Goal: Task Accomplishment & Management: Use online tool/utility

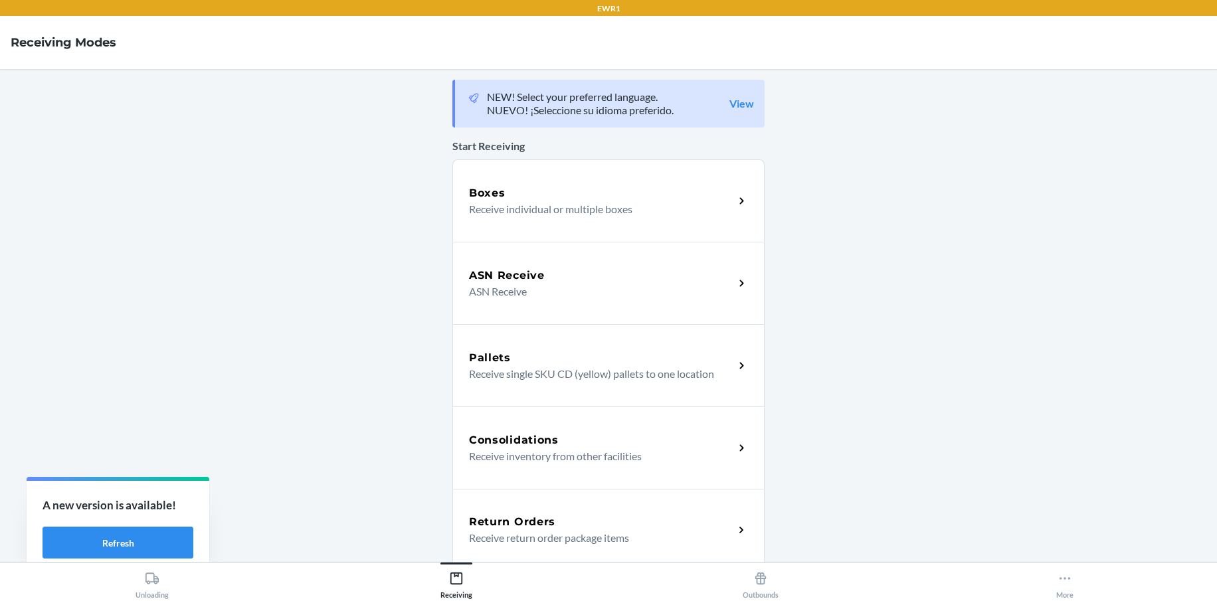
click at [548, 523] on h5 "Return Orders" at bounding box center [512, 522] width 86 height 16
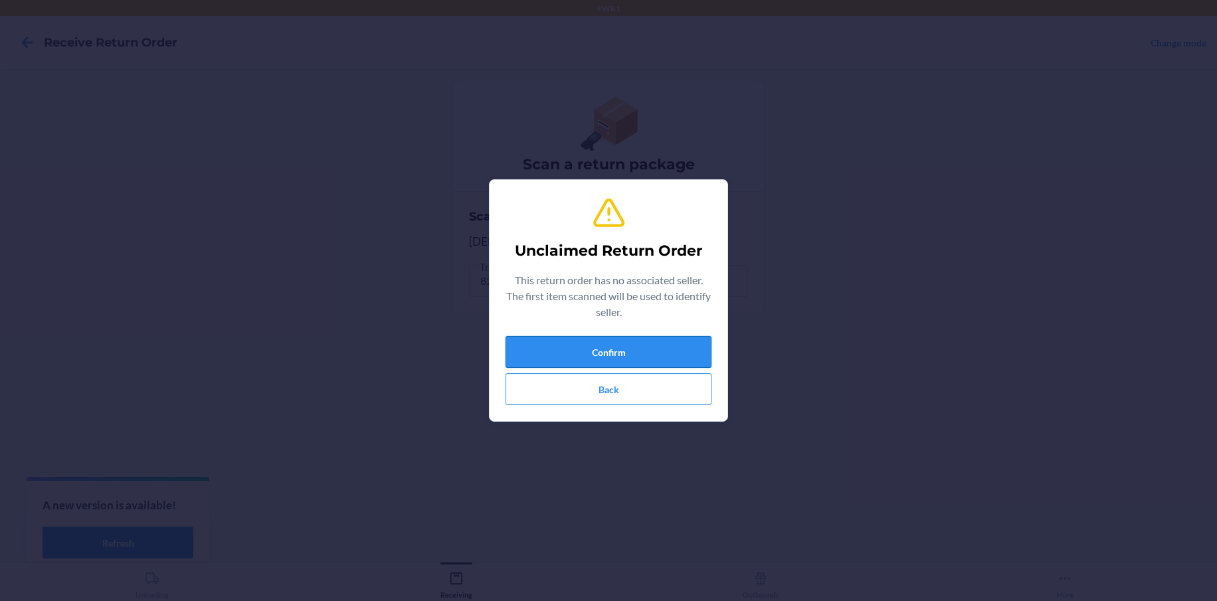
click at [593, 351] on button "Confirm" at bounding box center [608, 352] width 206 height 32
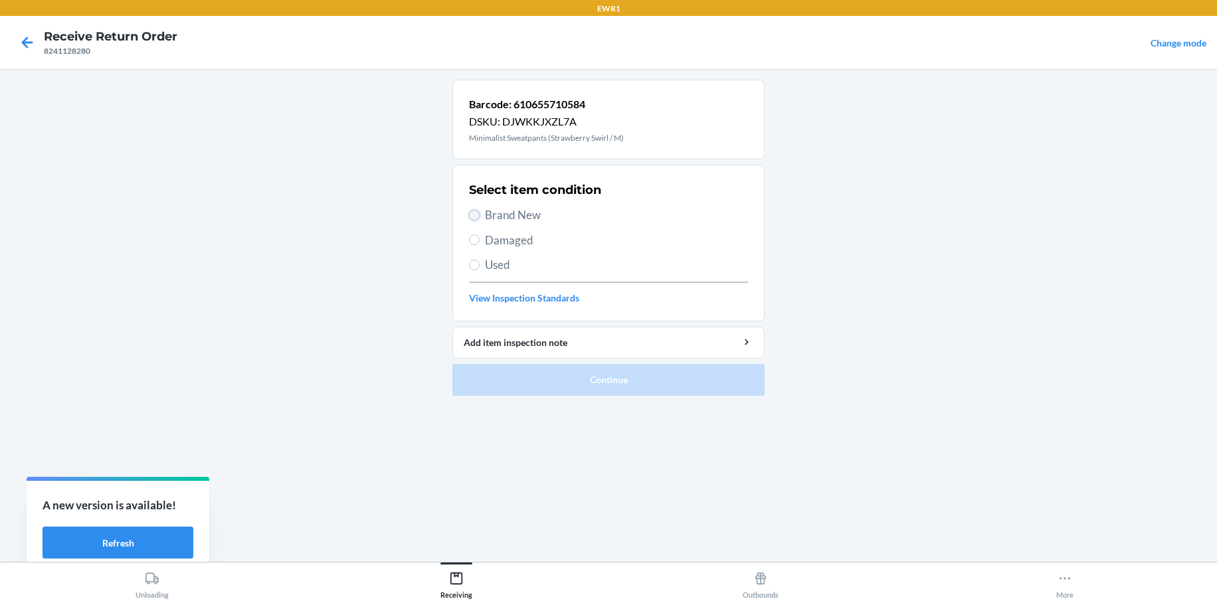
click at [475, 212] on input "Brand New" at bounding box center [474, 215] width 11 height 11
radio input "true"
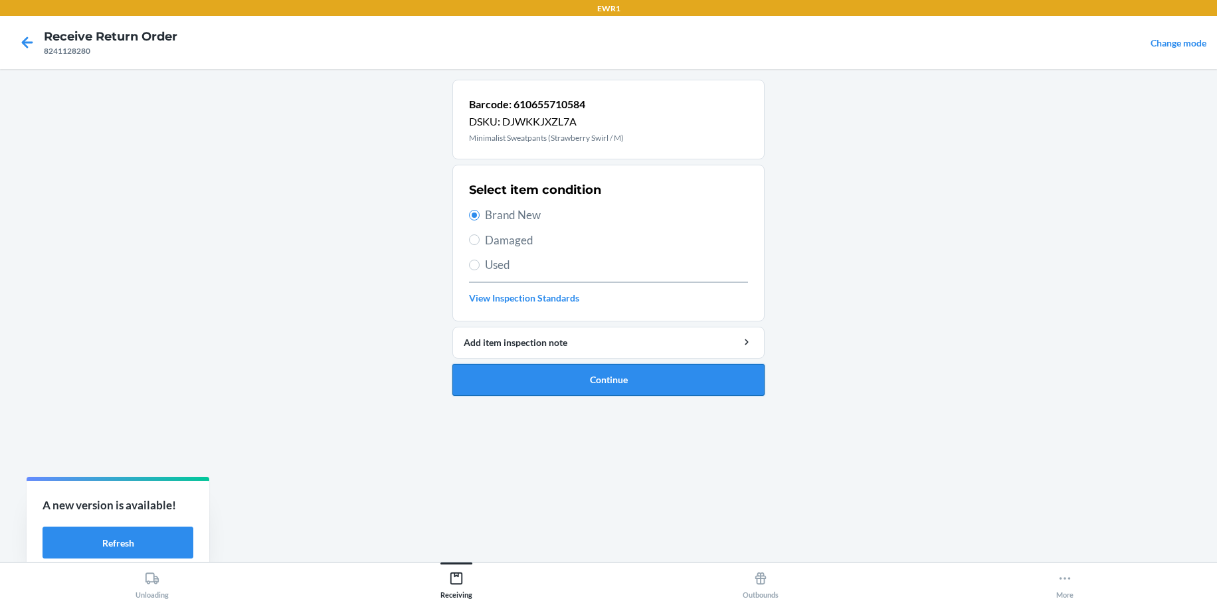
click at [584, 375] on button "Continue" at bounding box center [608, 380] width 312 height 32
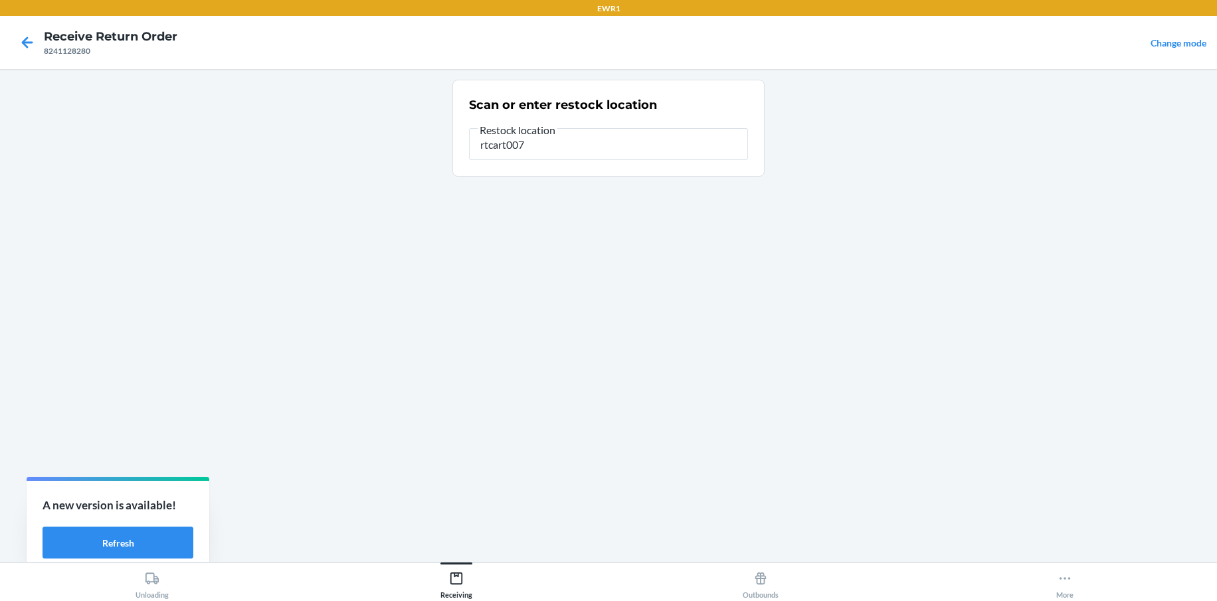
type input "rtcart007"
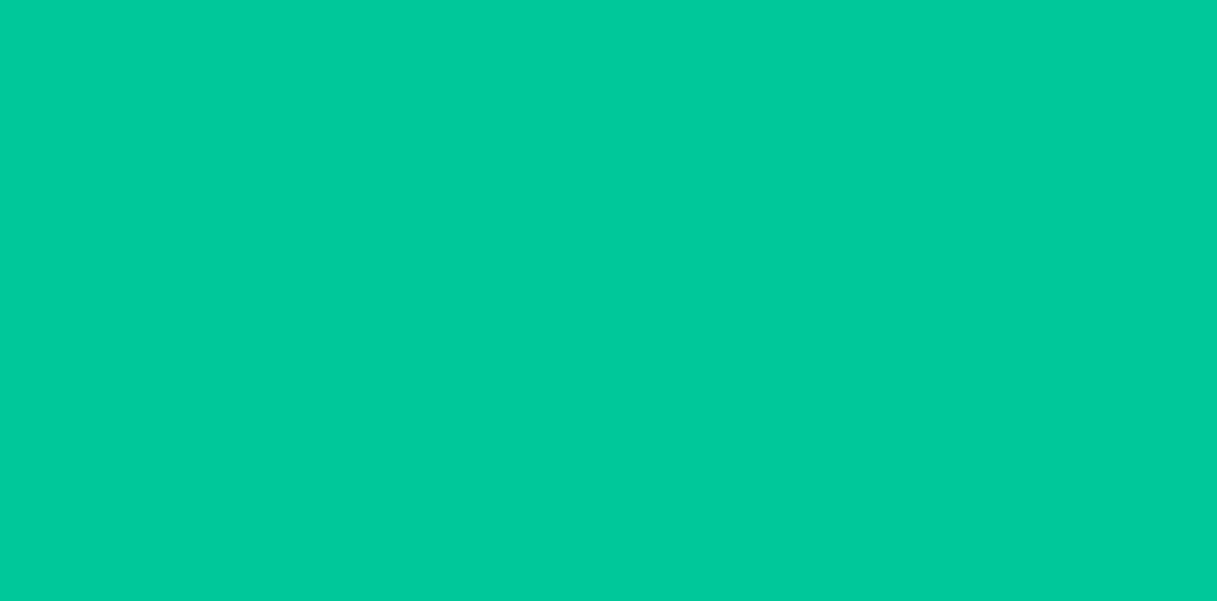
click at [549, 141] on div "Loc : rtcart007" at bounding box center [620, 144] width 267 height 14
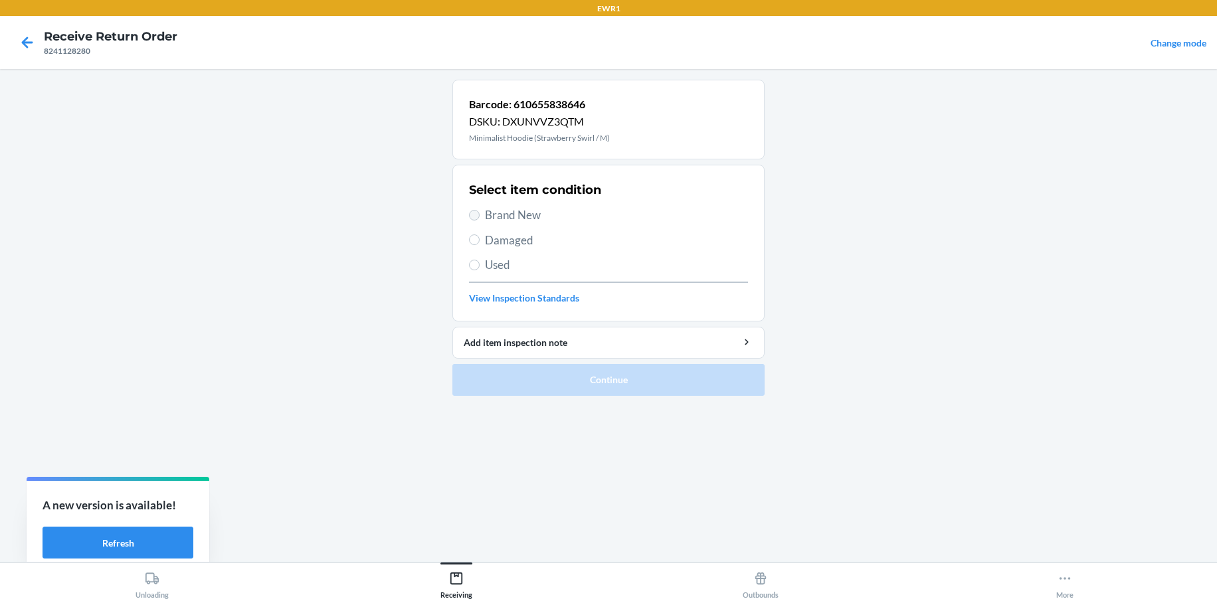
click at [472, 219] on label "Brand New" at bounding box center [608, 215] width 279 height 17
click at [472, 219] on input "Brand New" at bounding box center [474, 215] width 11 height 11
radio input "true"
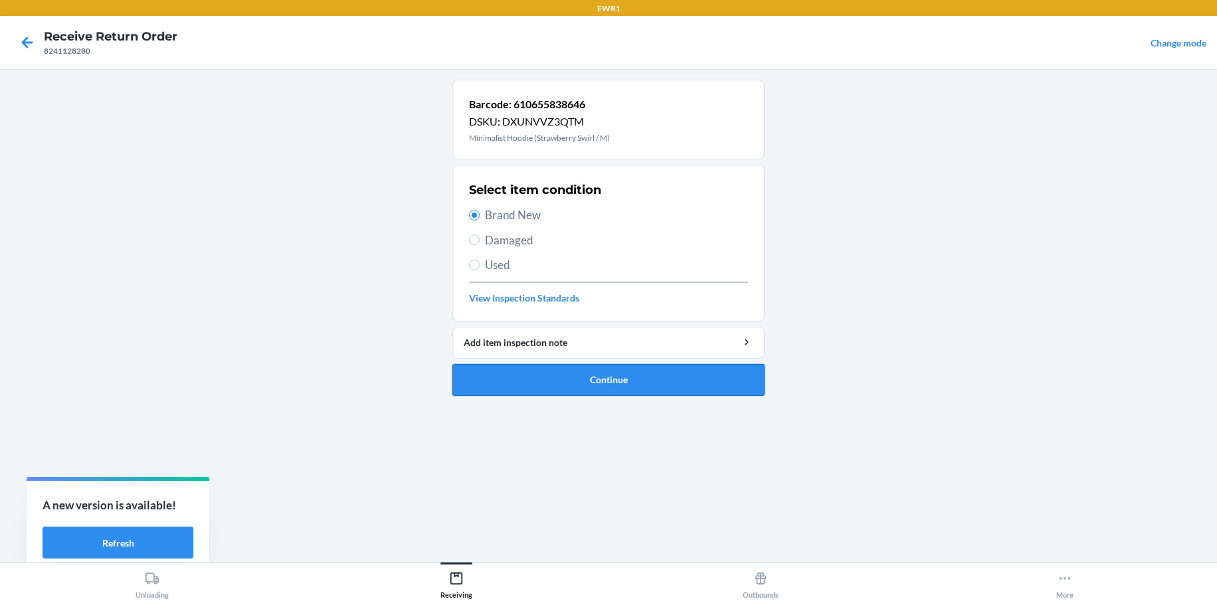
click at [547, 375] on button "Continue" at bounding box center [608, 380] width 312 height 32
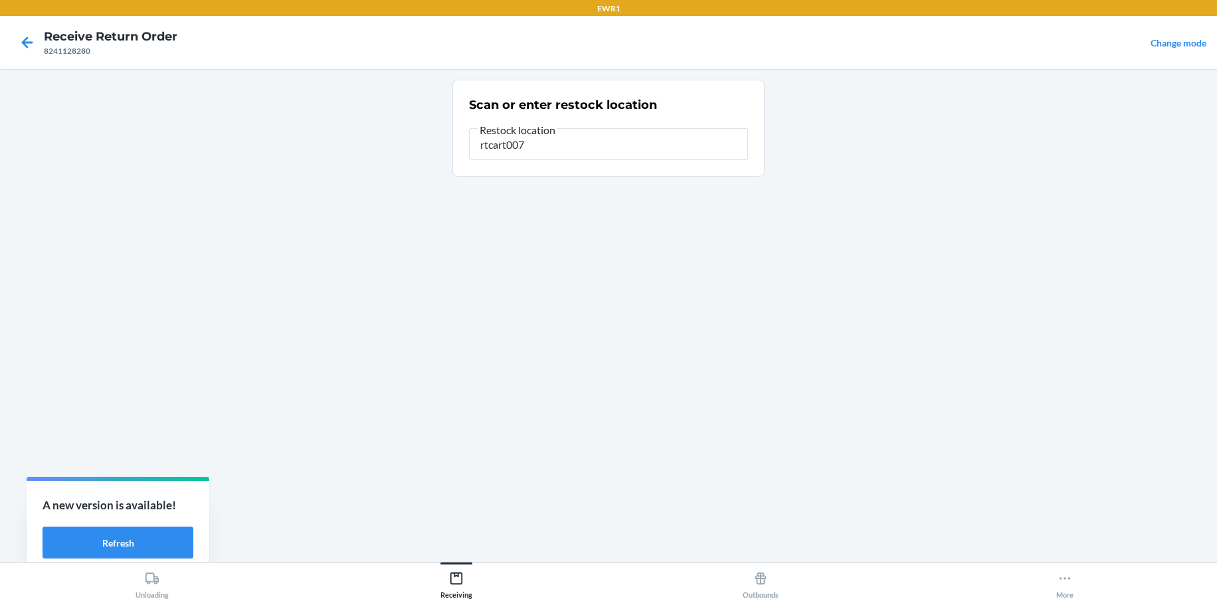
type input "rtcart007"
click at [495, 600] on html "EWR1 Receive Return Order 8241128280 Change mode Scan or enter restock location…" at bounding box center [608, 300] width 1217 height 601
click at [606, 154] on input "rtcart007" at bounding box center [608, 144] width 279 height 32
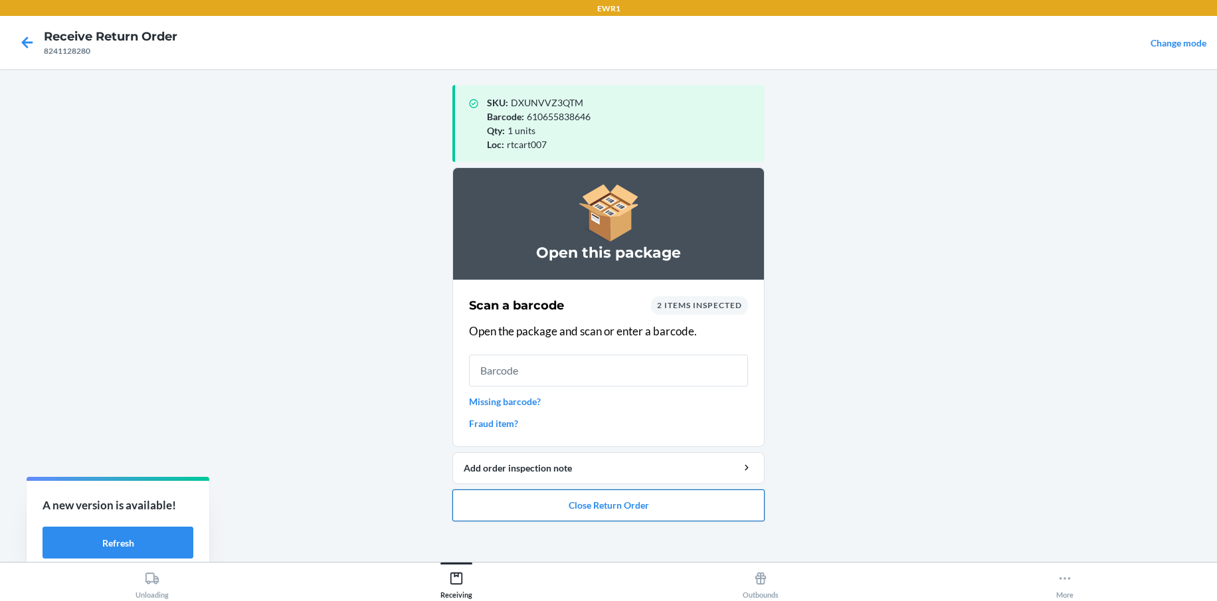
click at [521, 503] on button "Close Return Order" at bounding box center [608, 505] width 312 height 32
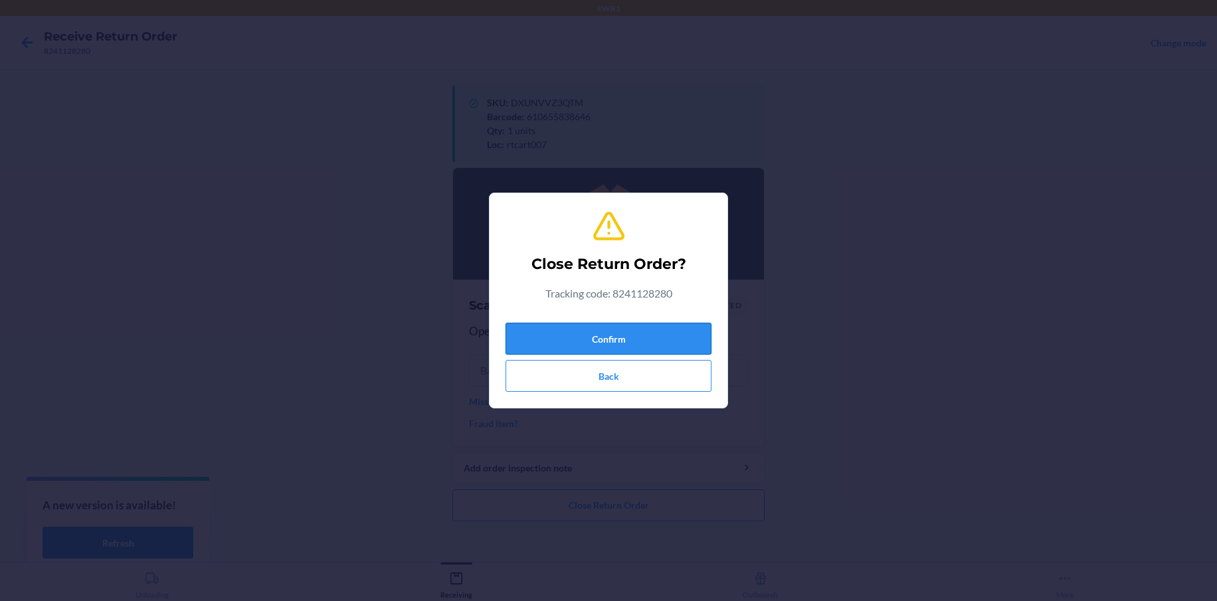
drag, startPoint x: 613, startPoint y: 331, endPoint x: 610, endPoint y: 340, distance: 9.7
click at [611, 339] on button "Confirm" at bounding box center [608, 339] width 206 height 32
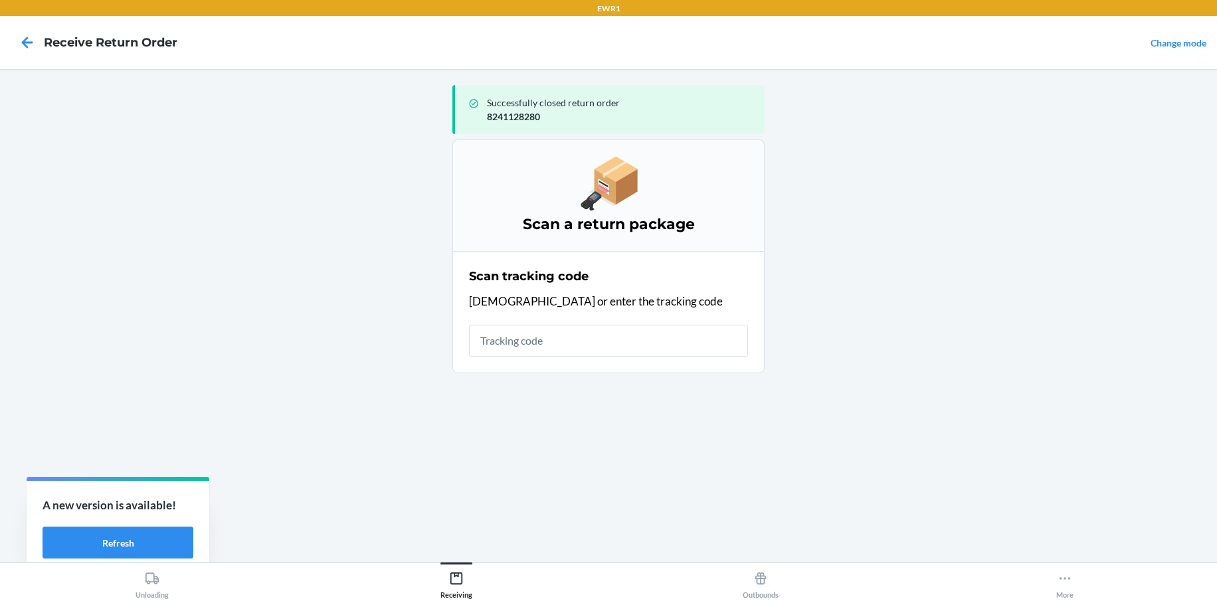
click at [545, 346] on input "text" at bounding box center [608, 341] width 279 height 32
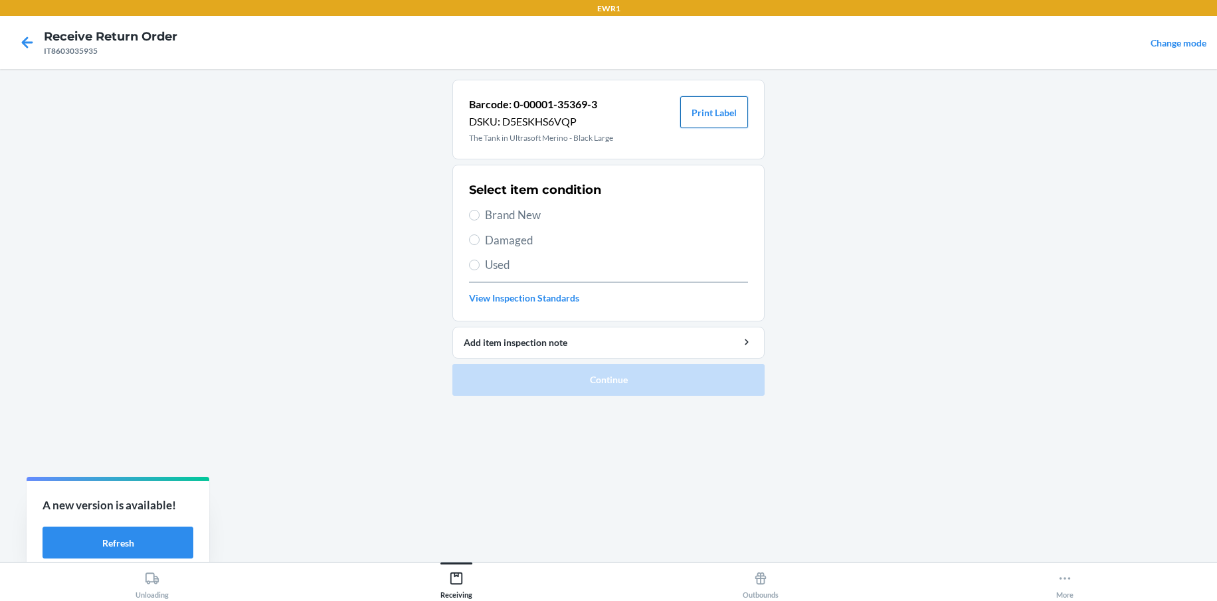
click at [699, 114] on button "Print Label" at bounding box center [714, 112] width 68 height 32
click at [472, 221] on label "Brand New" at bounding box center [608, 215] width 279 height 17
click at [472, 221] on input "Brand New" at bounding box center [474, 215] width 11 height 11
radio input "true"
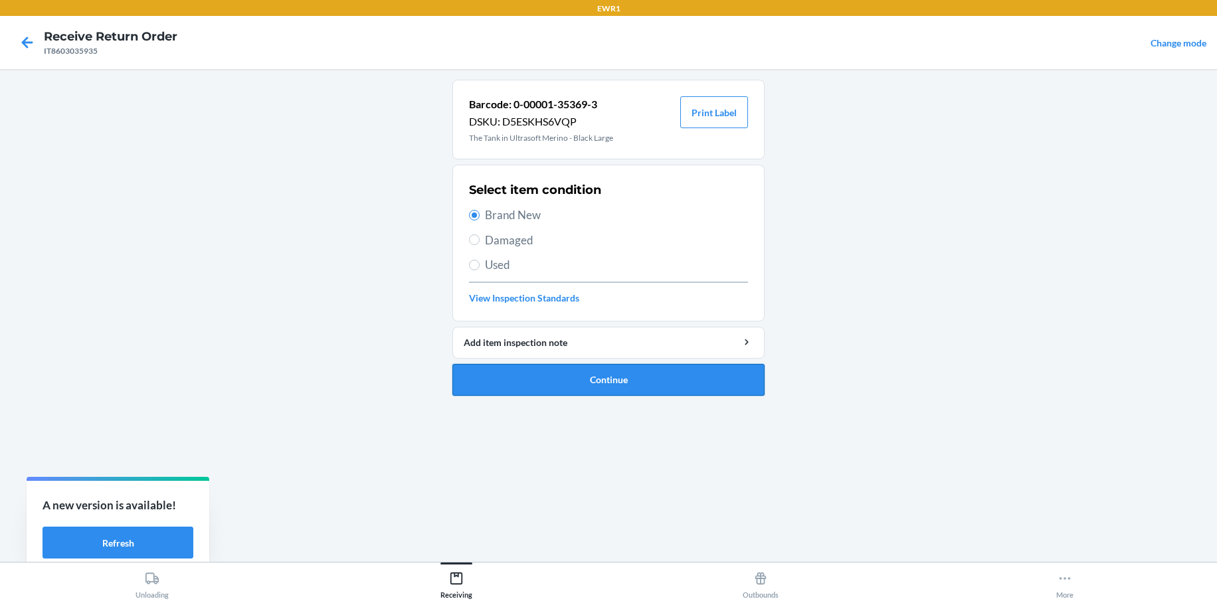
click at [583, 383] on button "Continue" at bounding box center [608, 380] width 312 height 32
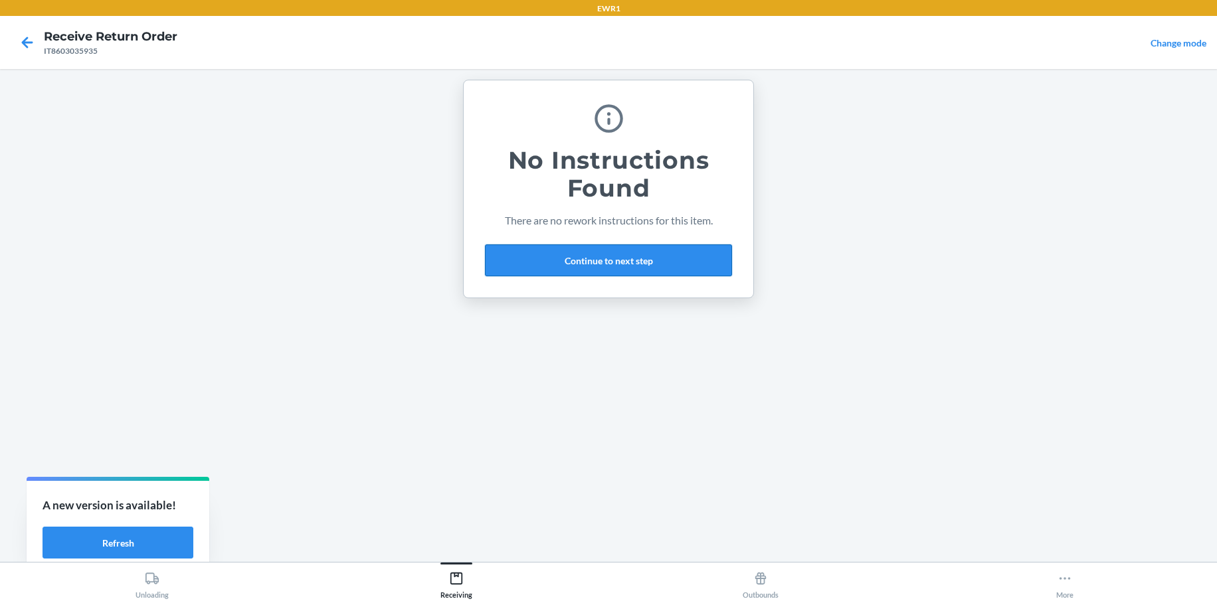
click at [610, 264] on button "Continue to next step" at bounding box center [608, 260] width 247 height 32
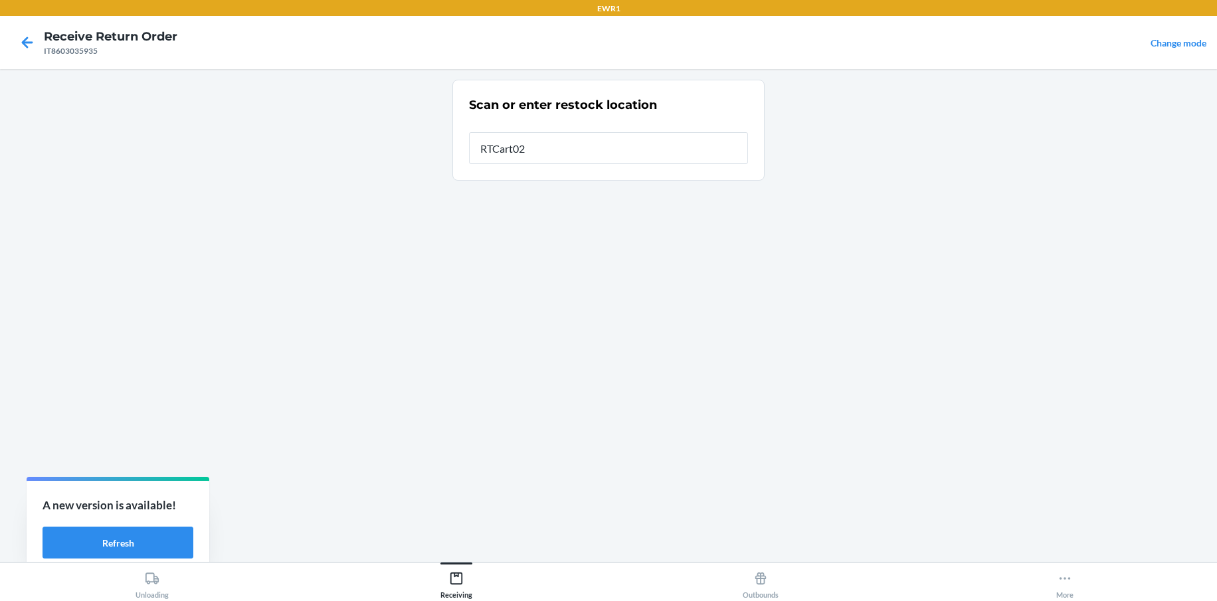
type input "RTCart025"
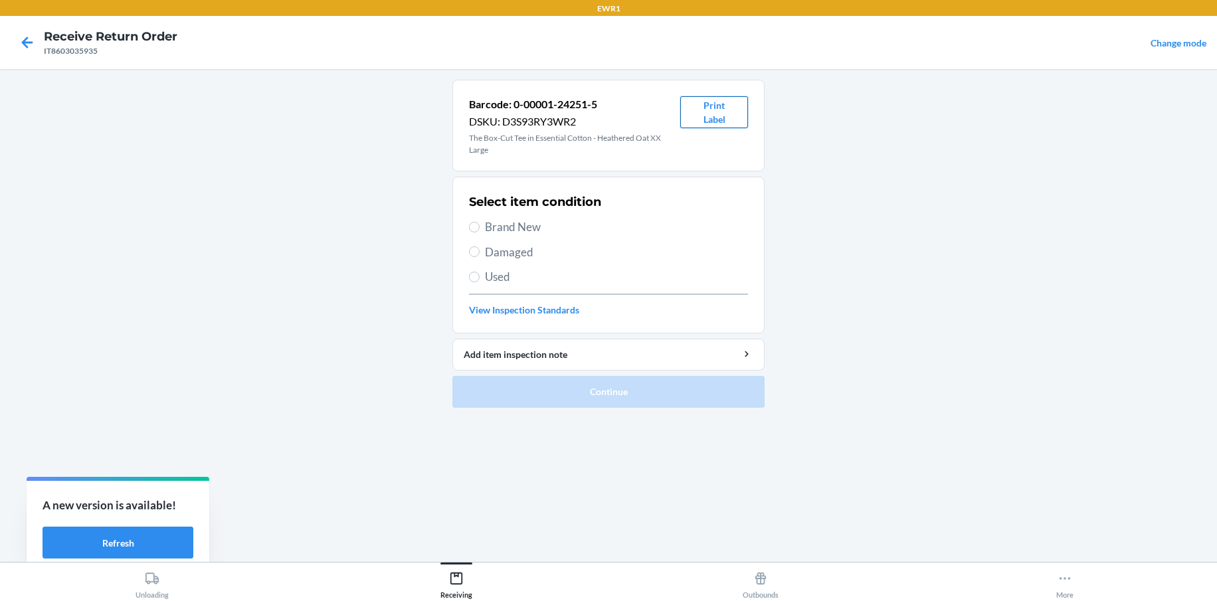
click at [716, 112] on button "Print Label" at bounding box center [714, 112] width 68 height 32
click at [481, 229] on label "Brand New" at bounding box center [608, 227] width 279 height 17
click at [480, 229] on input "Brand New" at bounding box center [474, 227] width 11 height 11
radio input "true"
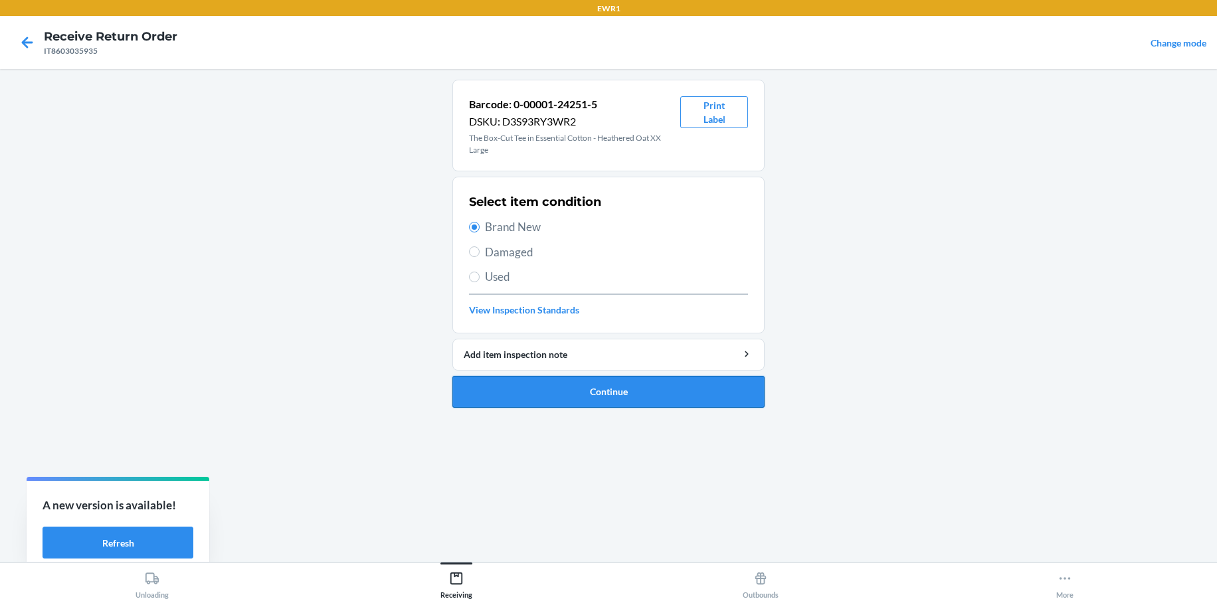
click at [663, 401] on button "Continue" at bounding box center [608, 392] width 312 height 32
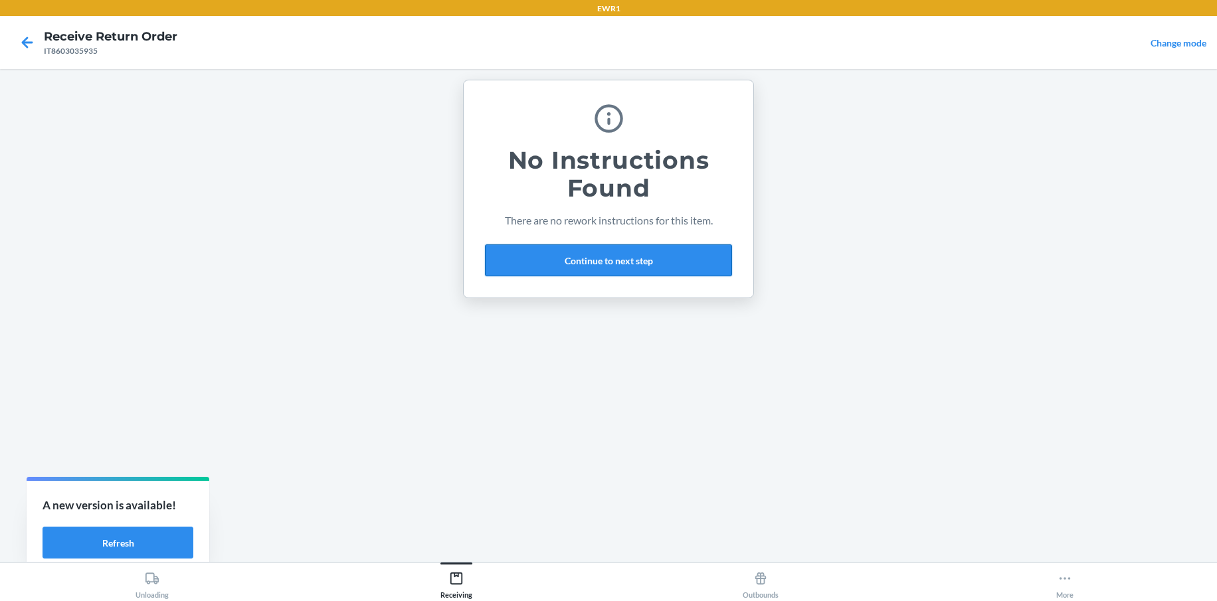
click at [592, 264] on button "Continue to next step" at bounding box center [608, 260] width 247 height 32
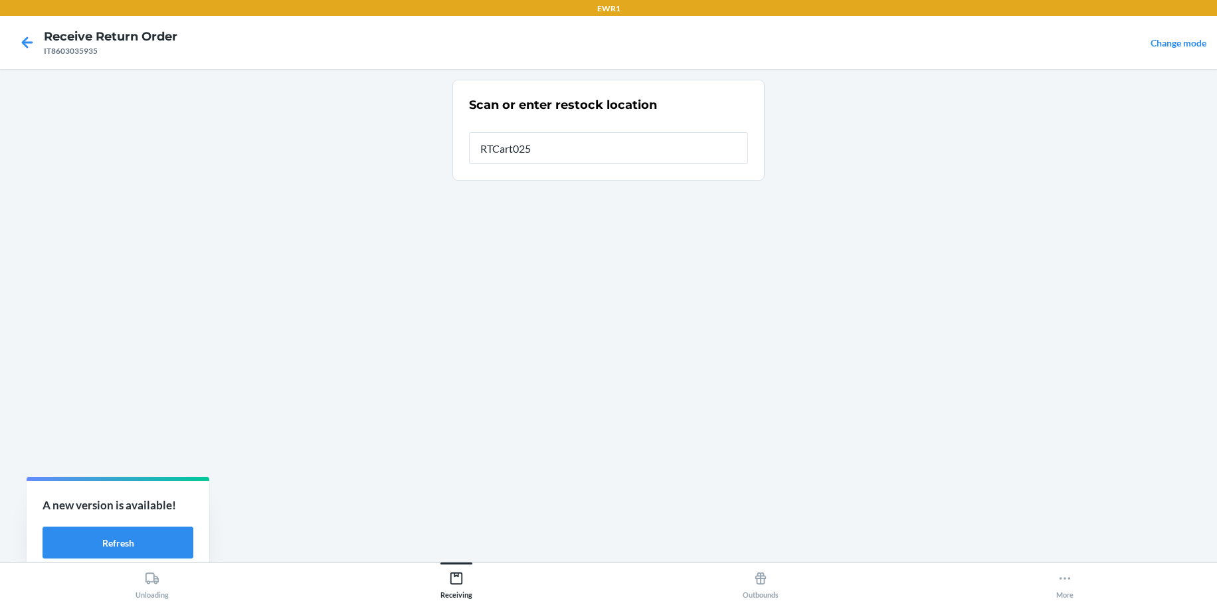
type input "RTCart025"
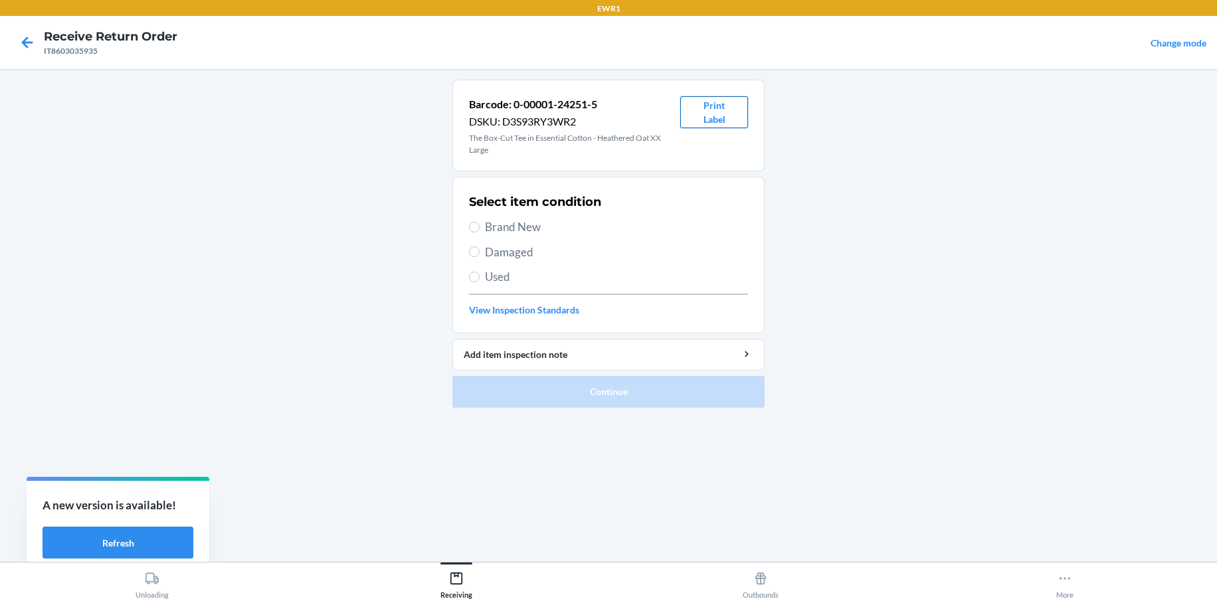
click at [723, 103] on button "Print Label" at bounding box center [714, 112] width 68 height 32
click at [472, 224] on input "Brand New" at bounding box center [474, 227] width 11 height 11
radio input "true"
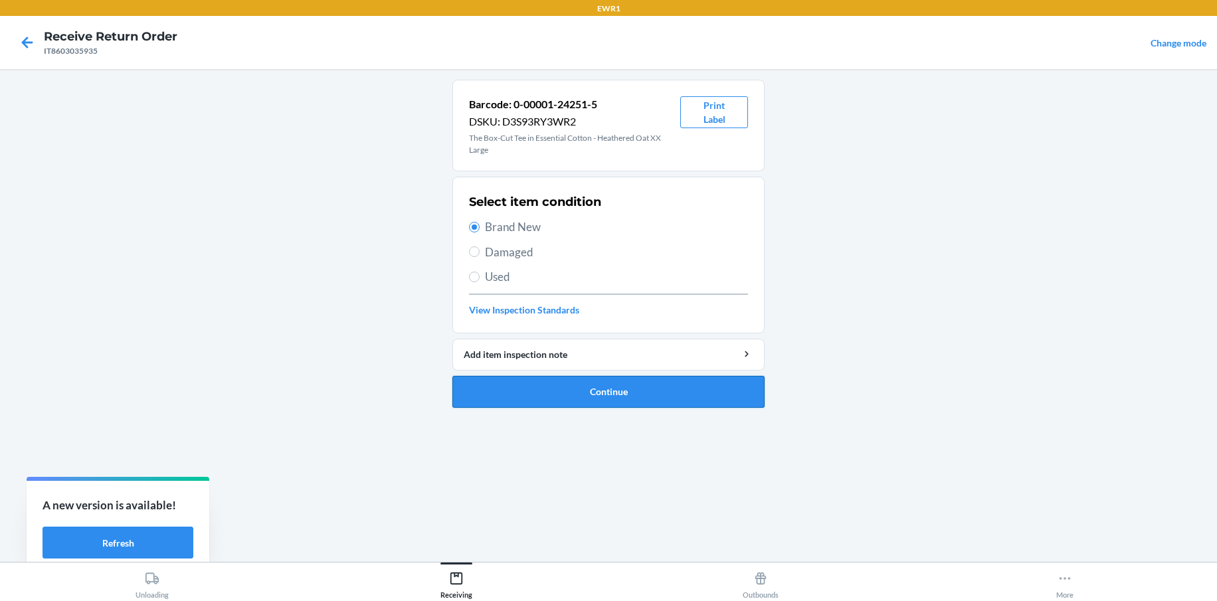
click at [665, 386] on button "Continue" at bounding box center [608, 392] width 312 height 32
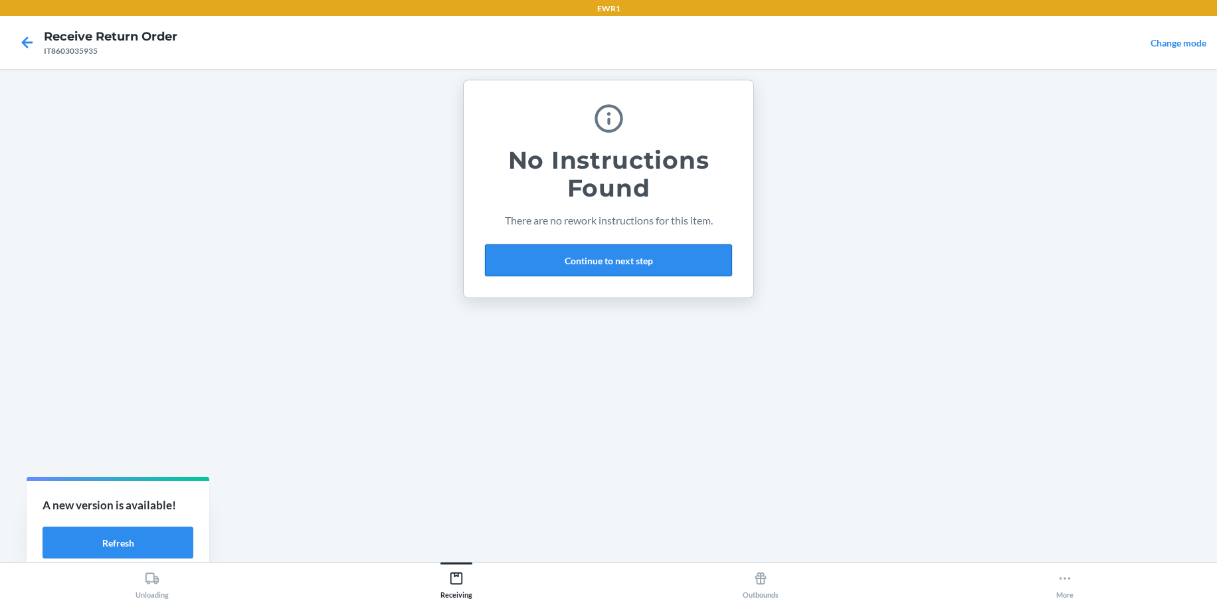
click at [631, 266] on button "Continue to next step" at bounding box center [608, 260] width 247 height 32
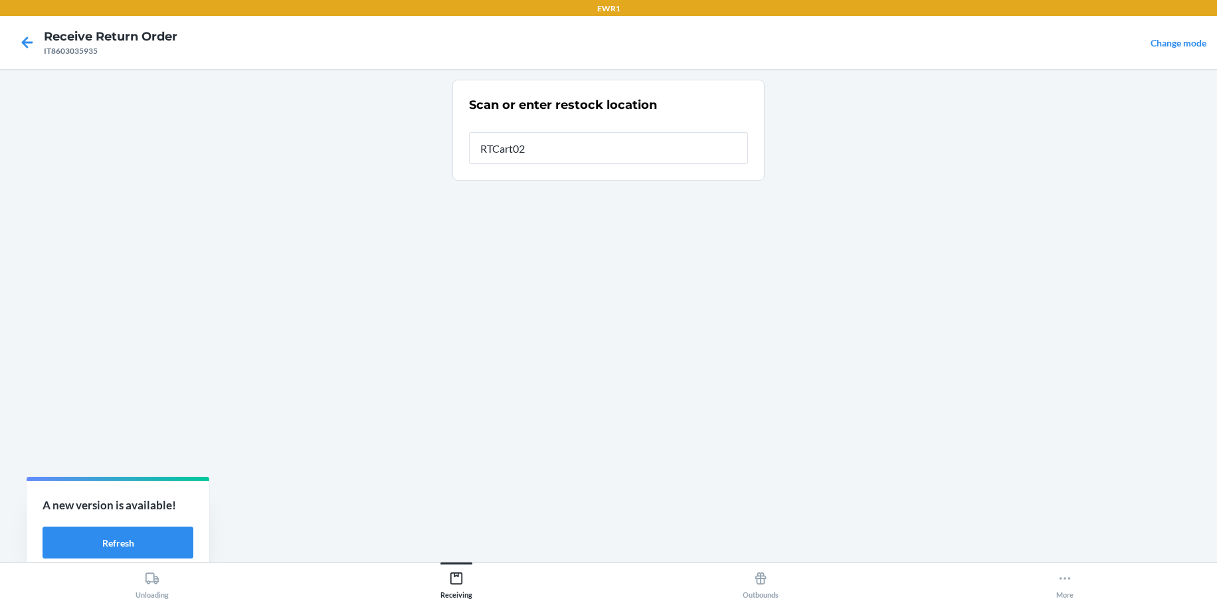
type input "RTCart025"
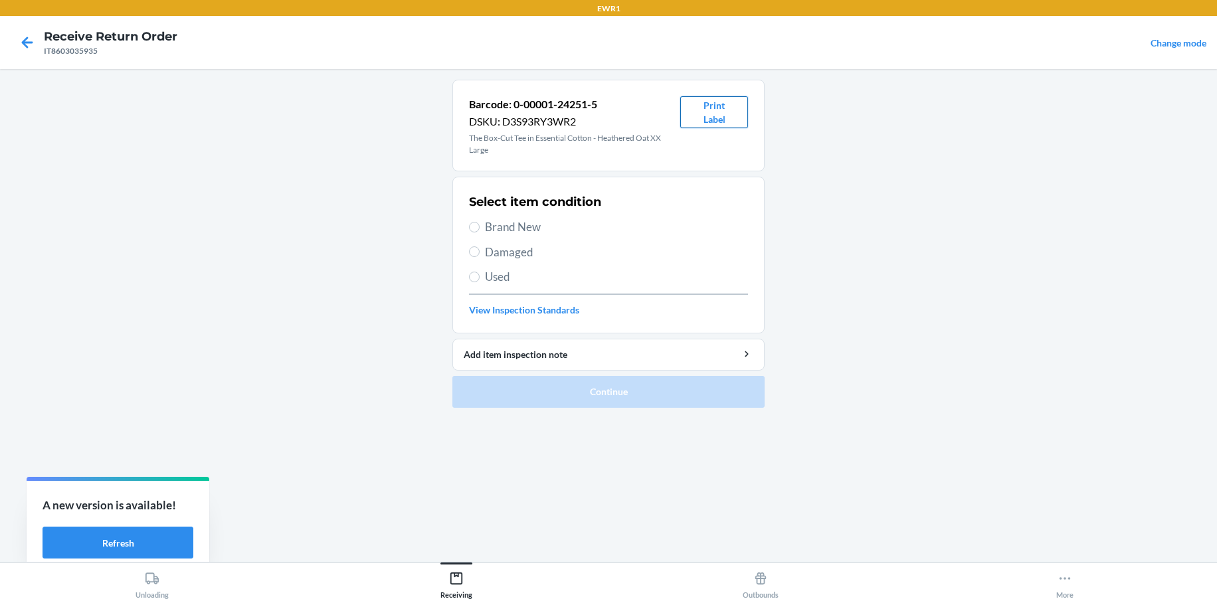
click at [720, 114] on button "Print Label" at bounding box center [714, 112] width 68 height 32
click at [23, 41] on icon at bounding box center [27, 42] width 23 height 23
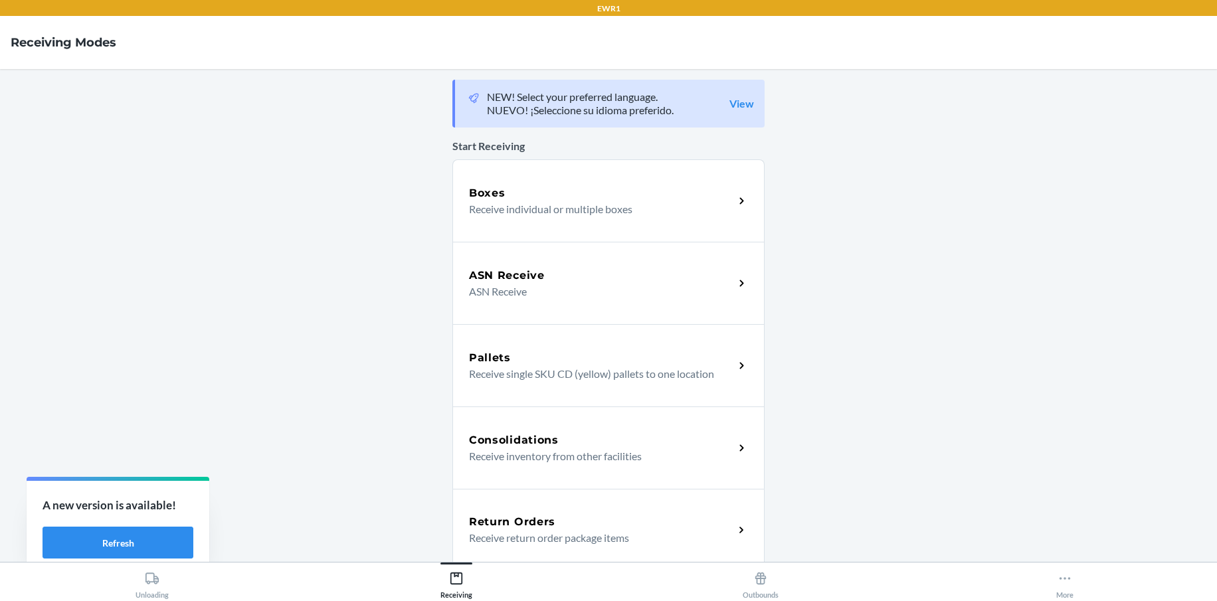
click at [530, 526] on h5 "Return Orders" at bounding box center [512, 522] width 86 height 16
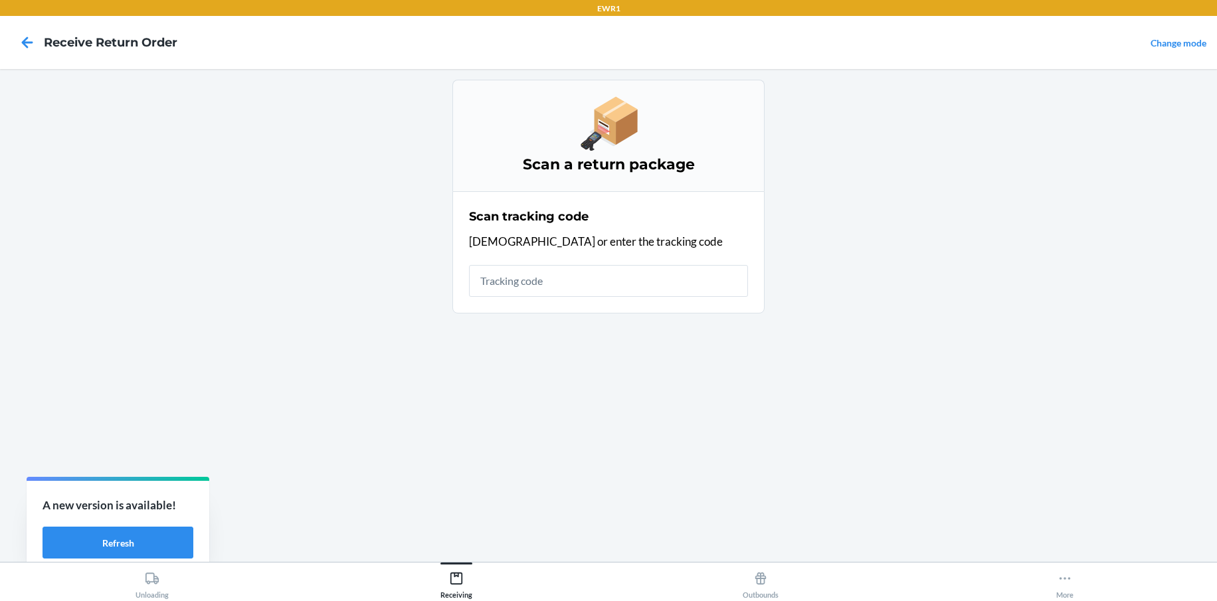
click at [517, 288] on input "text" at bounding box center [608, 281] width 279 height 32
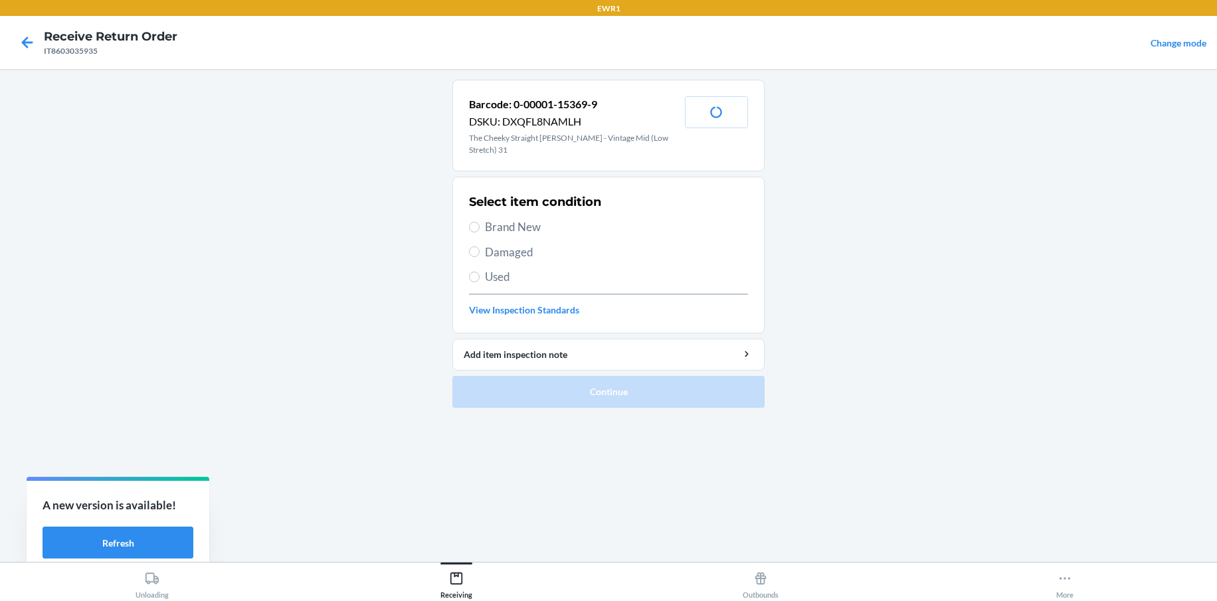
click at [715, 129] on div "Barcode: 0-00001-15369-9 DSKU: DXQFL8NAMLH The Cheeky Straight Jean - Vintage M…" at bounding box center [608, 126] width 312 height 92
click at [709, 118] on button "Print Label" at bounding box center [716, 112] width 63 height 32
click at [466, 211] on section "Select item condition Brand New Damaged Used View Inspection Standards" at bounding box center [608, 255] width 312 height 157
click at [475, 222] on input "Brand New" at bounding box center [474, 227] width 11 height 11
radio input "true"
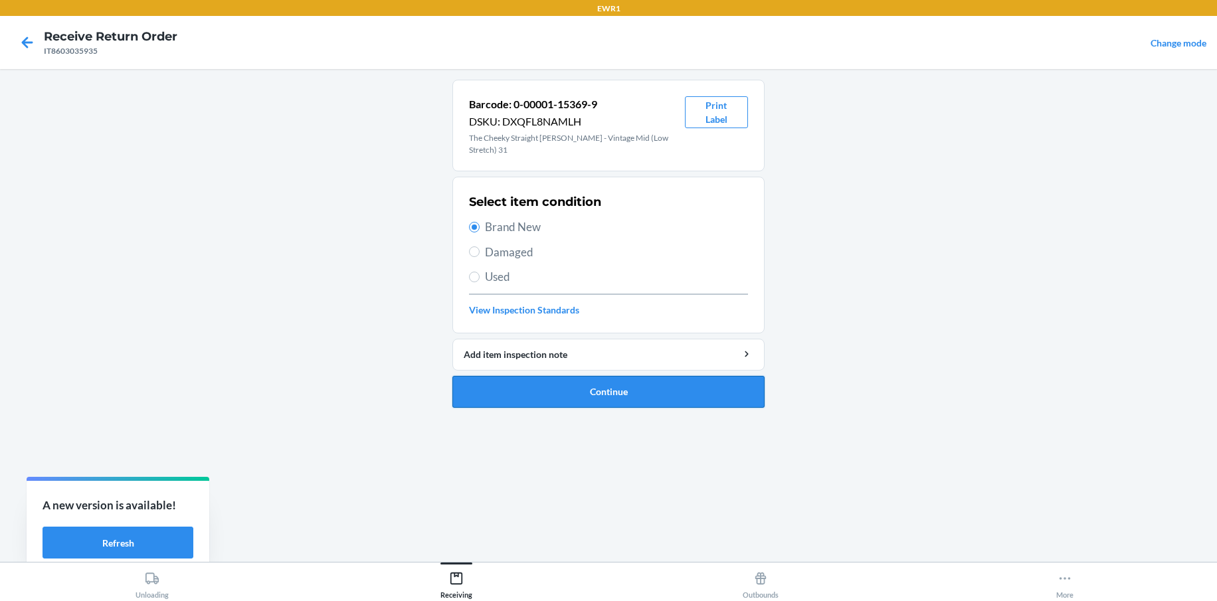
click at [561, 383] on button "Continue" at bounding box center [608, 392] width 312 height 32
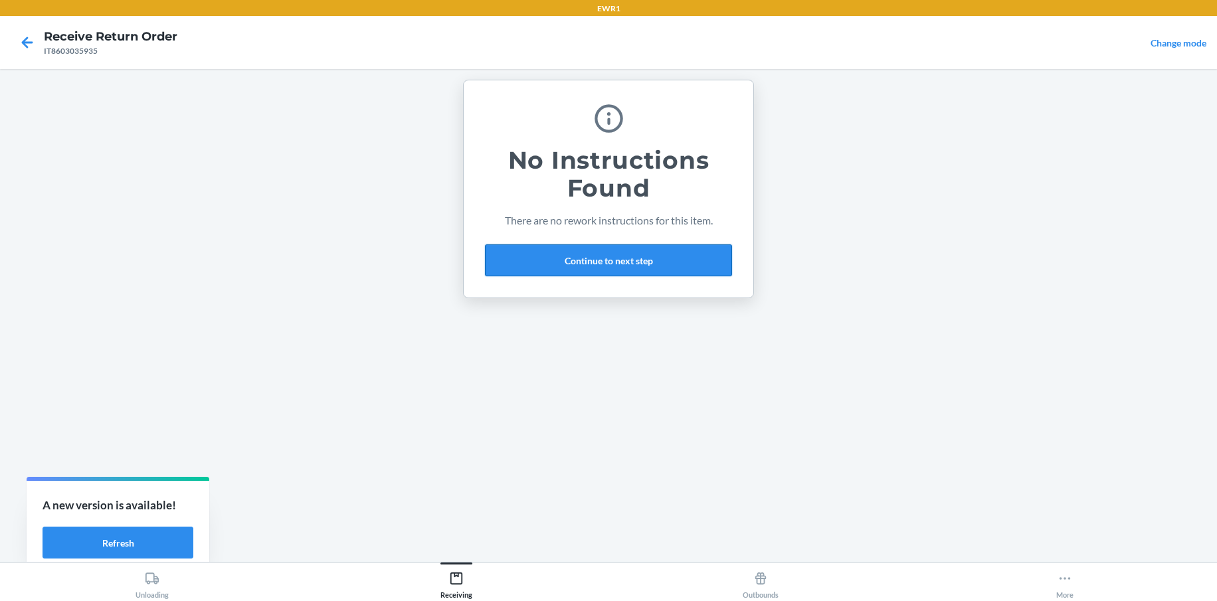
click at [602, 265] on button "Continue to next step" at bounding box center [608, 260] width 247 height 32
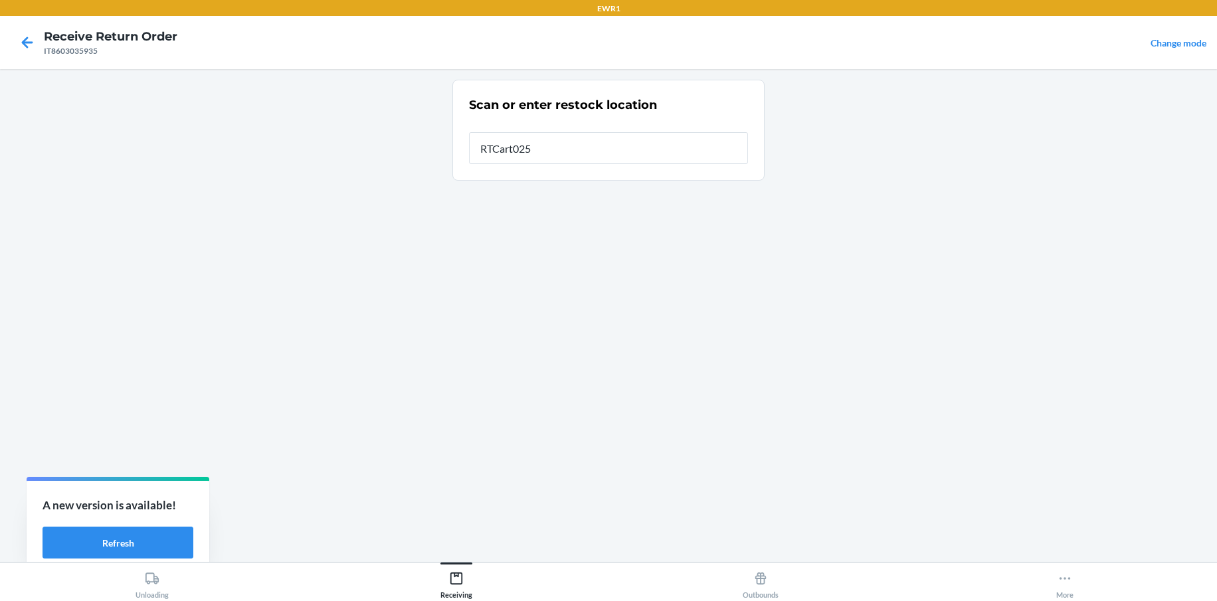
type input "RTCart025"
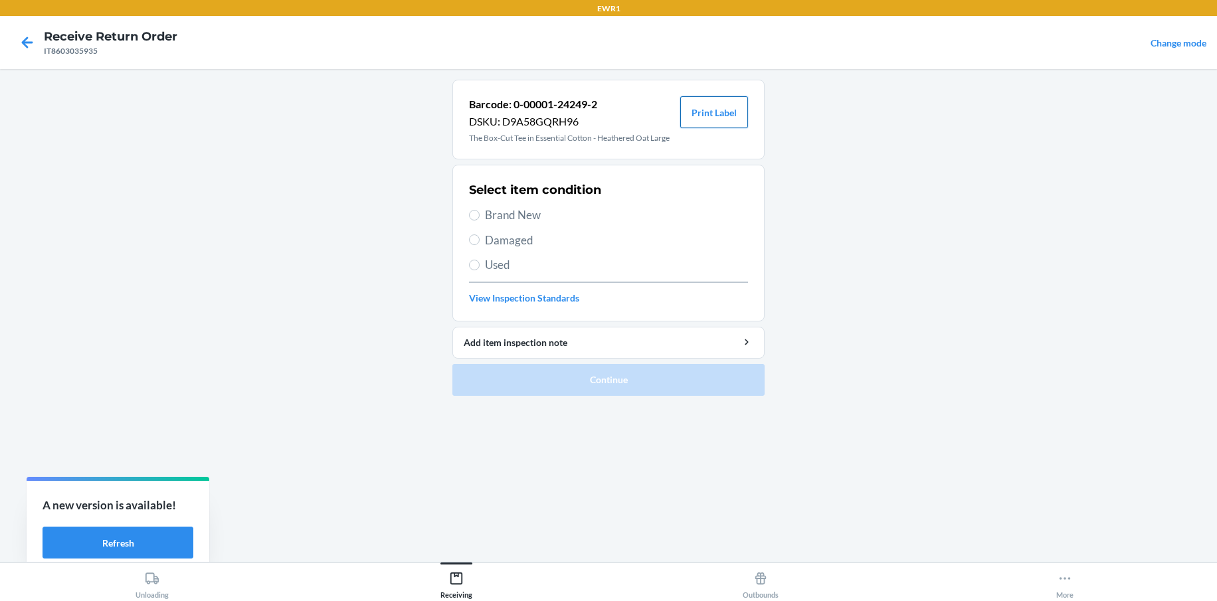
click at [705, 112] on button "Print Label" at bounding box center [714, 112] width 68 height 32
click at [479, 217] on input "Brand New" at bounding box center [474, 215] width 11 height 11
radio input "true"
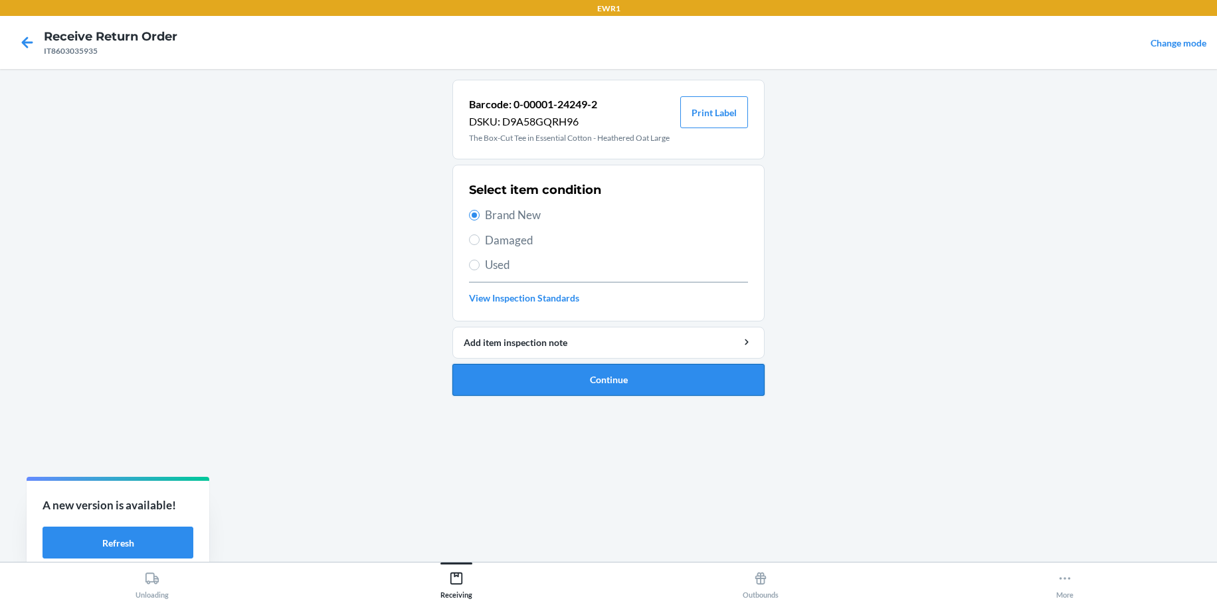
click at [599, 385] on button "Continue" at bounding box center [608, 380] width 312 height 32
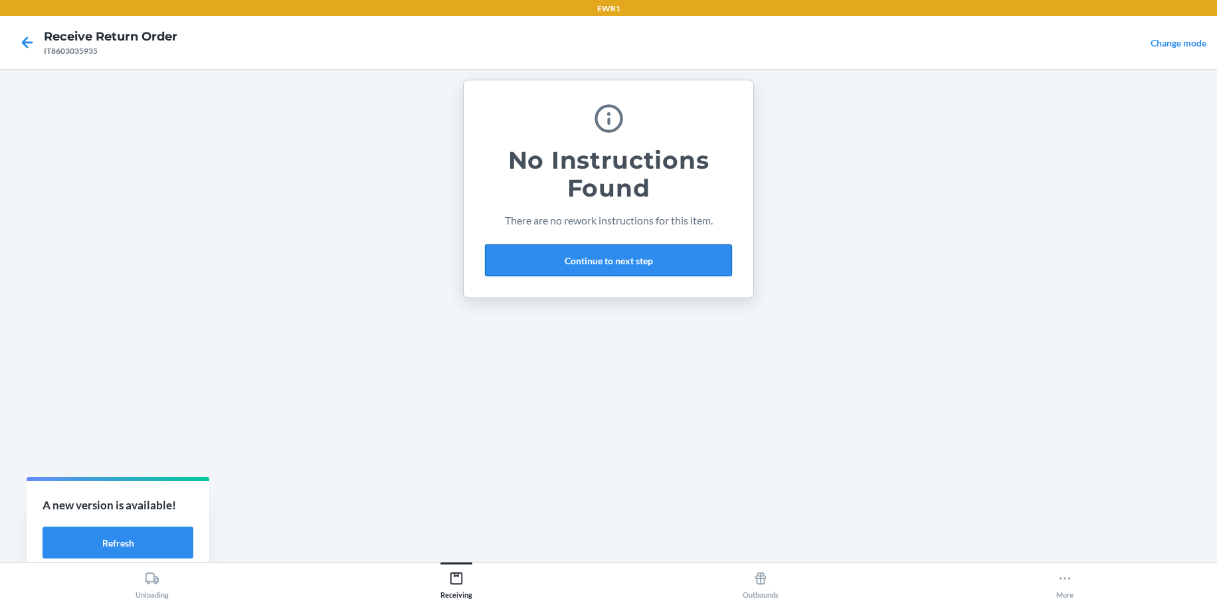
click at [582, 261] on button "Continue to next step" at bounding box center [608, 260] width 247 height 32
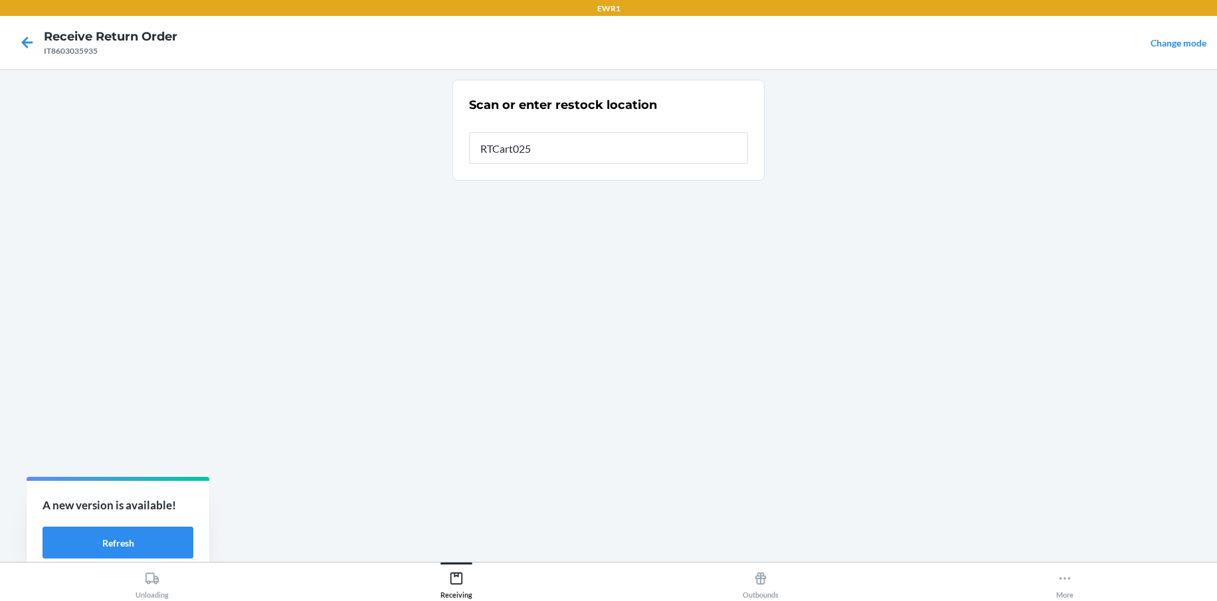
type input "RTCart025"
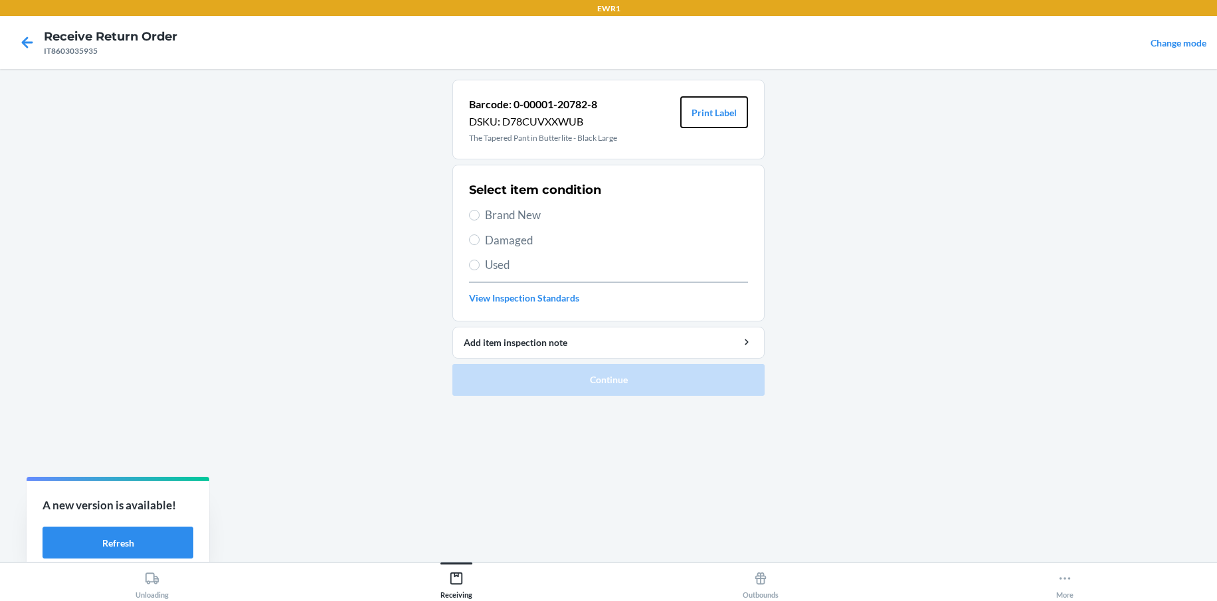
drag, startPoint x: 716, startPoint y: 113, endPoint x: 697, endPoint y: 142, distance: 34.6
click at [716, 116] on button "Print Label" at bounding box center [714, 112] width 68 height 32
click at [472, 217] on input "Brand New" at bounding box center [474, 215] width 11 height 11
radio input "true"
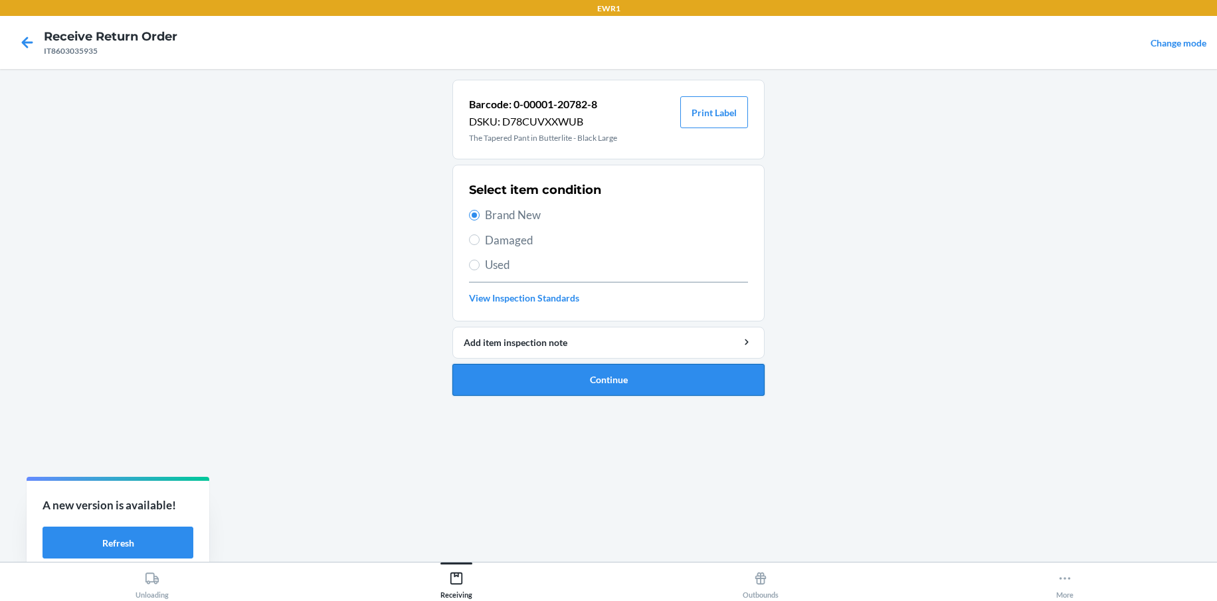
click at [624, 387] on button "Continue" at bounding box center [608, 380] width 312 height 32
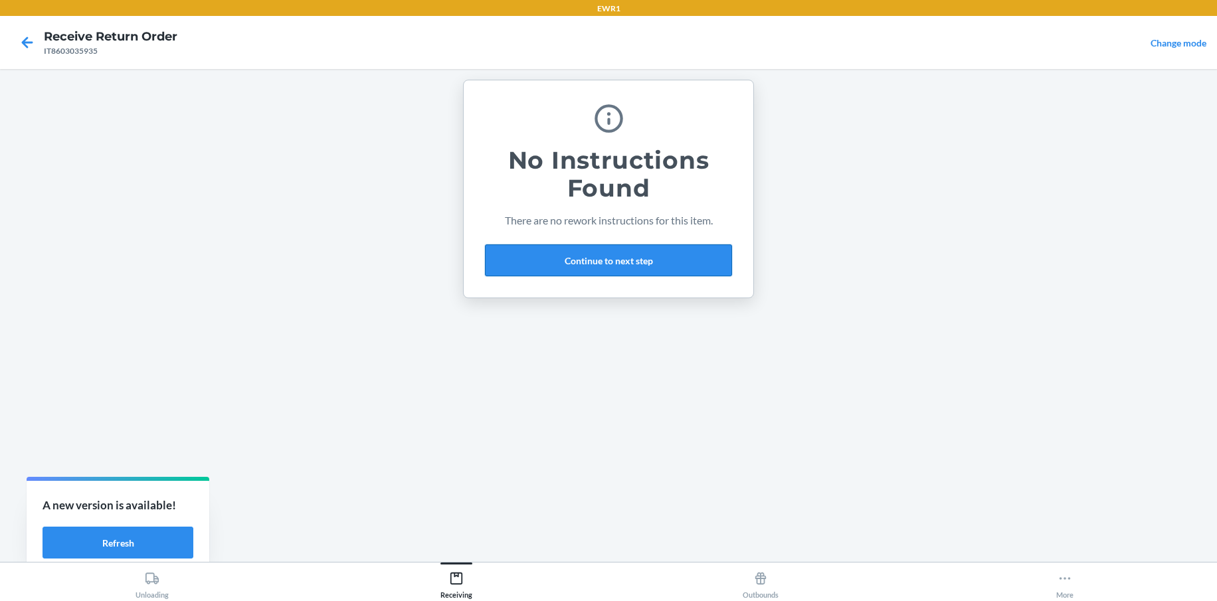
drag, startPoint x: 562, startPoint y: 272, endPoint x: 563, endPoint y: 266, distance: 6.8
click at [563, 266] on button "Continue to next step" at bounding box center [608, 260] width 247 height 32
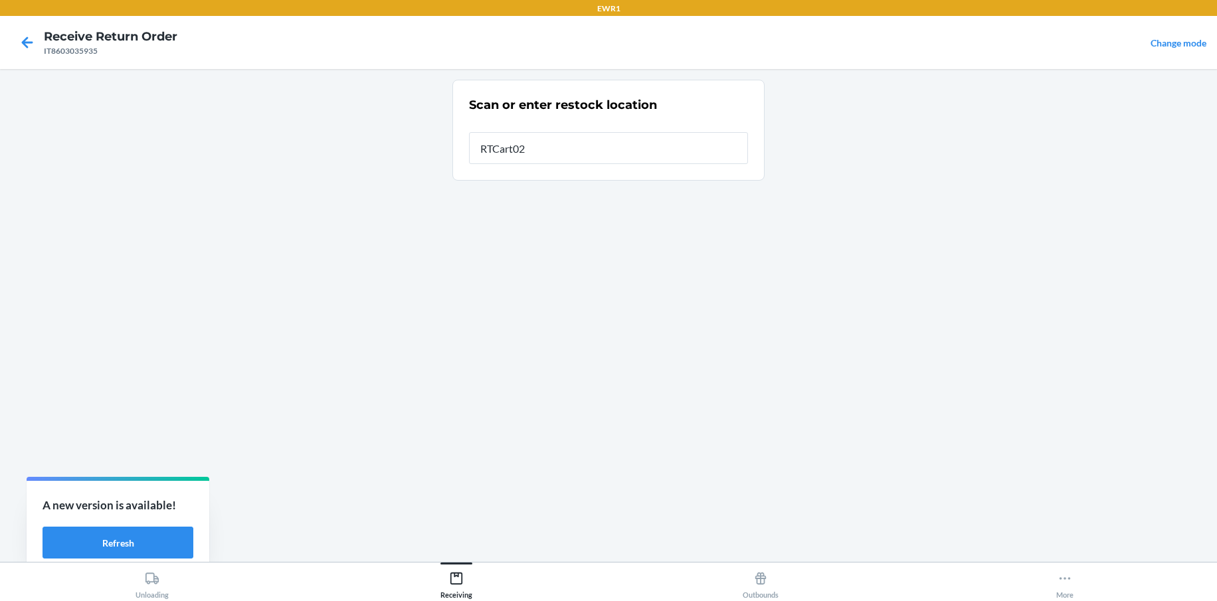
type input "RTCart025"
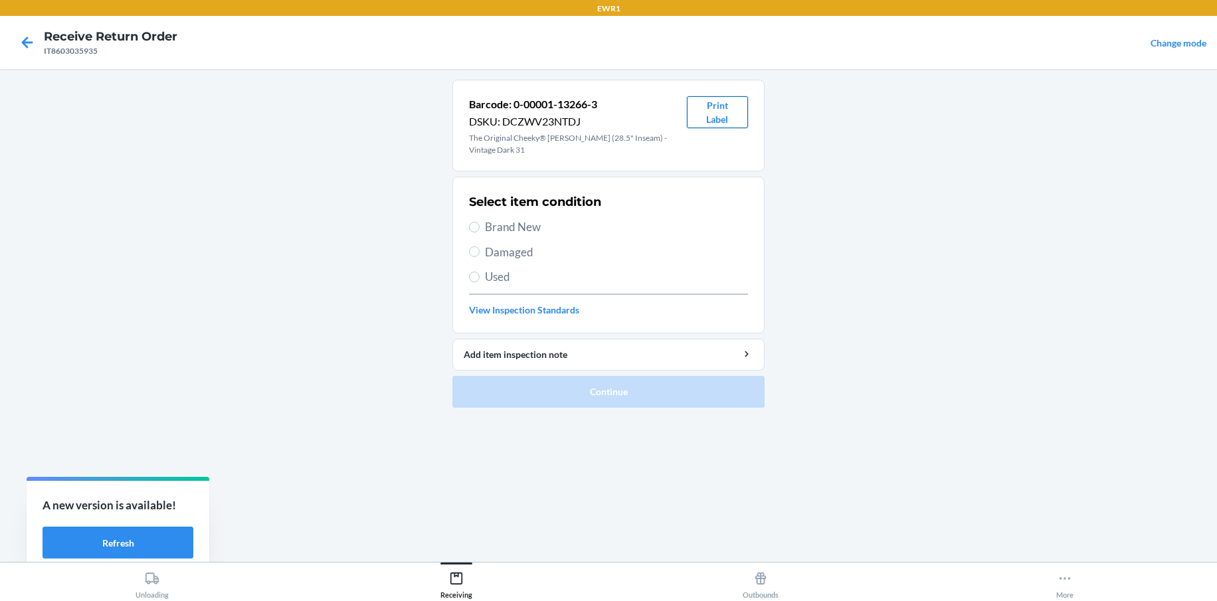
click at [700, 128] on button "Print Label" at bounding box center [717, 112] width 61 height 32
click at [468, 214] on section "Select item condition Brand New Damaged Used View Inspection Standards" at bounding box center [608, 255] width 312 height 157
click at [476, 222] on input "Brand New" at bounding box center [474, 227] width 11 height 11
radio input "true"
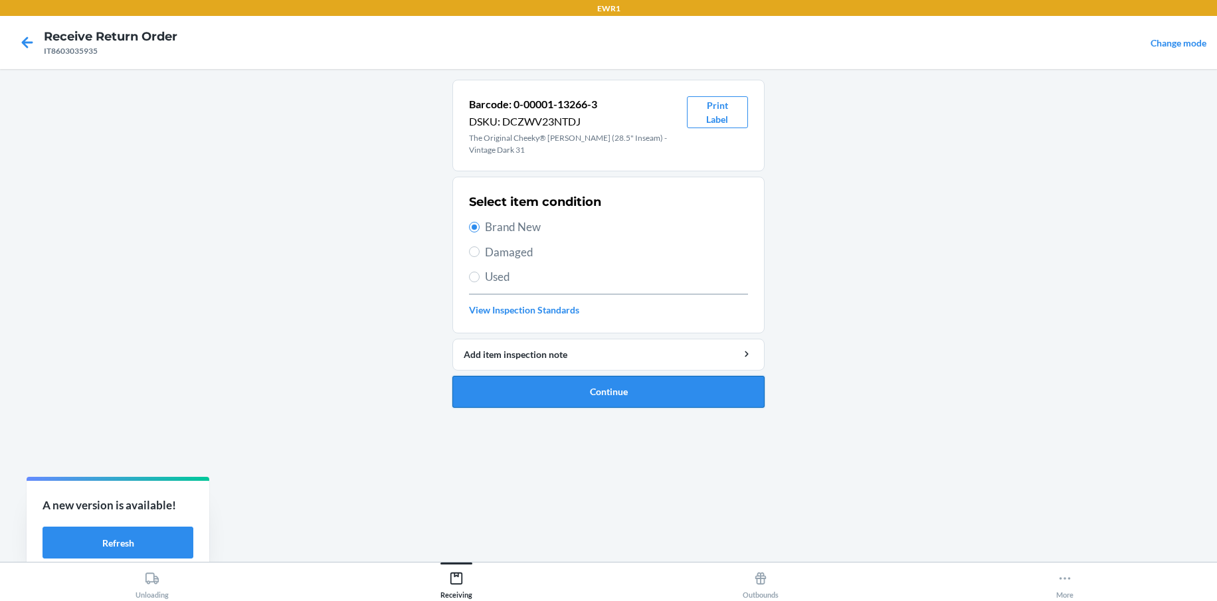
drag, startPoint x: 565, startPoint y: 375, endPoint x: 612, endPoint y: 304, distance: 84.7
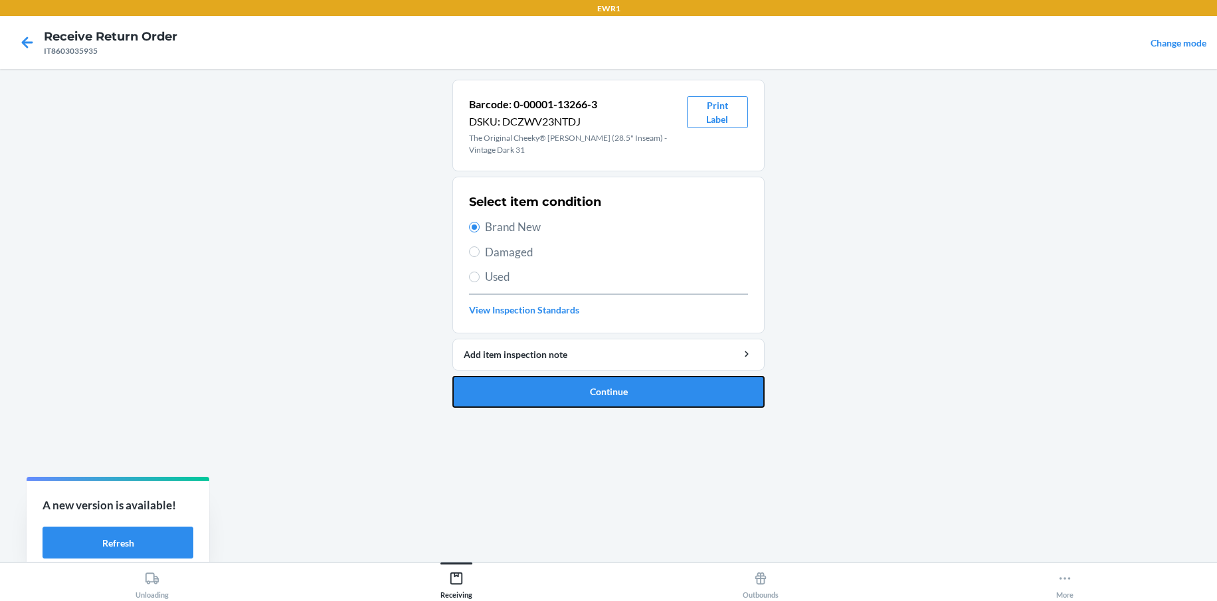
click at [569, 376] on button "Continue" at bounding box center [608, 392] width 312 height 32
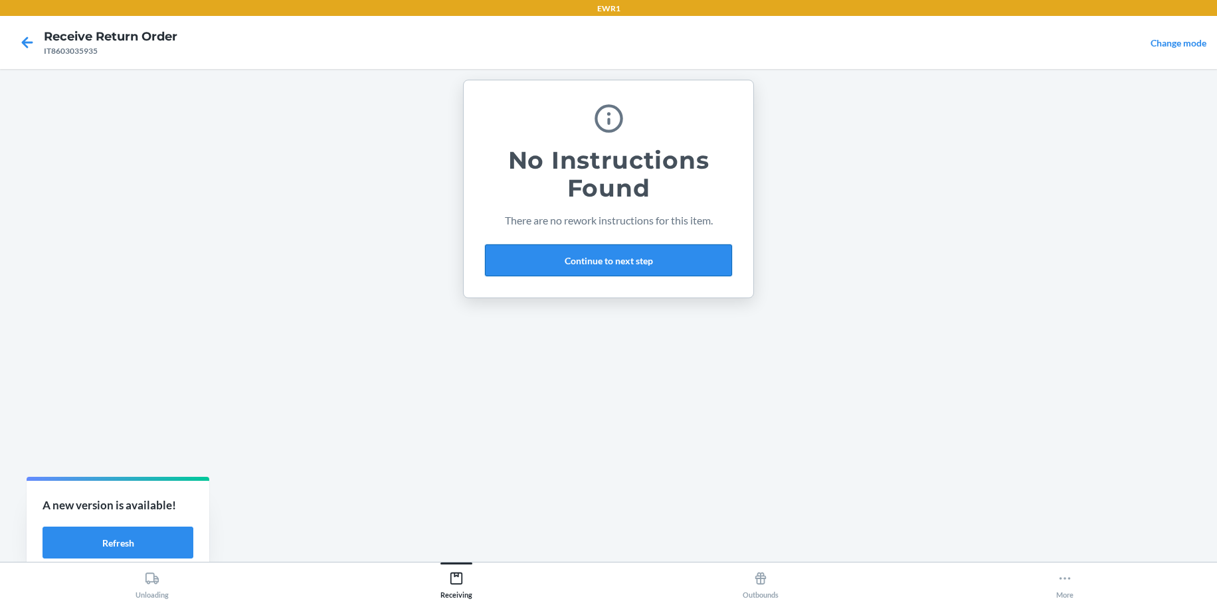
click at [582, 257] on button "Continue to next step" at bounding box center [608, 260] width 247 height 32
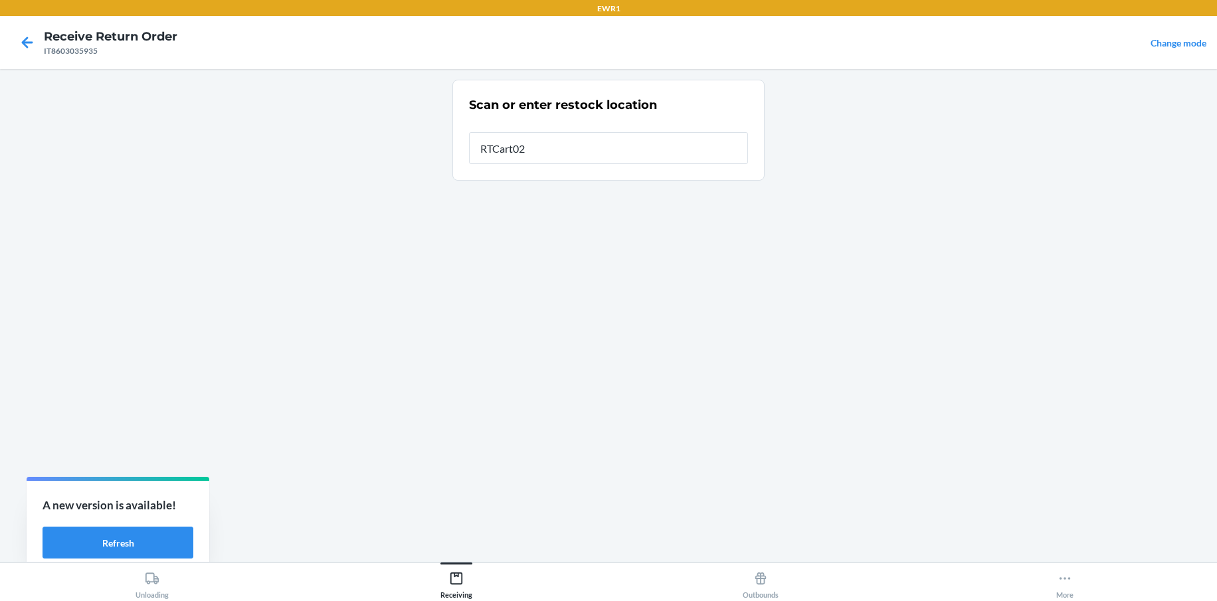
type input "RTCart025"
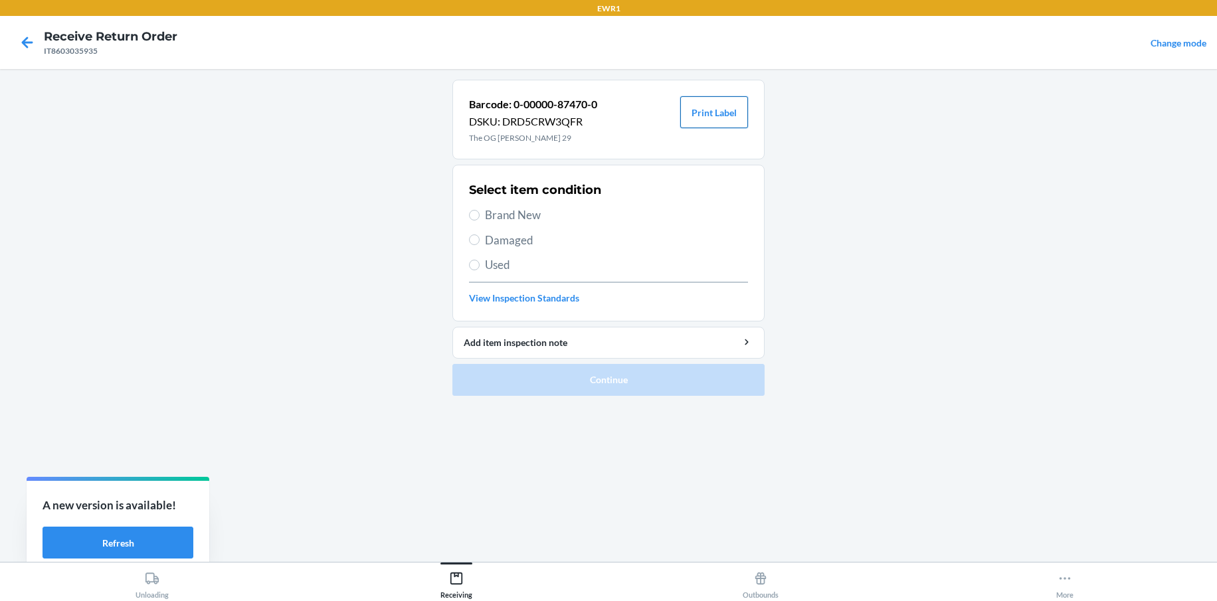
click at [723, 105] on button "Print Label" at bounding box center [714, 112] width 68 height 32
click at [466, 217] on section "Select item condition Brand New Damaged Used View Inspection Standards" at bounding box center [608, 243] width 312 height 157
click at [470, 217] on input "Brand New" at bounding box center [474, 215] width 11 height 11
radio input "true"
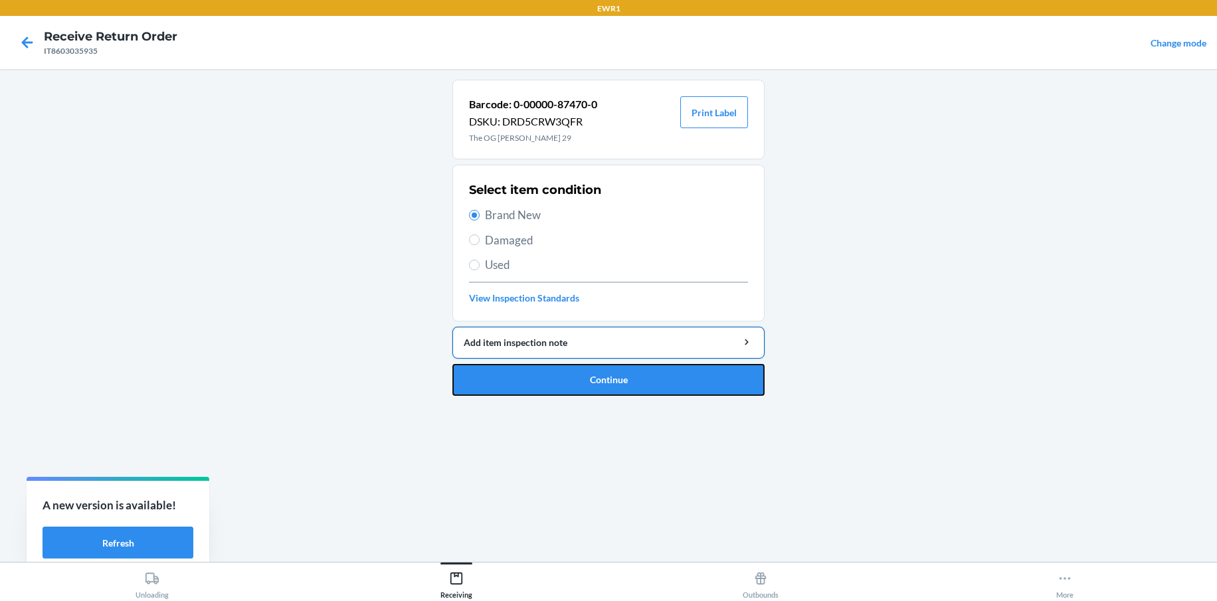
drag, startPoint x: 563, startPoint y: 380, endPoint x: 570, endPoint y: 353, distance: 27.4
click at [567, 371] on button "Continue" at bounding box center [608, 380] width 312 height 32
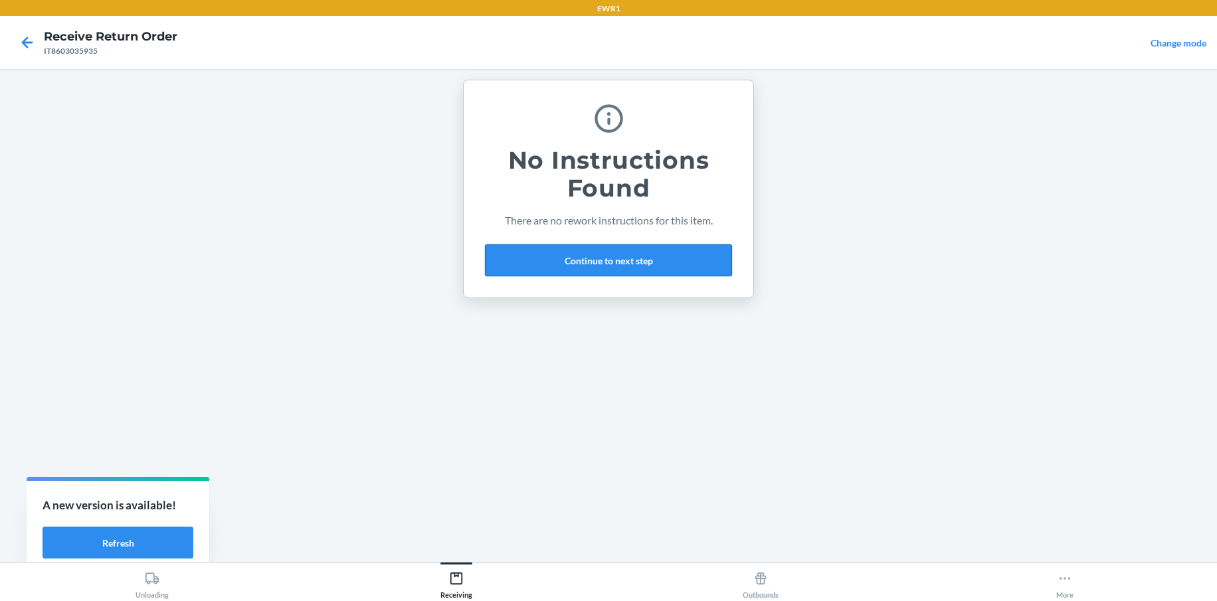
click at [601, 262] on button "Continue to next step" at bounding box center [608, 260] width 247 height 32
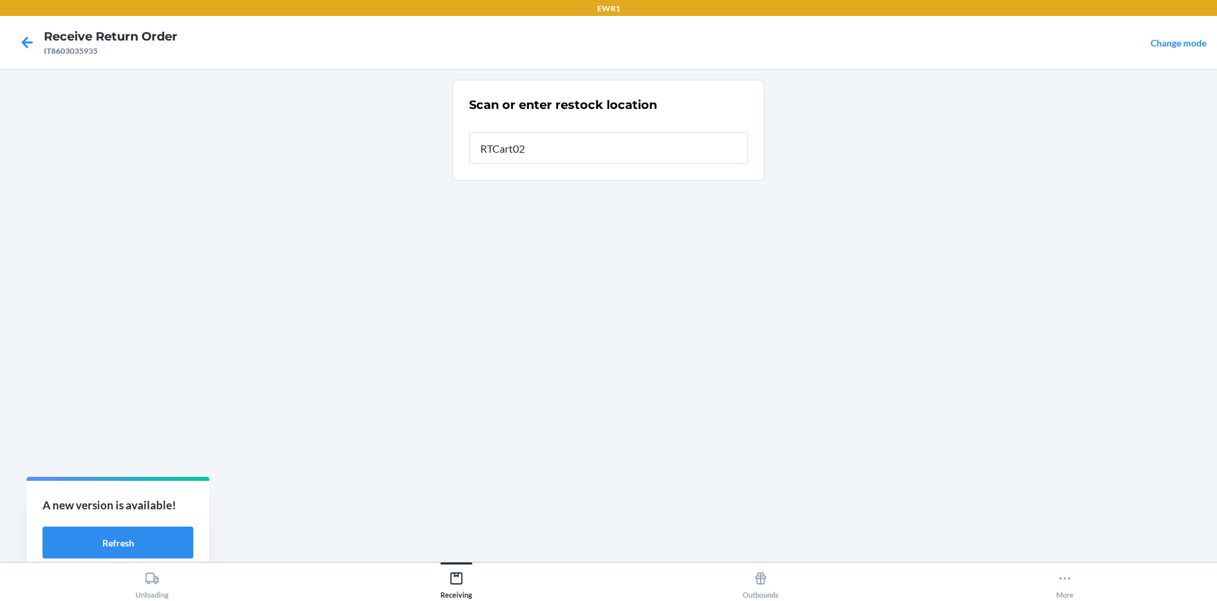
type input "RTCart025"
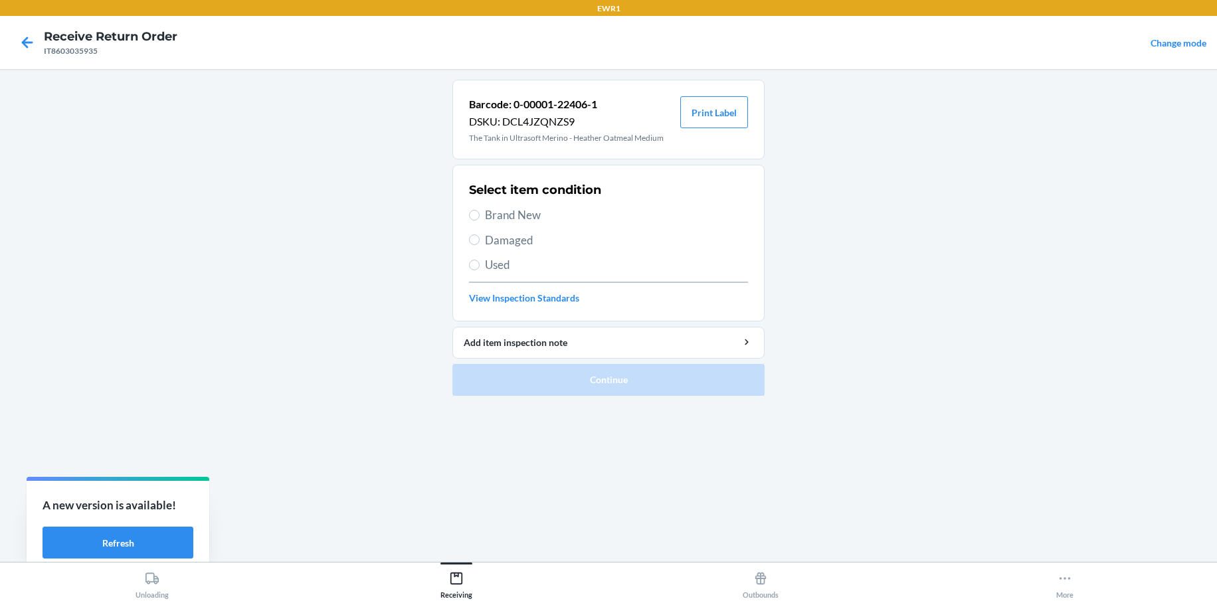
drag, startPoint x: 381, startPoint y: 114, endPoint x: 327, endPoint y: 238, distance: 135.6
click at [327, 238] on main "Barcode: 0-00001-22406-1 DSKU: DCL4JZQNZS9 The Tank in Ultrasoft Merino - Heath…" at bounding box center [608, 315] width 1217 height 493
drag, startPoint x: 713, startPoint y: 115, endPoint x: 711, endPoint y: 128, distance: 12.9
click at [713, 118] on button "Print Label" at bounding box center [714, 112] width 68 height 32
click at [472, 217] on input "Brand New" at bounding box center [474, 215] width 11 height 11
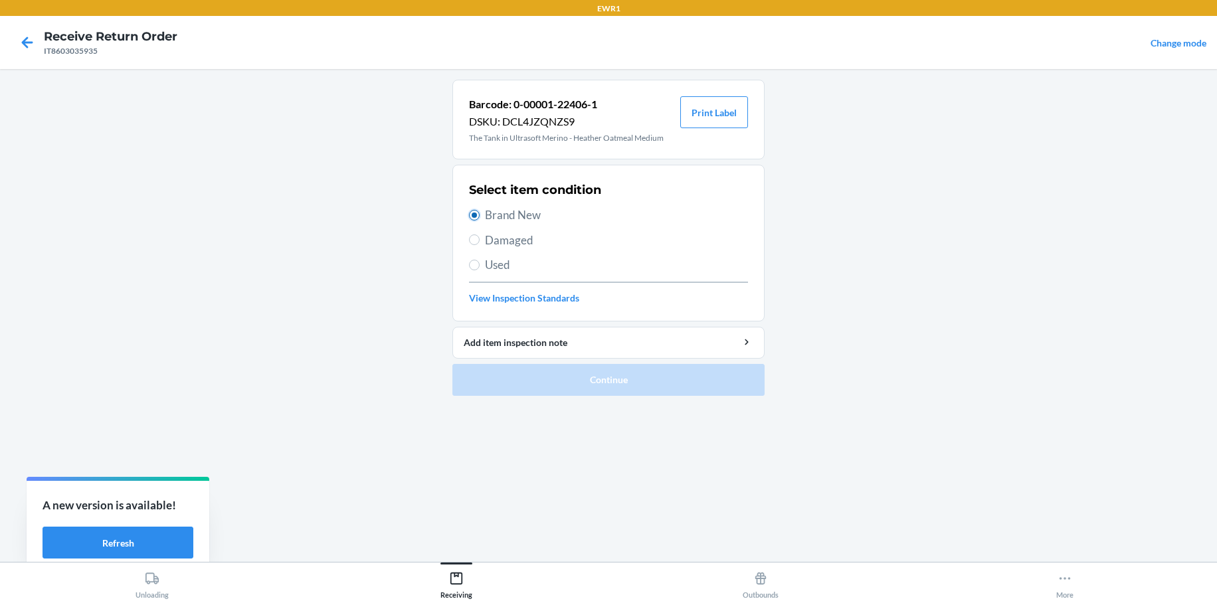
radio input "true"
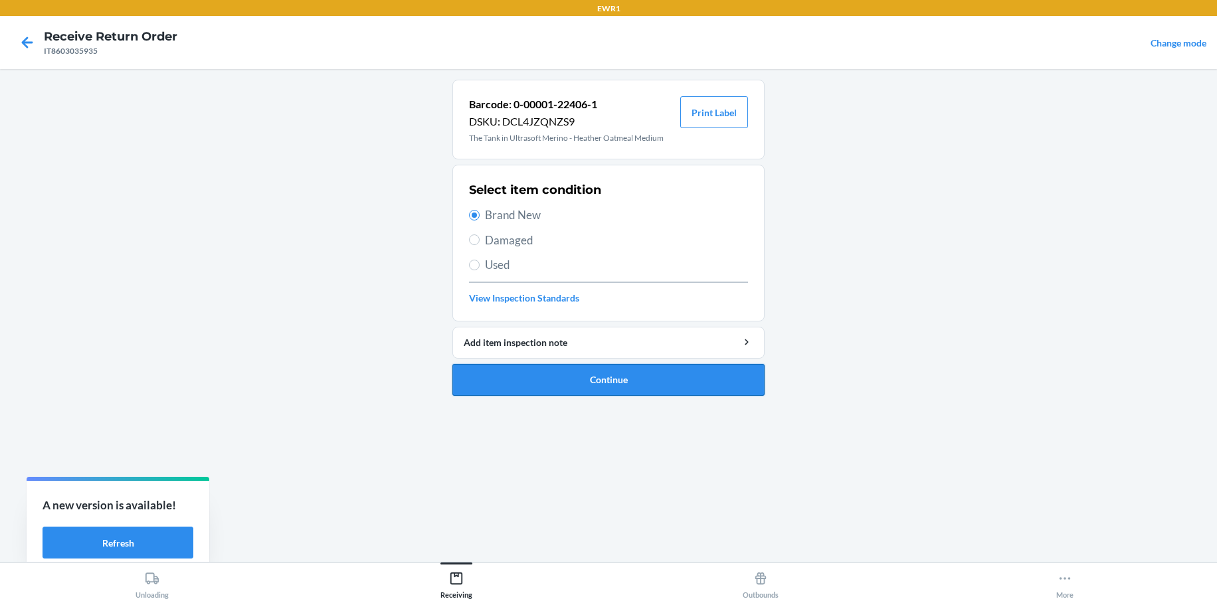
click at [583, 383] on button "Continue" at bounding box center [608, 380] width 312 height 32
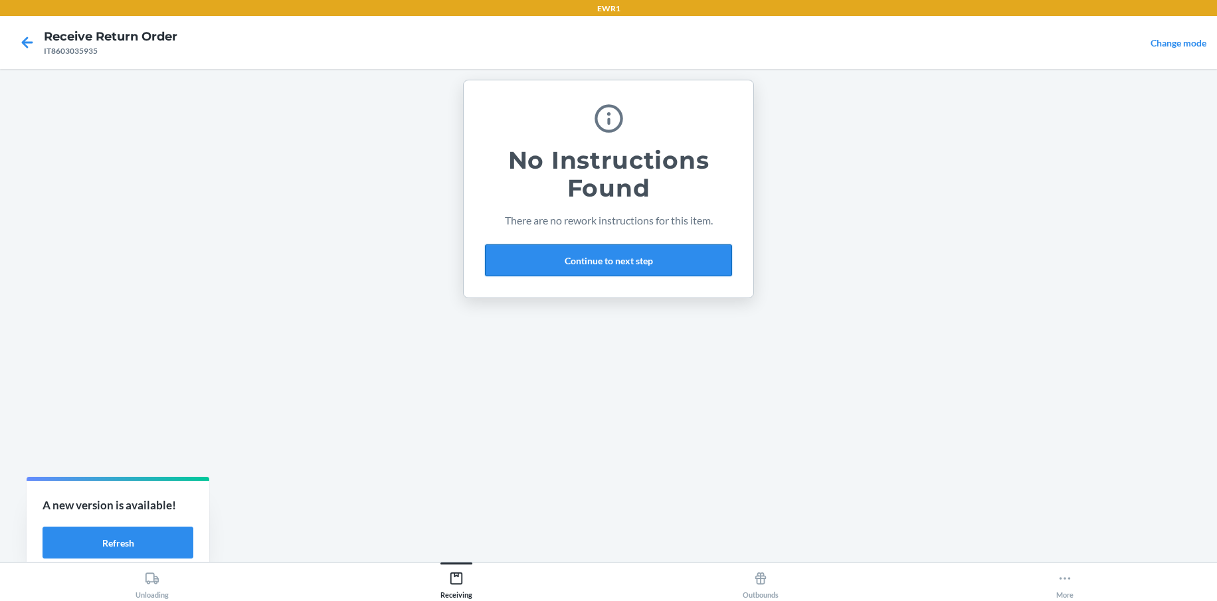
click at [673, 258] on button "Continue to next step" at bounding box center [608, 260] width 247 height 32
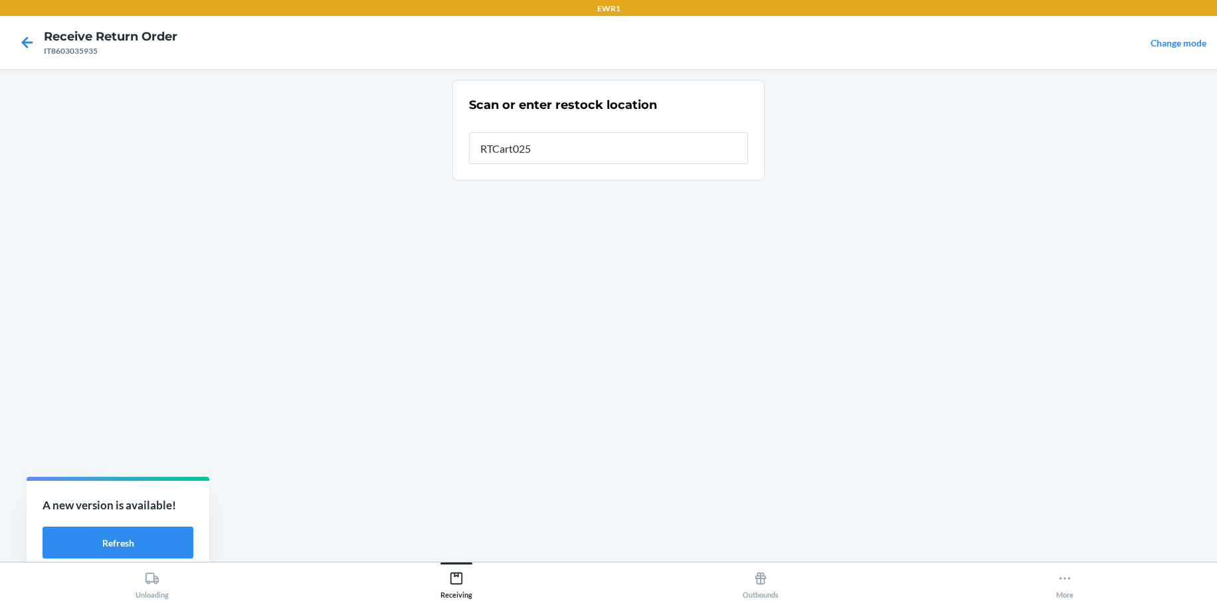
type input "RTCart025"
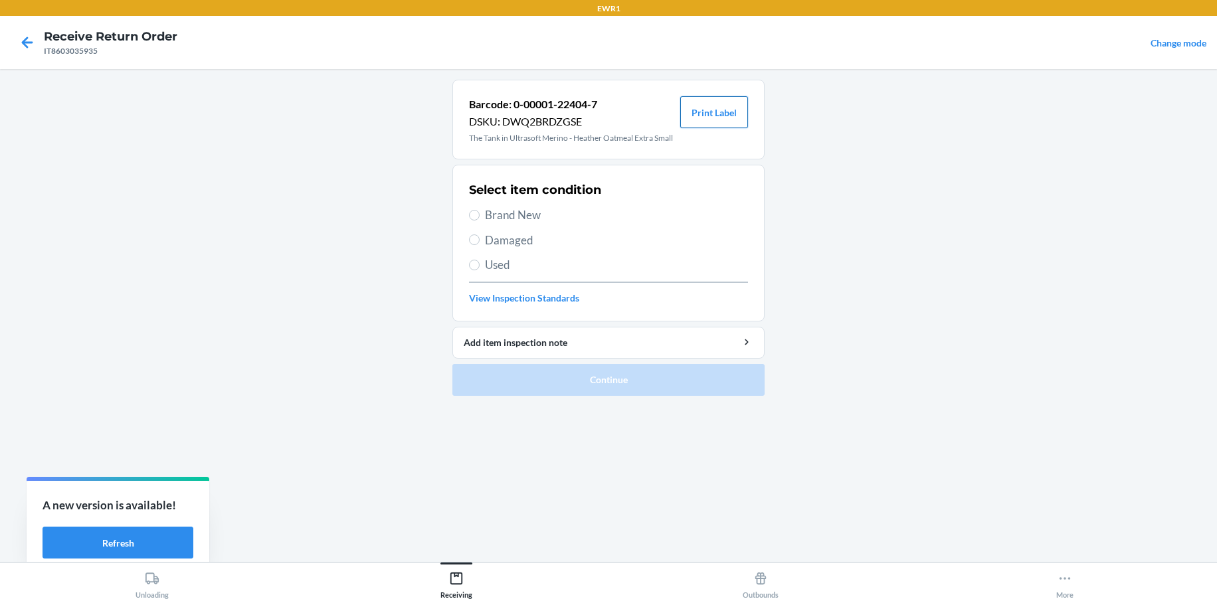
click at [727, 114] on button "Print Label" at bounding box center [714, 112] width 68 height 32
click at [473, 218] on input "Brand New" at bounding box center [474, 215] width 11 height 11
radio input "true"
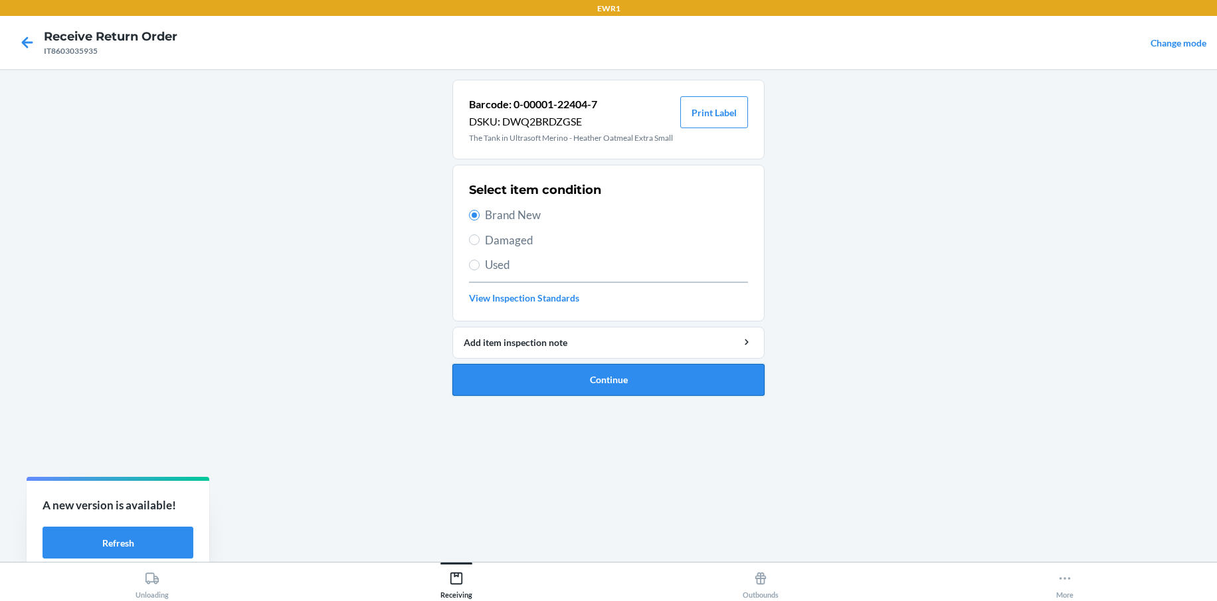
click at [573, 374] on button "Continue" at bounding box center [608, 380] width 312 height 32
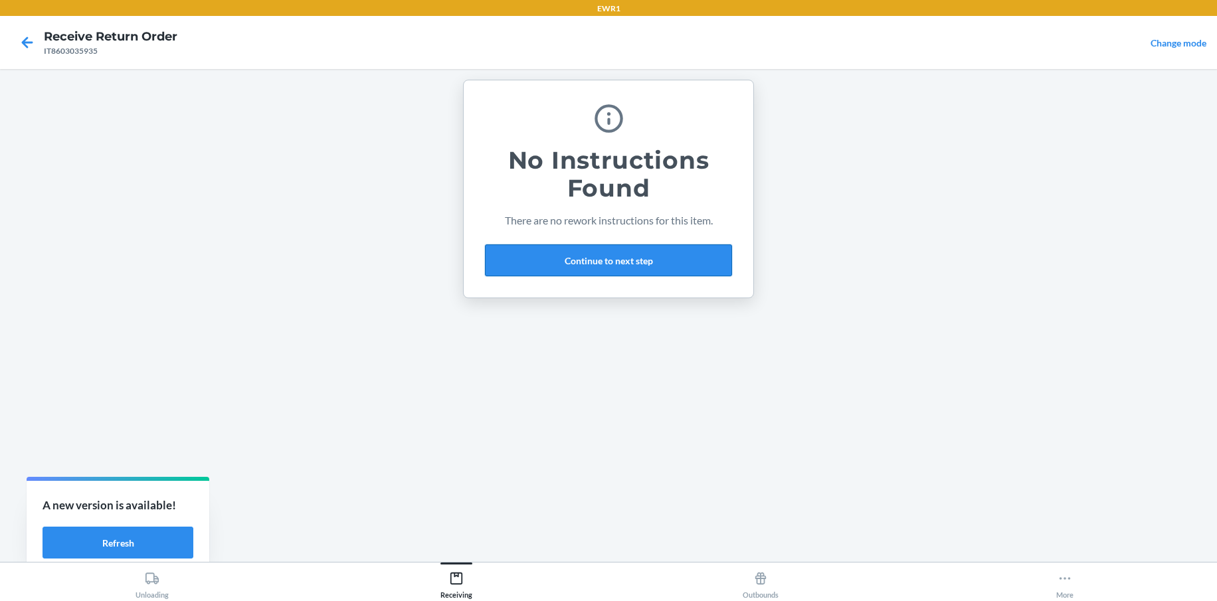
click at [642, 266] on button "Continue to next step" at bounding box center [608, 260] width 247 height 32
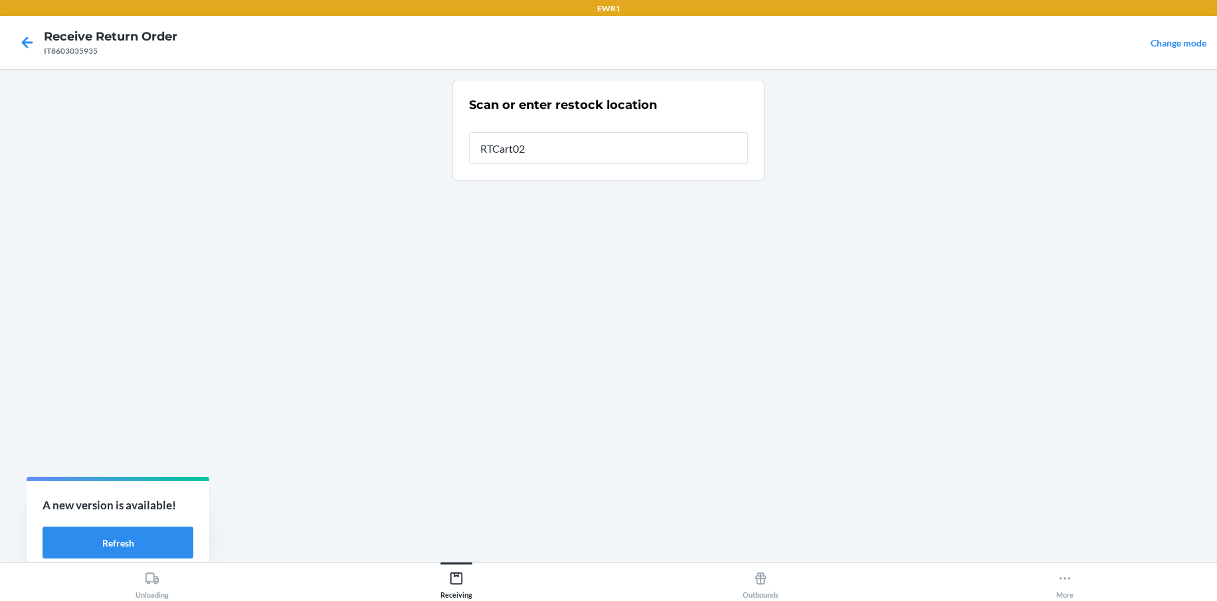
type input "RTCart025"
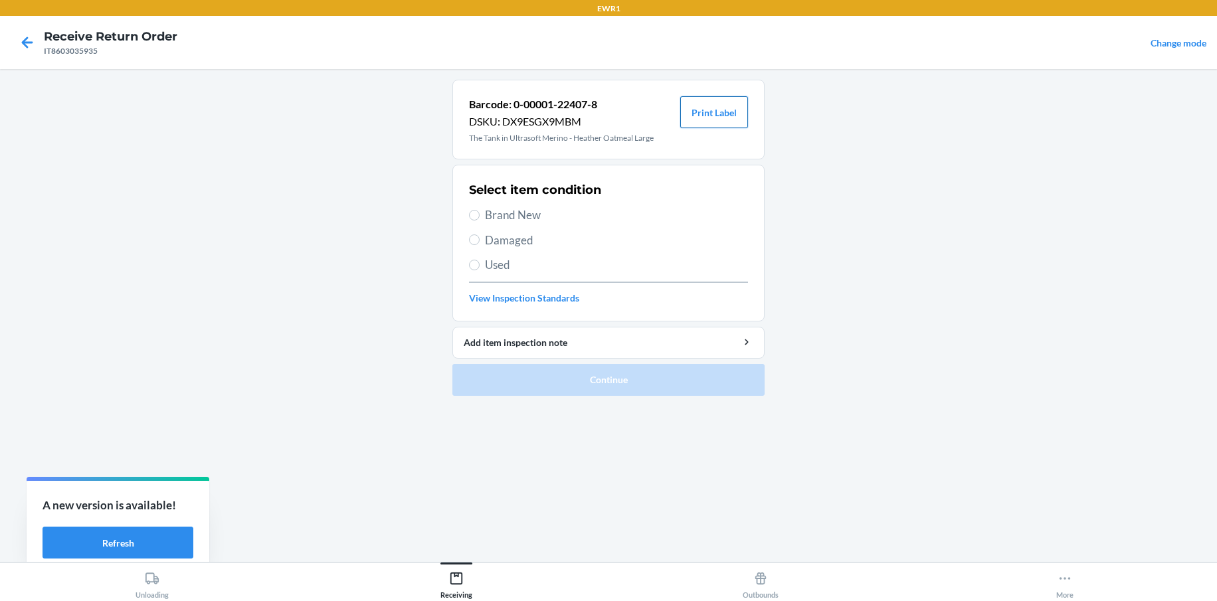
click at [696, 126] on button "Print Label" at bounding box center [714, 112] width 68 height 32
click at [476, 208] on label "Brand New" at bounding box center [608, 215] width 279 height 17
click at [476, 210] on input "Brand New" at bounding box center [474, 215] width 11 height 11
radio input "true"
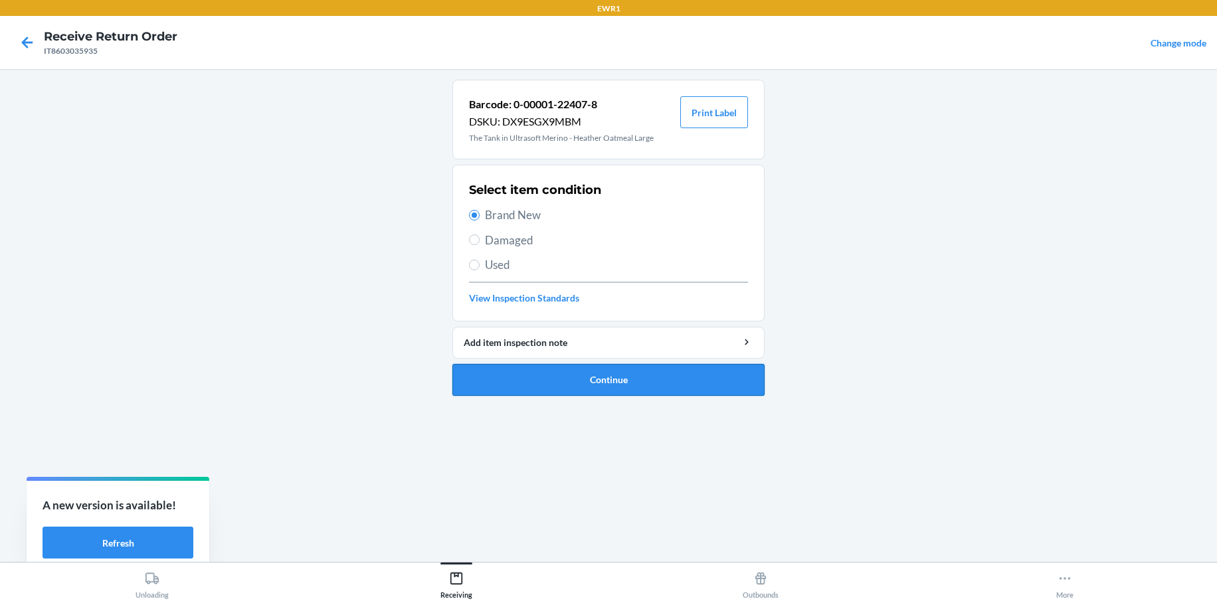
click at [648, 384] on button "Continue" at bounding box center [608, 380] width 312 height 32
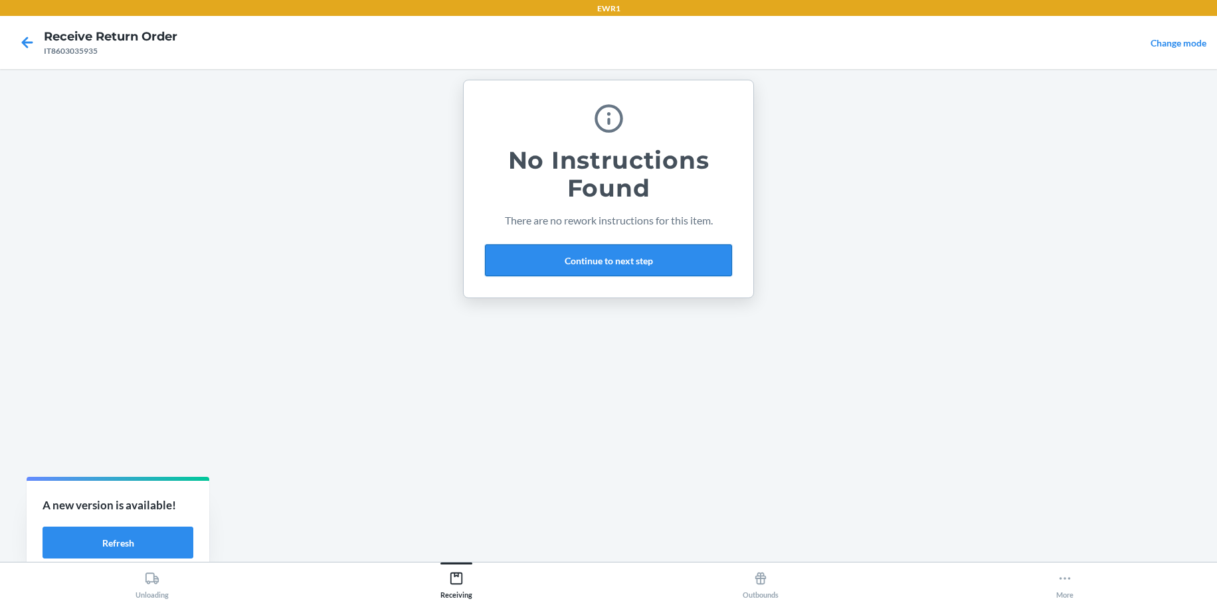
click at [565, 257] on button "Continue to next step" at bounding box center [608, 260] width 247 height 32
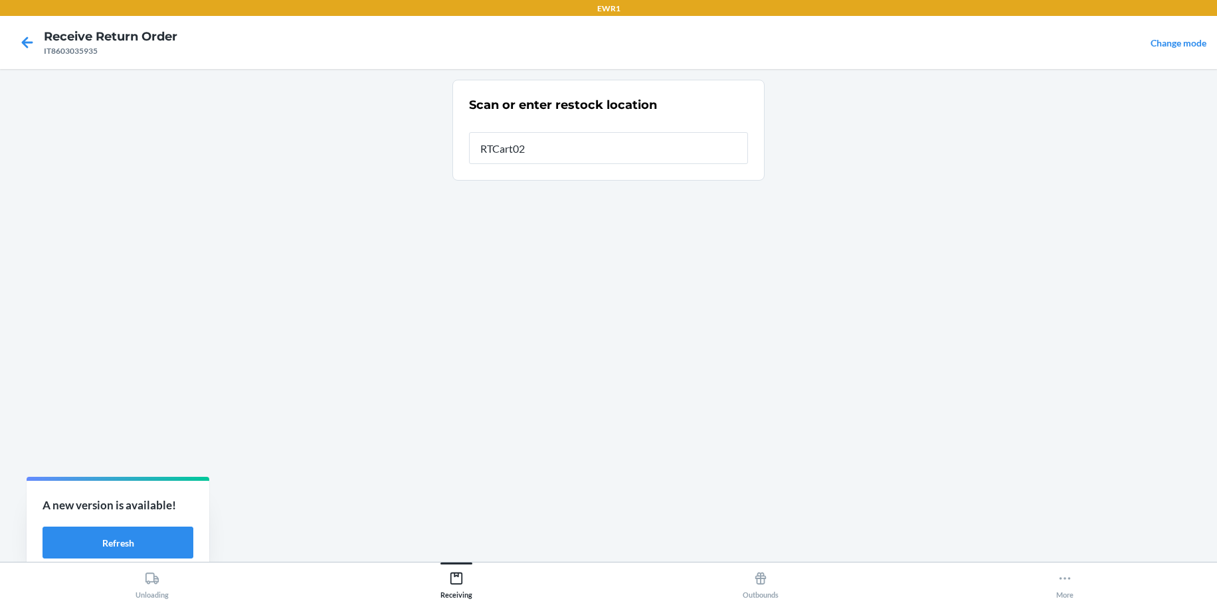
type input "RTCart025"
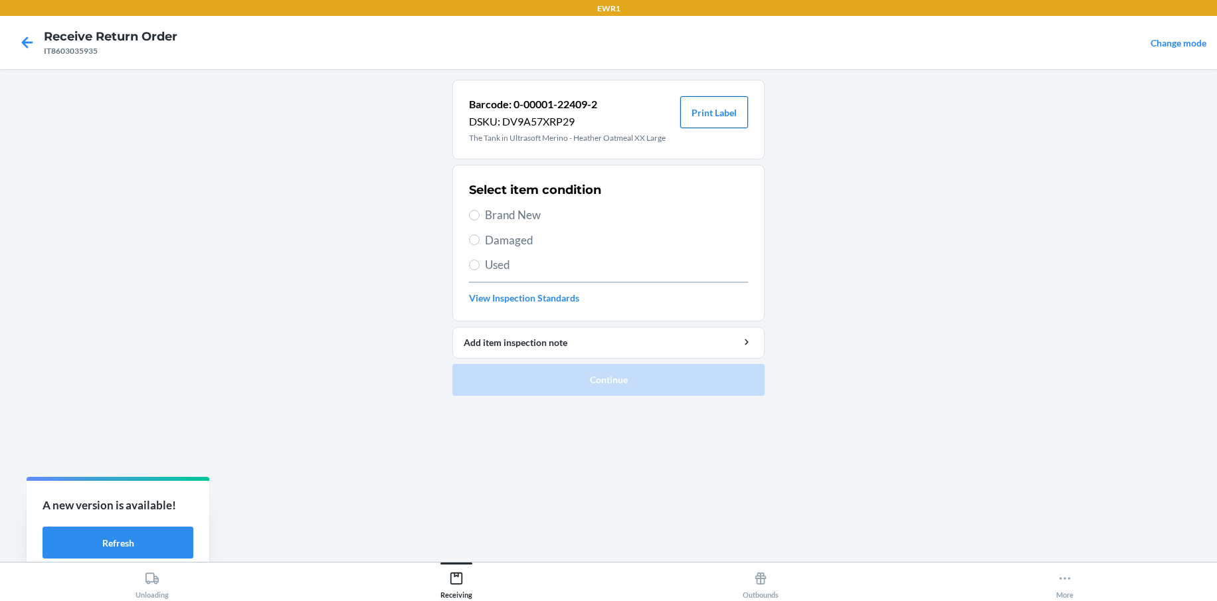
click at [723, 122] on button "Print Label" at bounding box center [714, 112] width 68 height 32
drag, startPoint x: 473, startPoint y: 212, endPoint x: 513, endPoint y: 268, distance: 69.5
click at [474, 213] on input "Brand New" at bounding box center [474, 215] width 11 height 11
radio input "true"
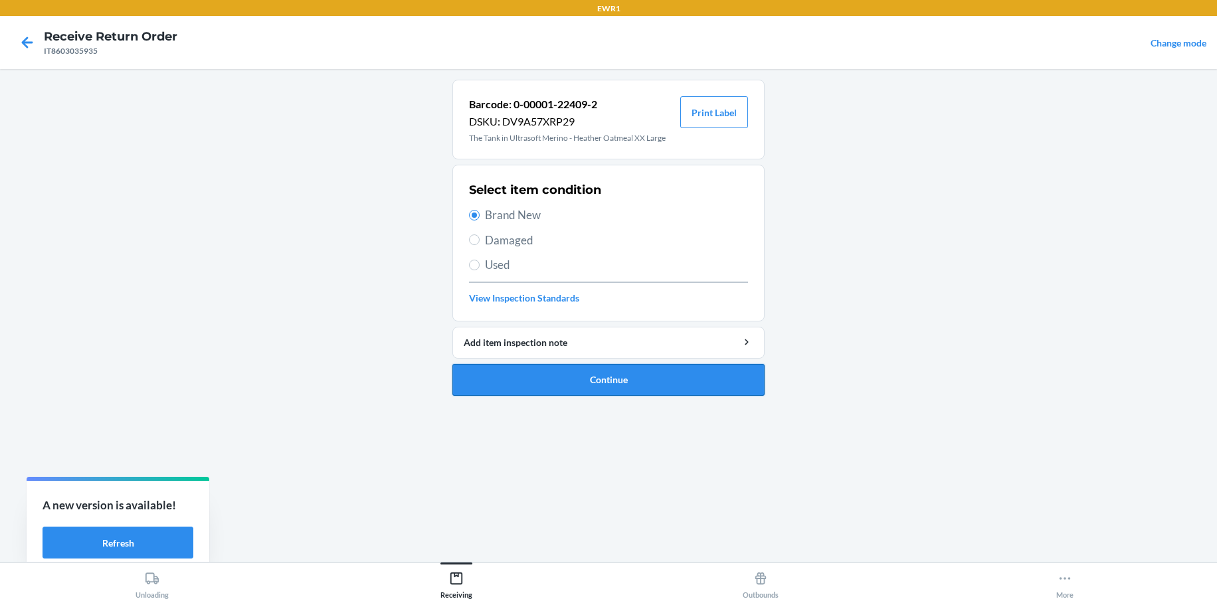
click at [624, 377] on button "Continue" at bounding box center [608, 380] width 312 height 32
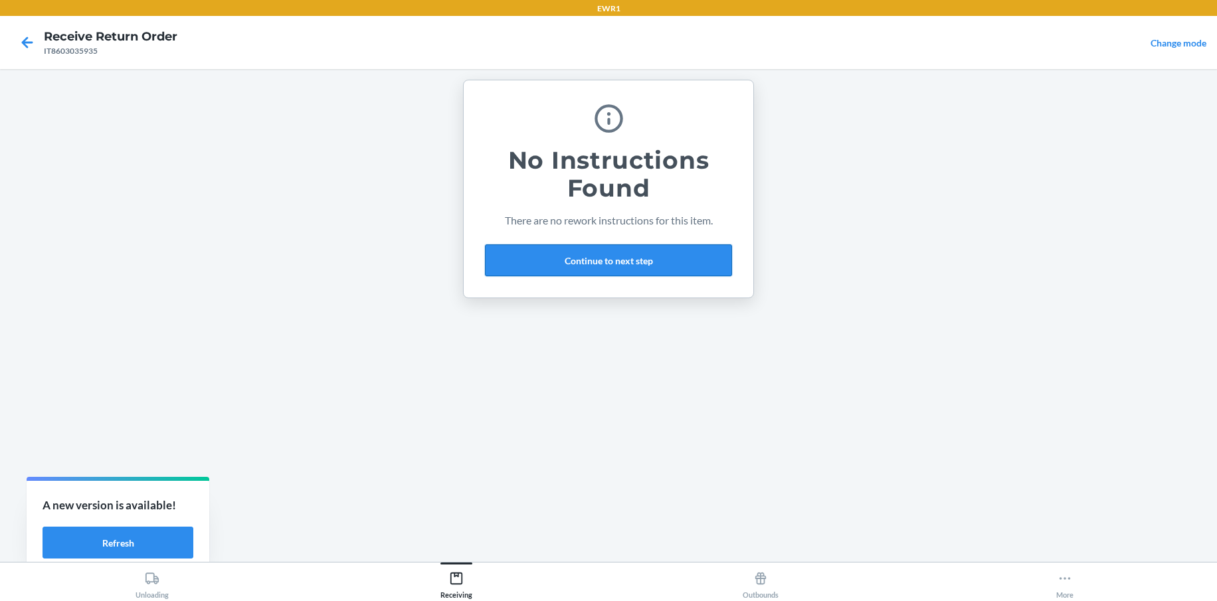
click at [525, 265] on button "Continue to next step" at bounding box center [608, 260] width 247 height 32
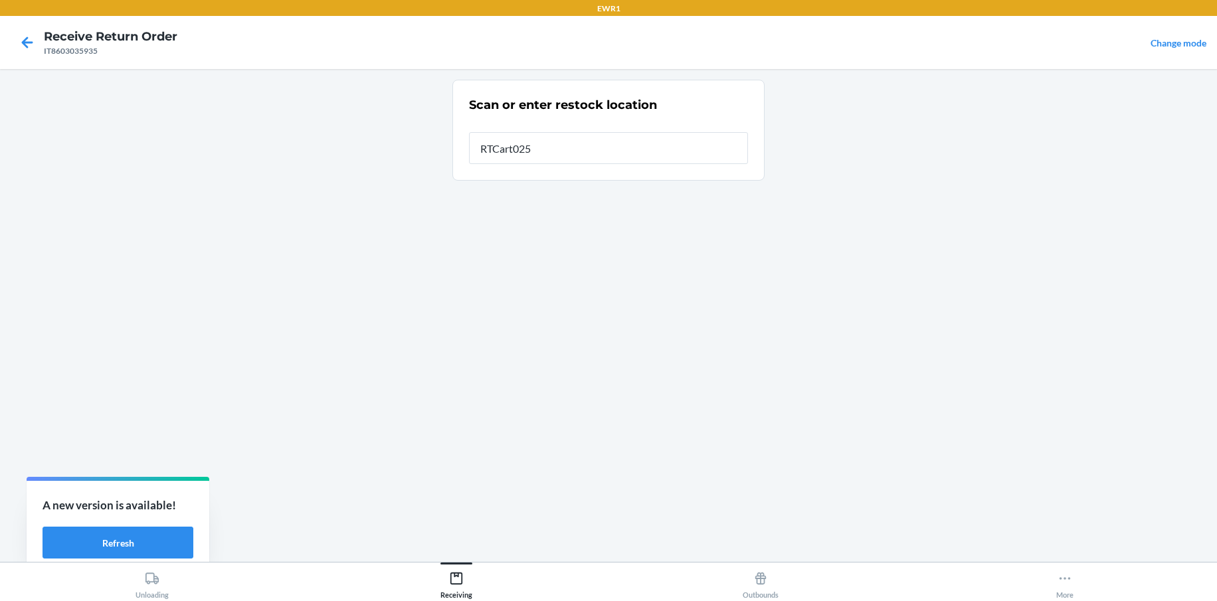
type input "RTCart025"
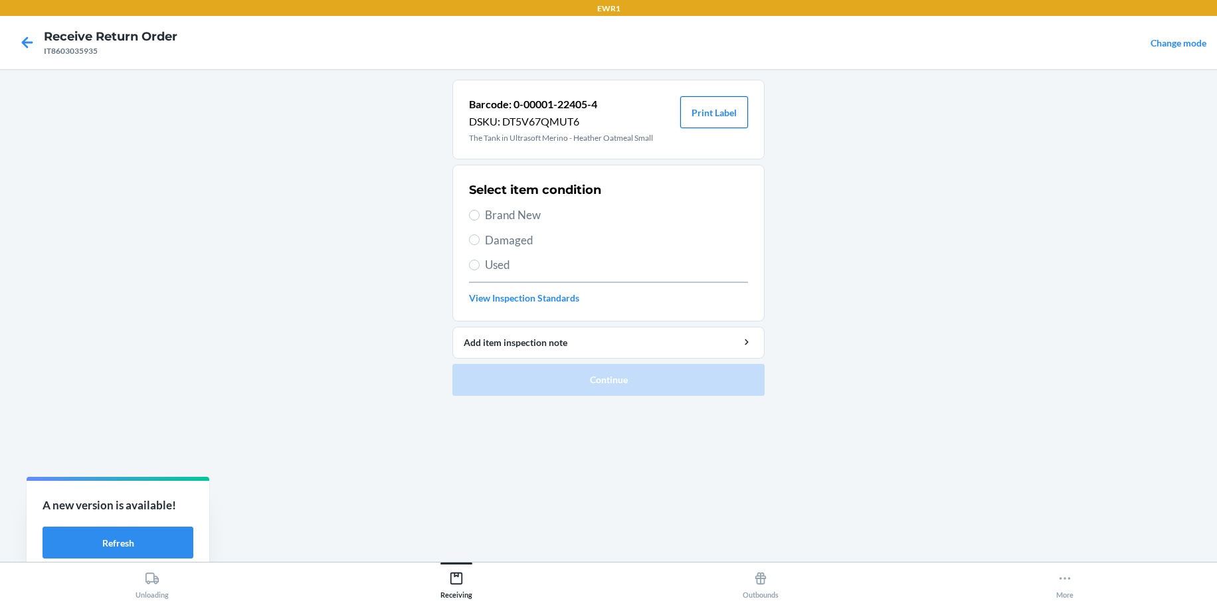
click at [736, 114] on button "Print Label" at bounding box center [714, 112] width 68 height 32
click at [481, 215] on label "Brand New" at bounding box center [608, 215] width 279 height 17
click at [480, 215] on input "Brand New" at bounding box center [474, 215] width 11 height 11
radio input "true"
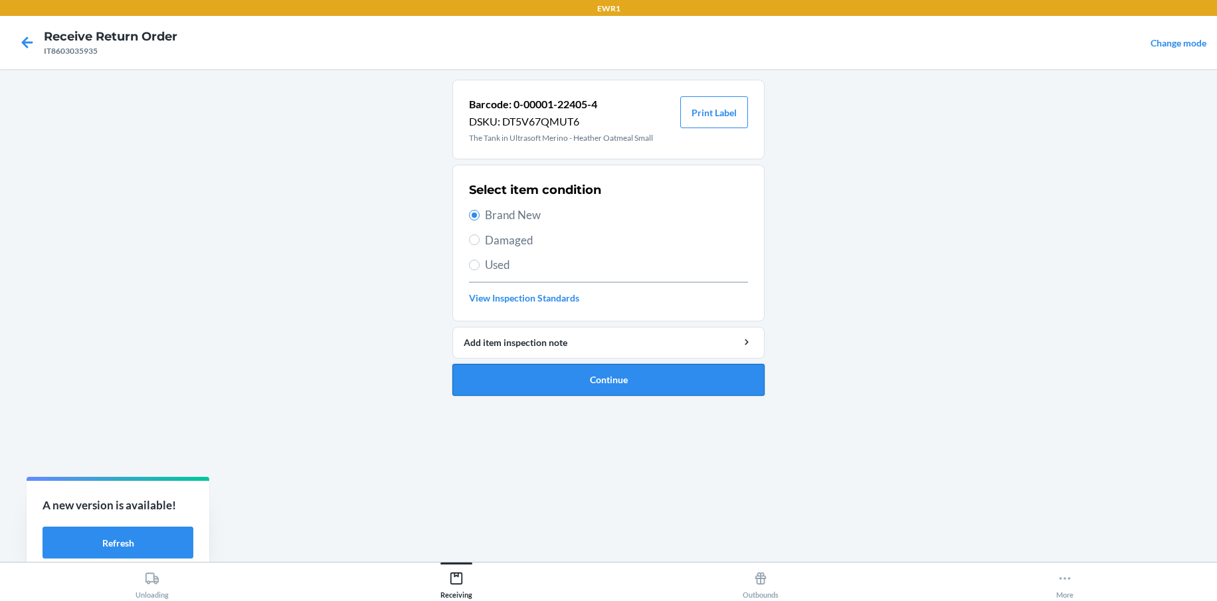
click at [606, 384] on button "Continue" at bounding box center [608, 380] width 312 height 32
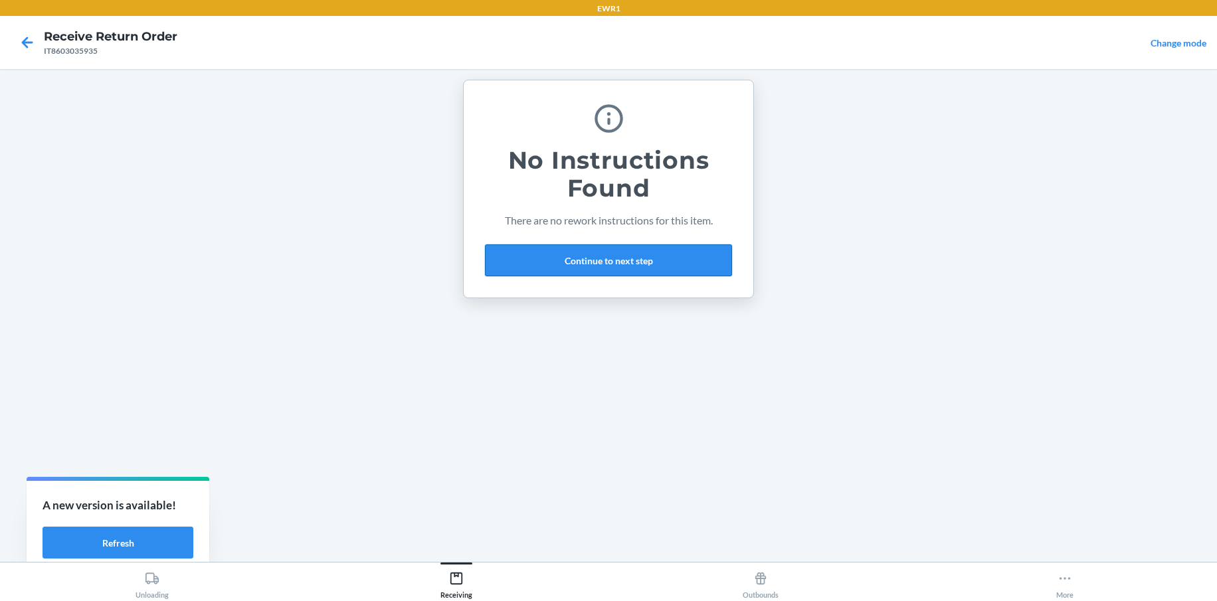
click at [574, 273] on button "Continue to next step" at bounding box center [608, 260] width 247 height 32
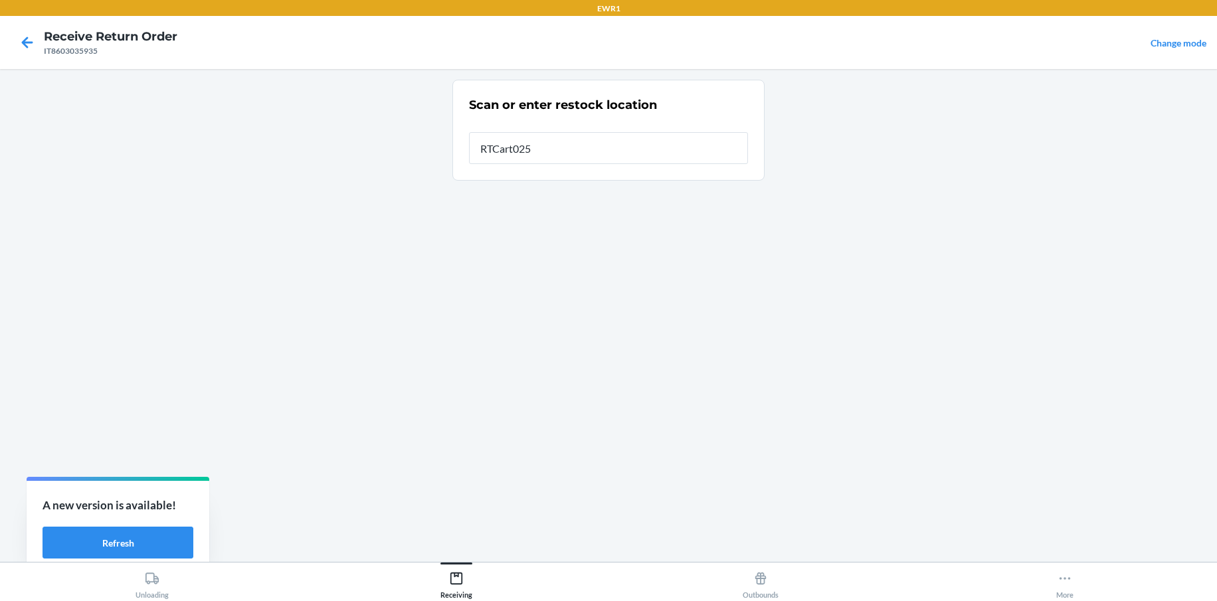
type input "RTCart025"
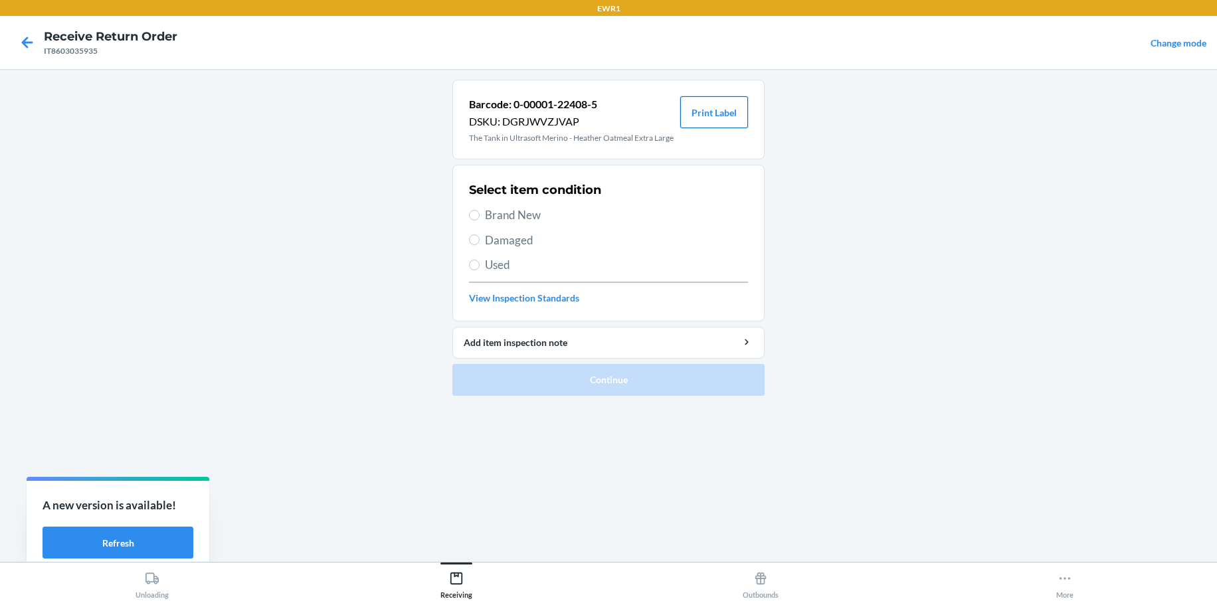
click at [711, 110] on button "Print Label" at bounding box center [714, 112] width 68 height 32
click at [471, 208] on label "Brand New" at bounding box center [608, 215] width 279 height 17
click at [471, 210] on input "Brand New" at bounding box center [474, 215] width 11 height 11
radio input "true"
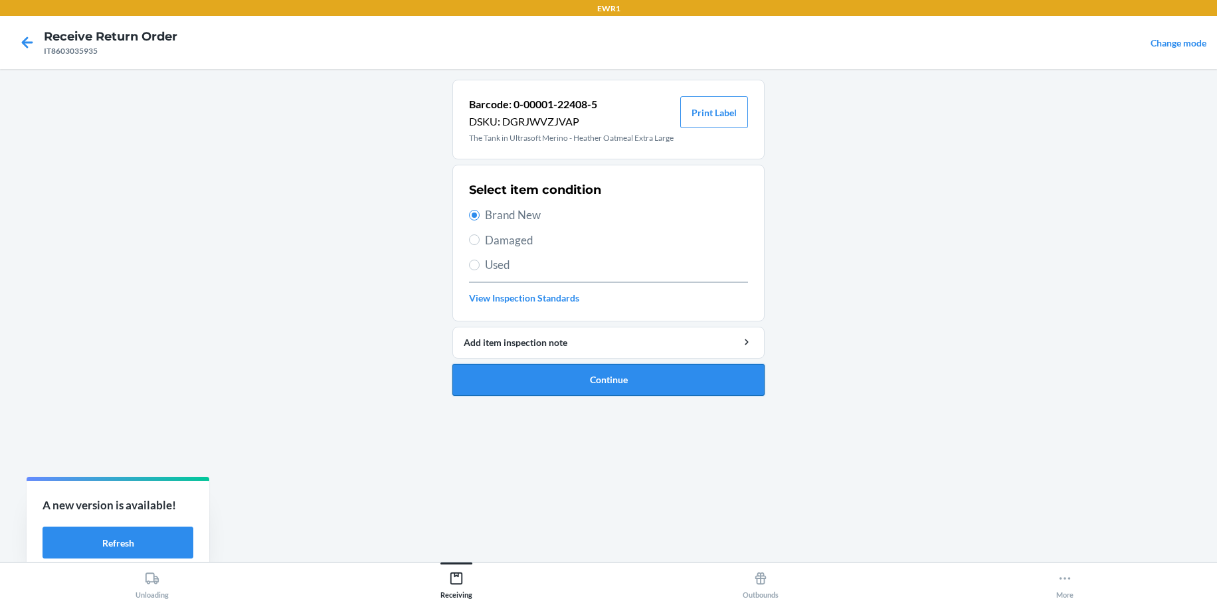
click at [623, 381] on button "Continue" at bounding box center [608, 380] width 312 height 32
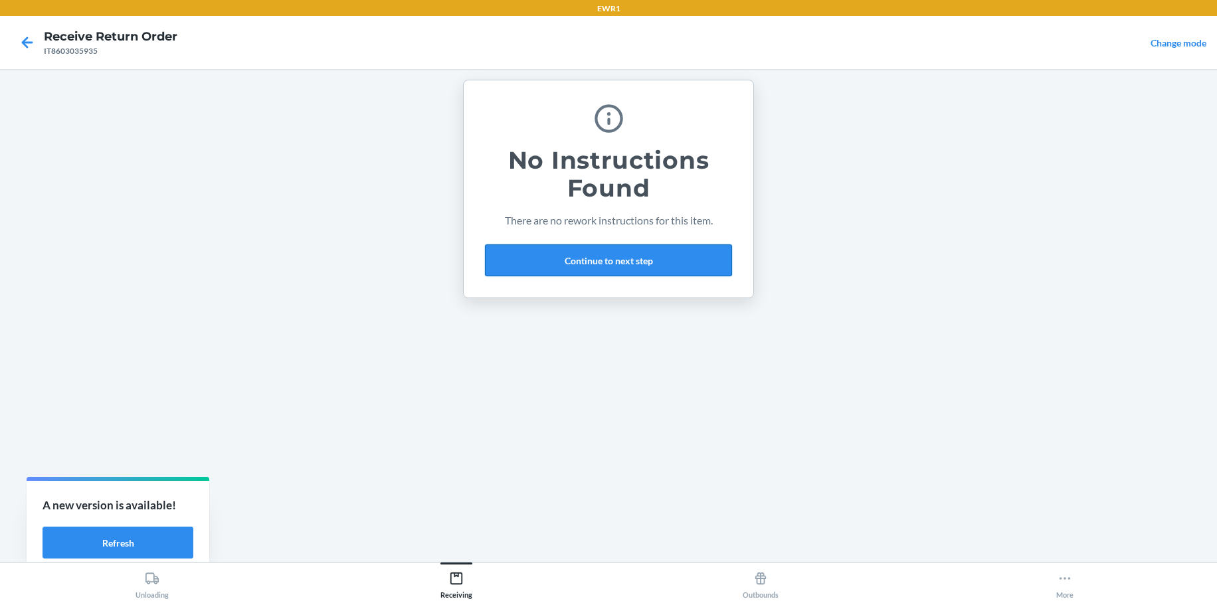
click at [660, 260] on button "Continue to next step" at bounding box center [608, 260] width 247 height 32
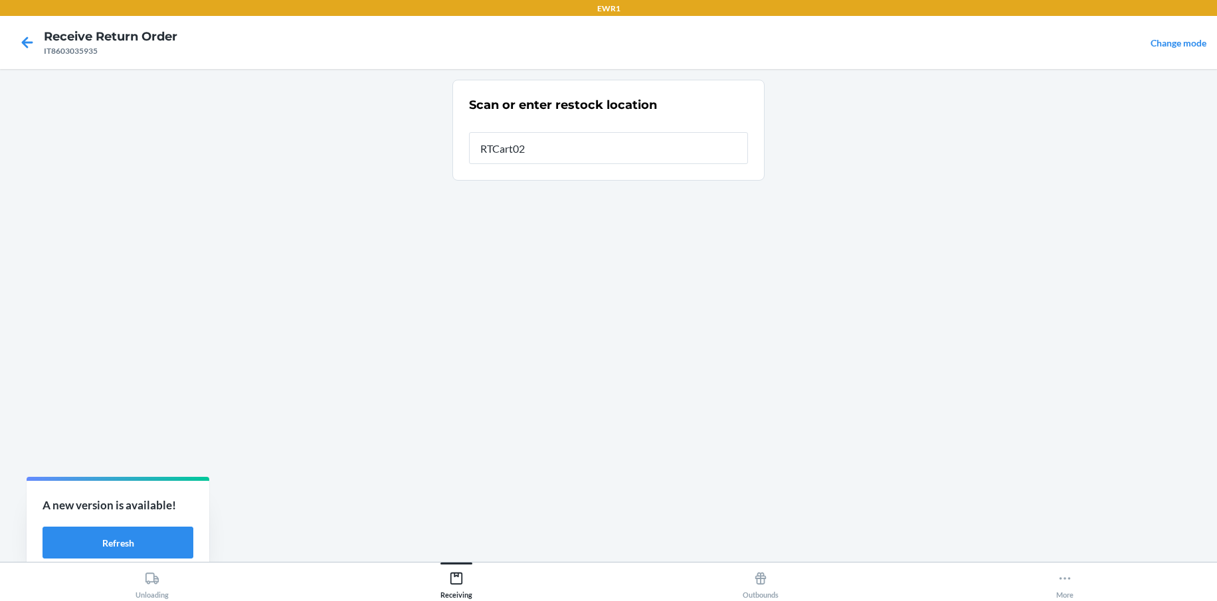
type input "RTCart025"
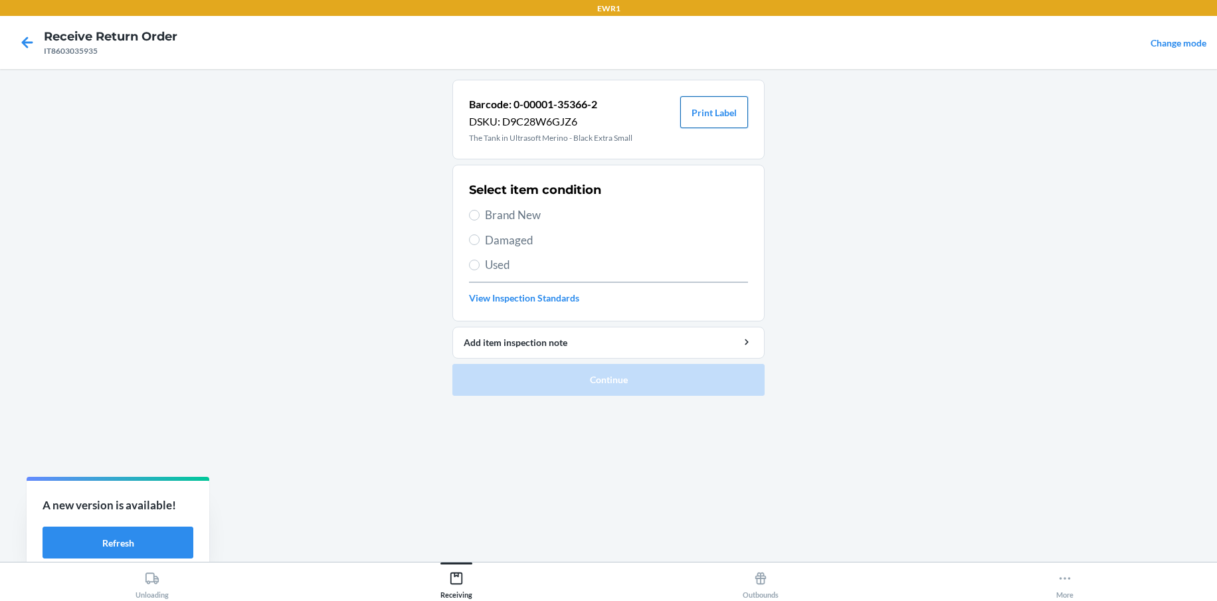
click at [716, 104] on button "Print Label" at bounding box center [714, 112] width 68 height 32
click at [482, 213] on label "Brand New" at bounding box center [608, 215] width 279 height 17
click at [480, 213] on input "Brand New" at bounding box center [474, 215] width 11 height 11
radio input "true"
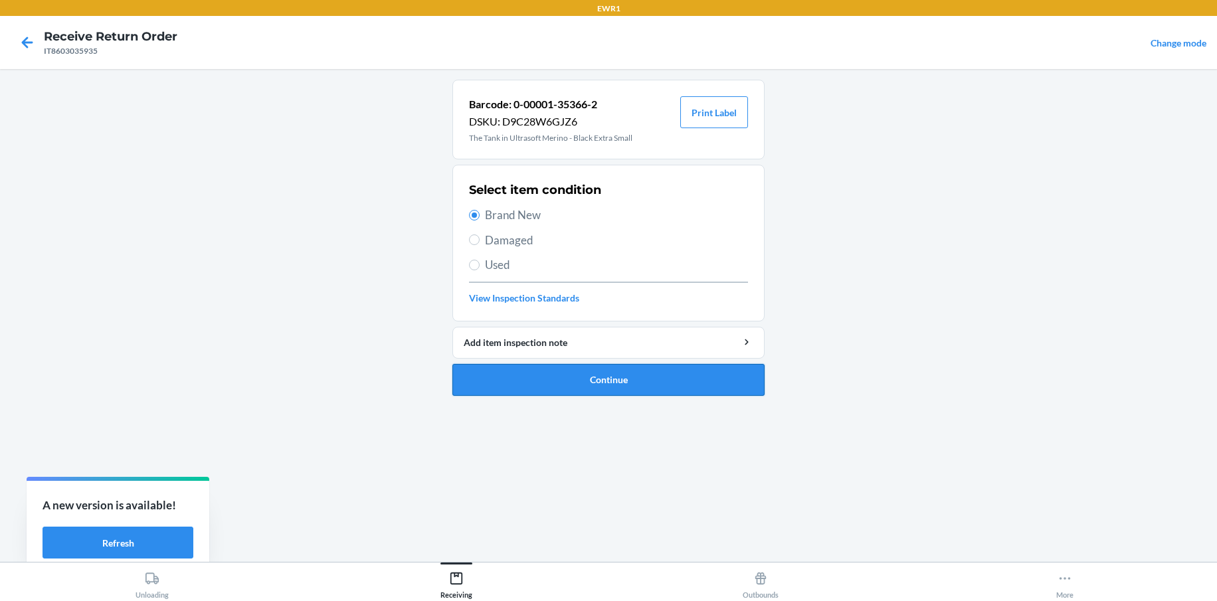
click at [617, 376] on button "Continue" at bounding box center [608, 380] width 312 height 32
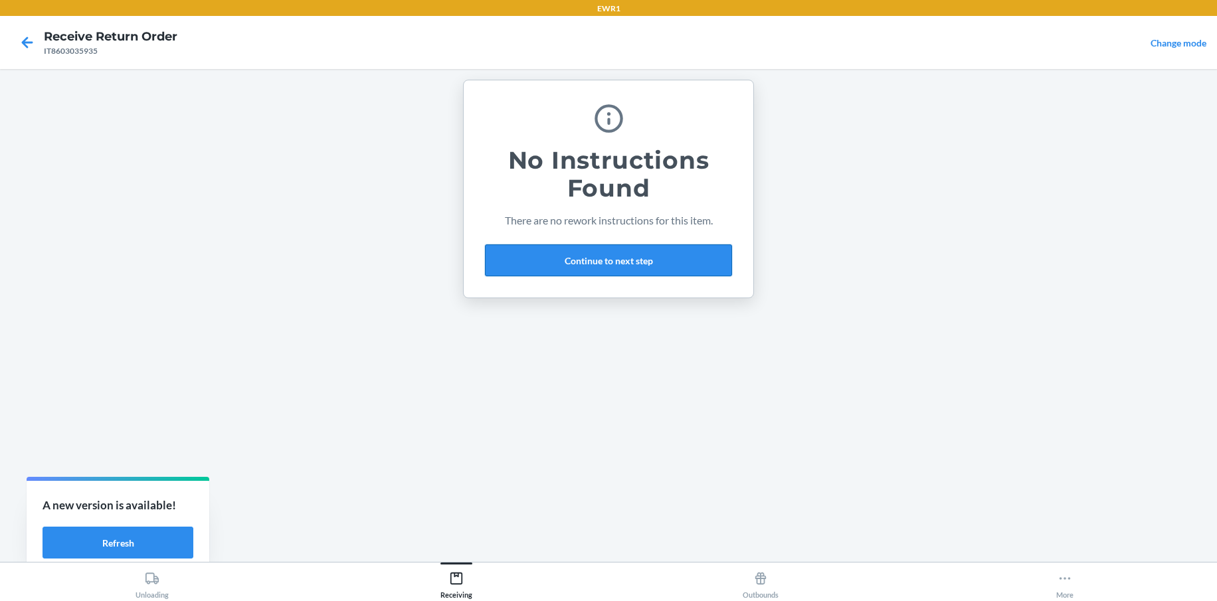
click at [558, 265] on button "Continue to next step" at bounding box center [608, 260] width 247 height 32
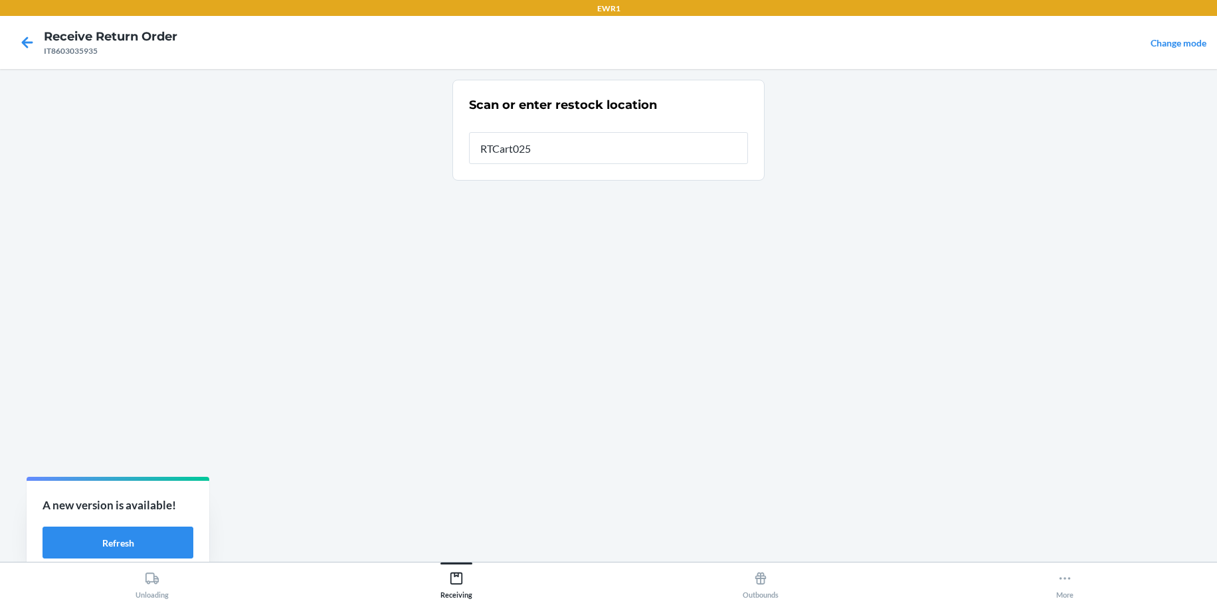
type input "RTCart025"
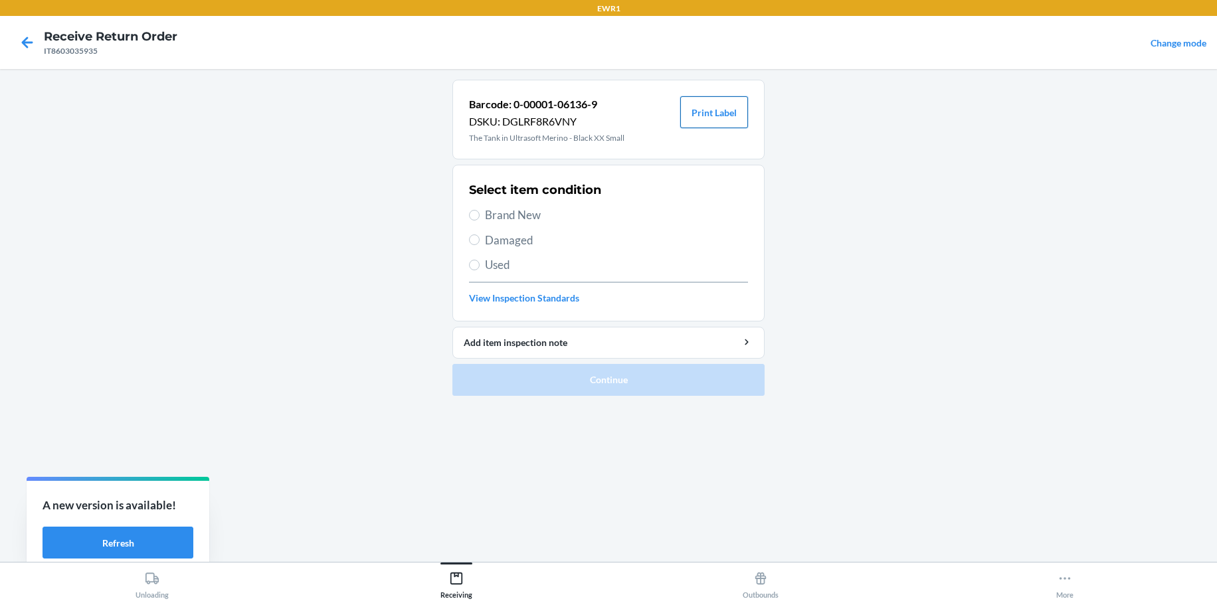
click at [693, 100] on button "Print Label" at bounding box center [714, 112] width 68 height 32
click at [480, 211] on label "Brand New" at bounding box center [608, 215] width 279 height 17
click at [480, 211] on input "Brand New" at bounding box center [474, 215] width 11 height 11
radio input "true"
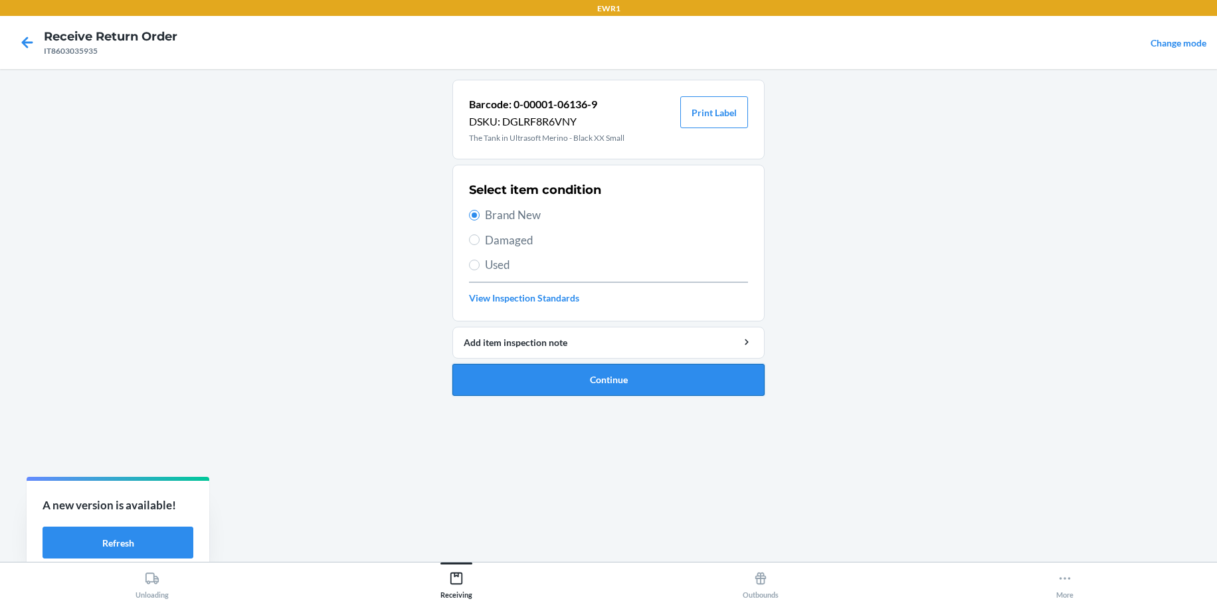
click at [669, 387] on button "Continue" at bounding box center [608, 380] width 312 height 32
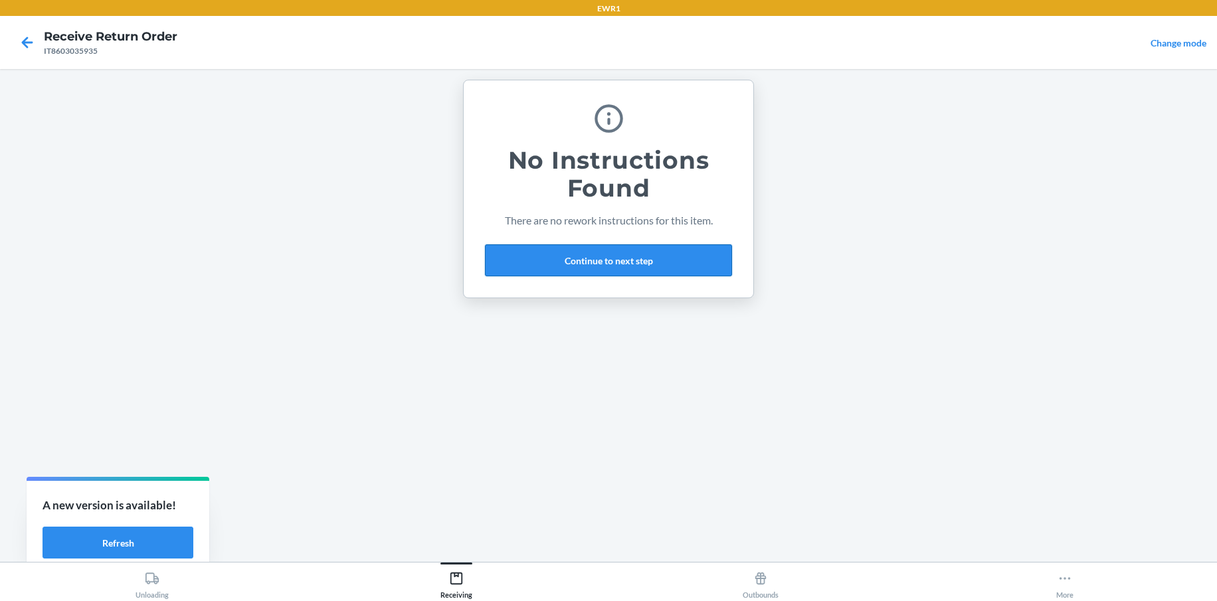
click at [549, 264] on button "Continue to next step" at bounding box center [608, 260] width 247 height 32
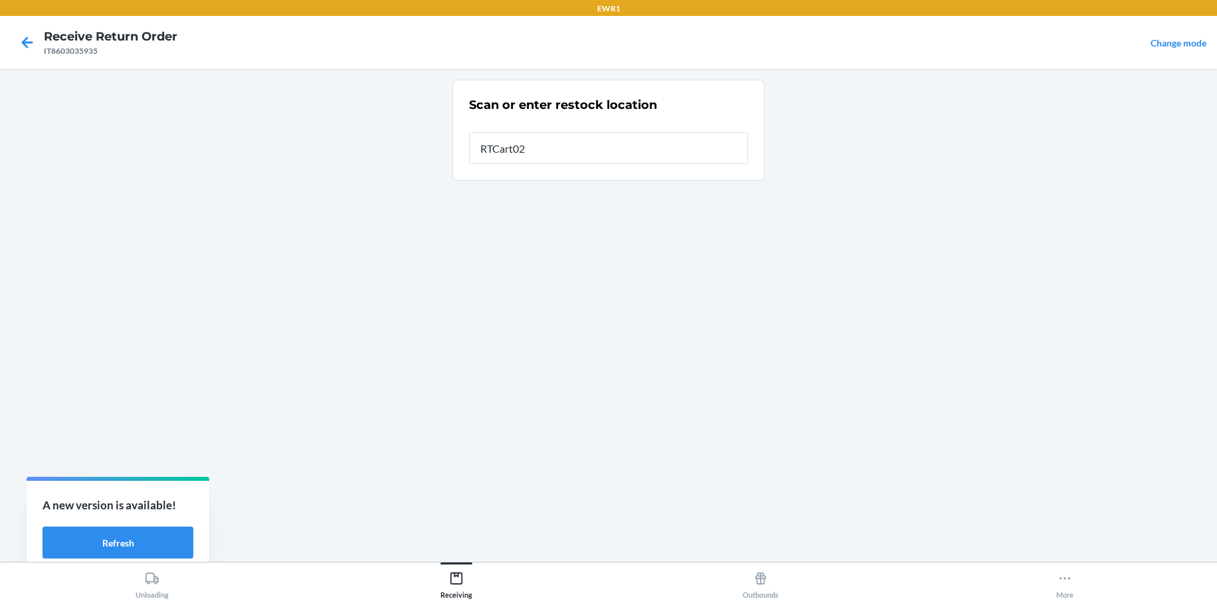
type input "RTCart025"
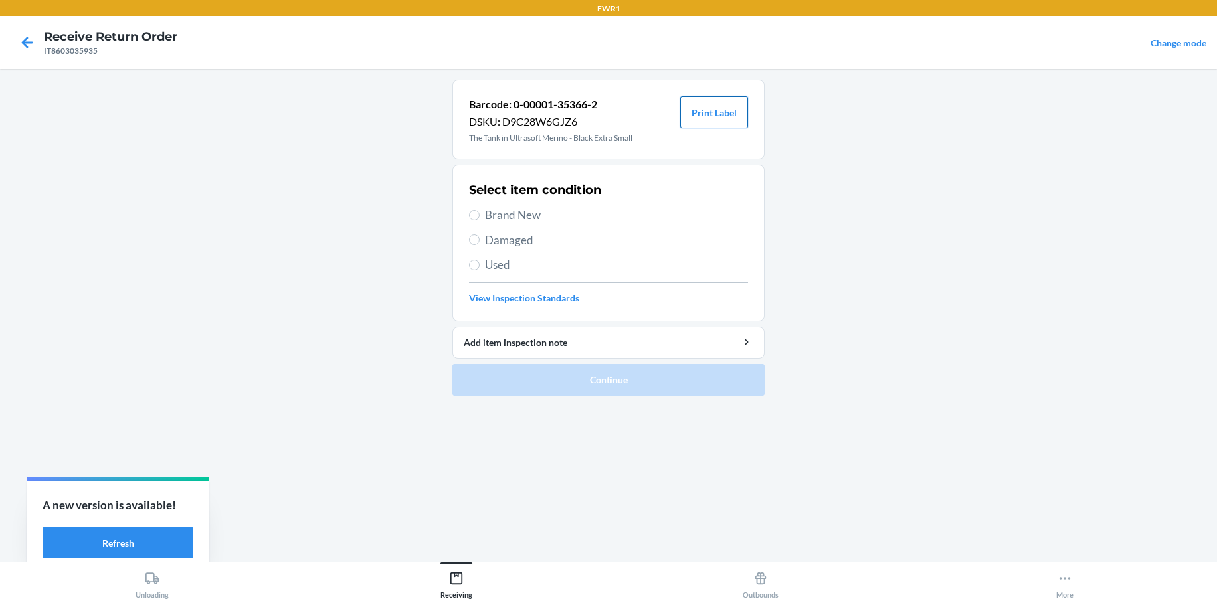
click at [733, 126] on button "Print Label" at bounding box center [714, 112] width 68 height 32
click at [477, 217] on input "Brand New" at bounding box center [474, 215] width 11 height 11
radio input "true"
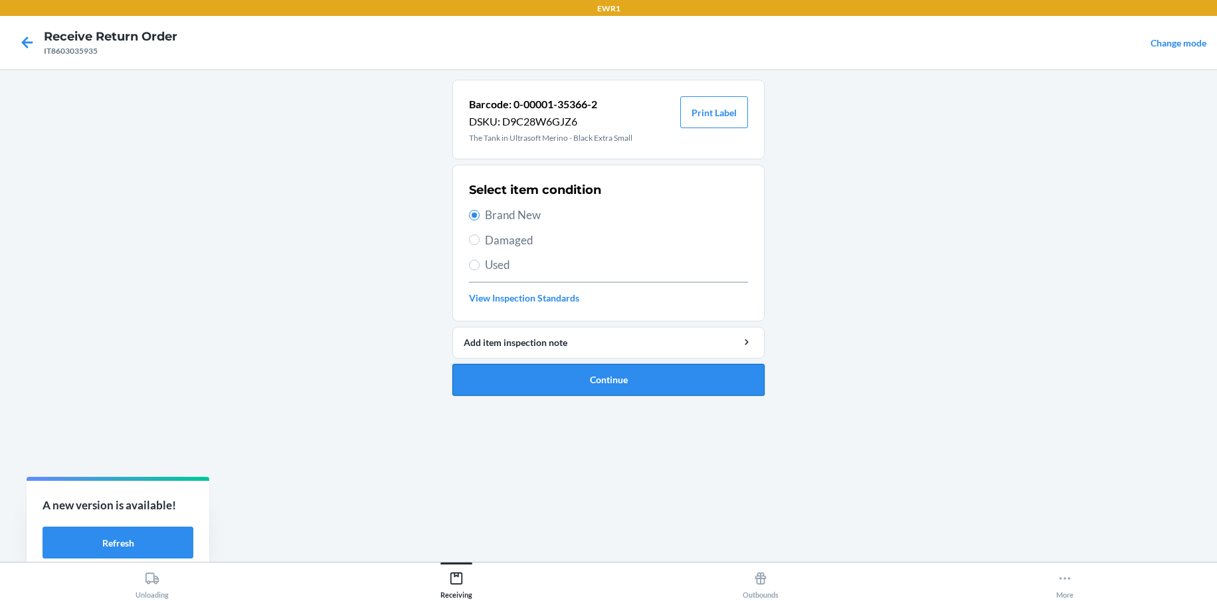
drag, startPoint x: 619, startPoint y: 376, endPoint x: 644, endPoint y: 367, distance: 26.0
click at [620, 376] on button "Continue" at bounding box center [608, 380] width 312 height 32
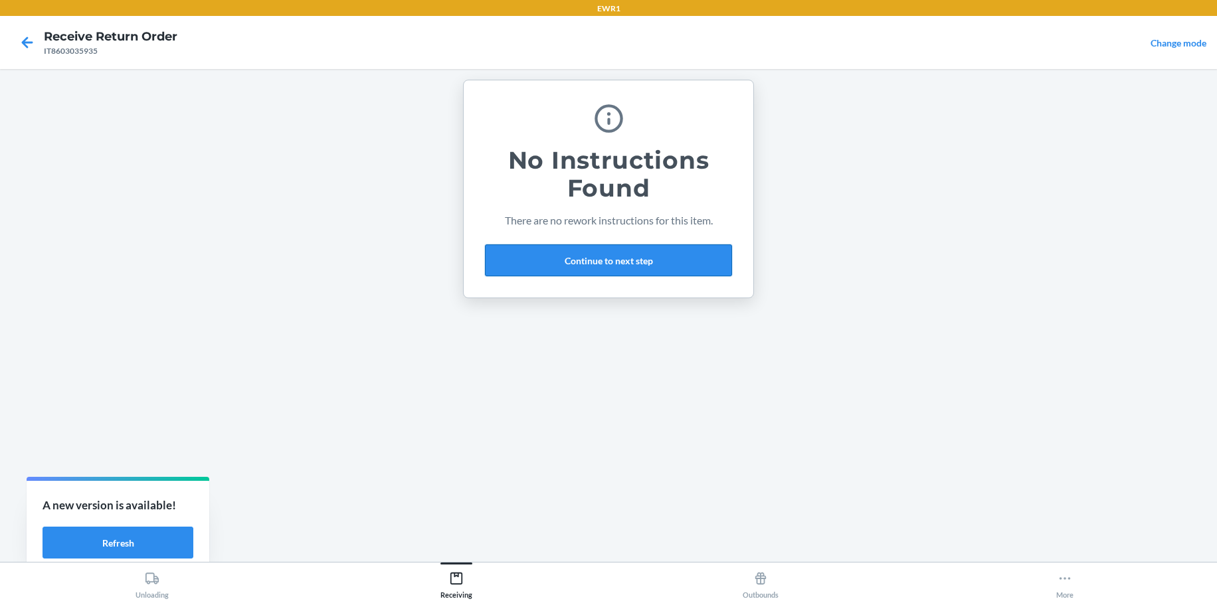
click at [588, 267] on button "Continue to next step" at bounding box center [608, 260] width 247 height 32
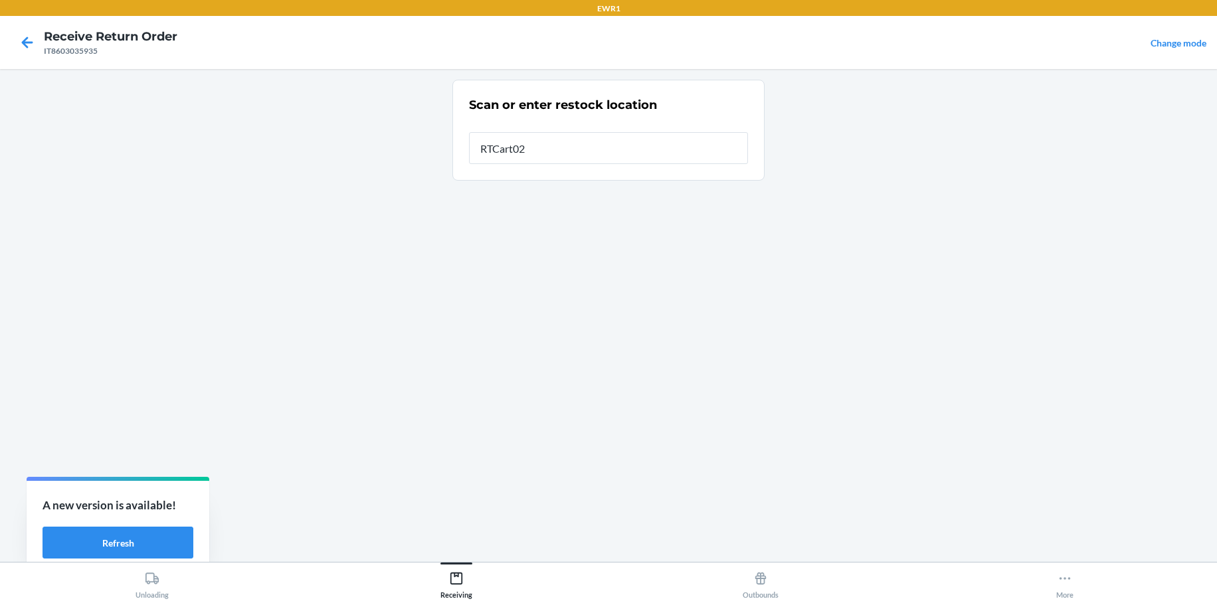
type input "RTCart025"
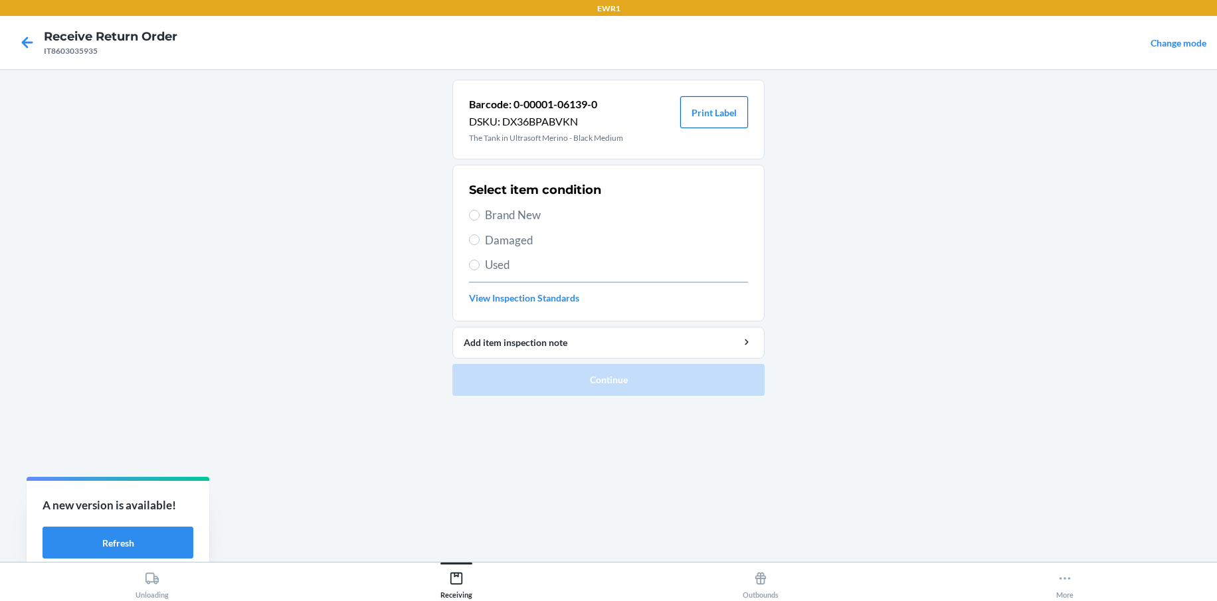
click at [697, 109] on button "Print Label" at bounding box center [714, 112] width 68 height 32
click at [488, 214] on span "Brand New" at bounding box center [616, 215] width 263 height 17
click at [480, 214] on input "Brand New" at bounding box center [474, 215] width 11 height 11
radio input "true"
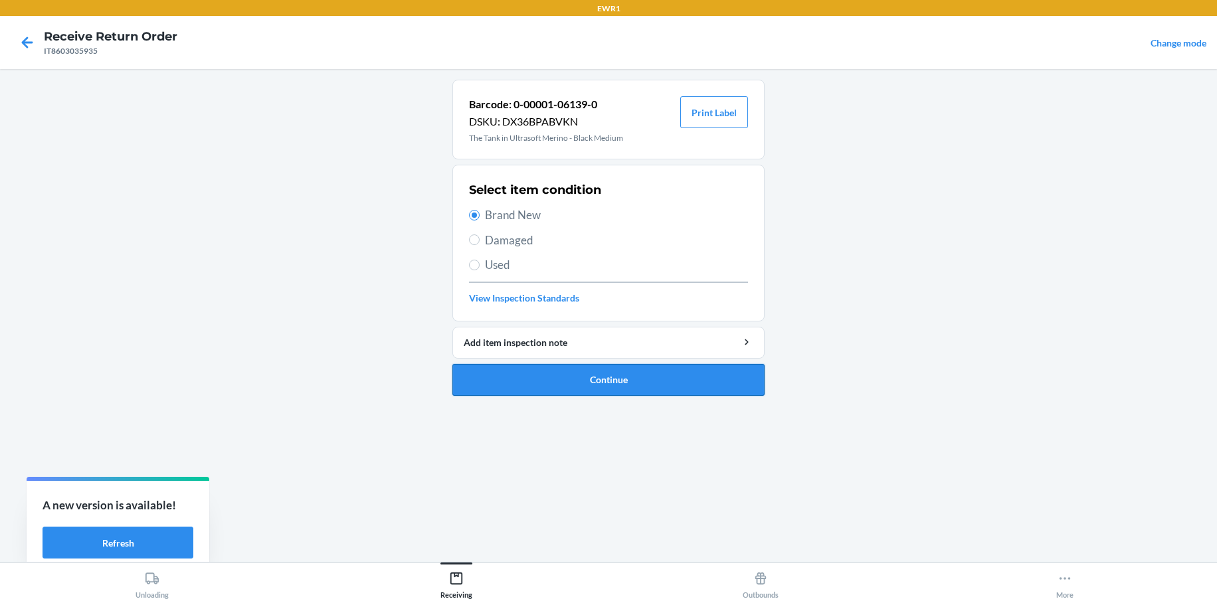
click at [630, 373] on button "Continue" at bounding box center [608, 380] width 312 height 32
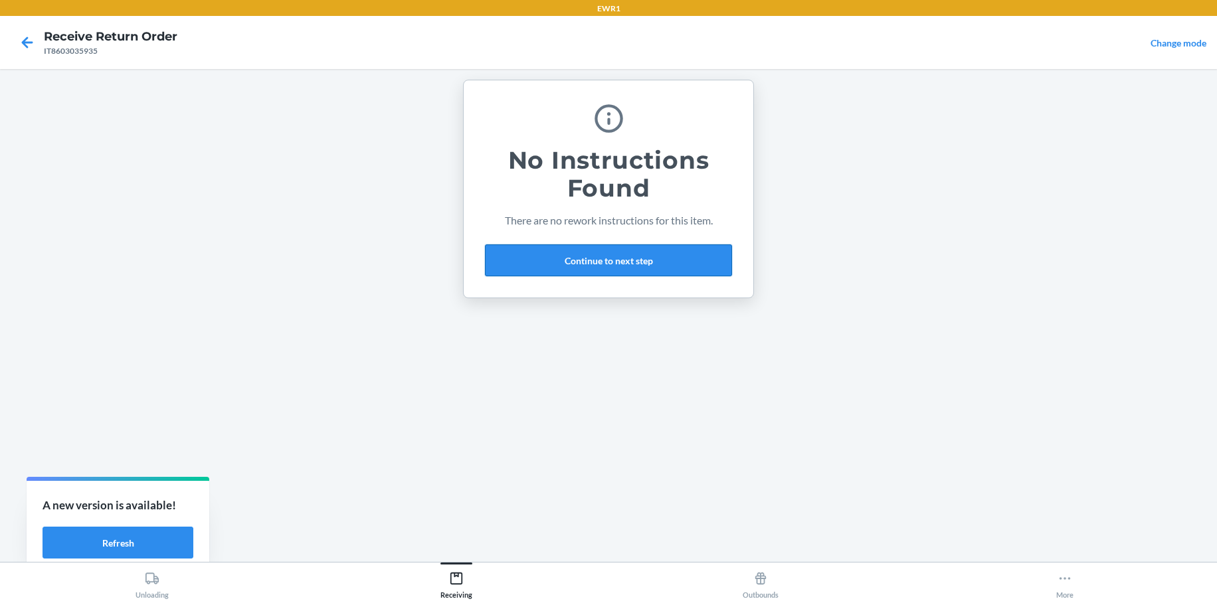
click at [567, 260] on button "Continue to next step" at bounding box center [608, 260] width 247 height 32
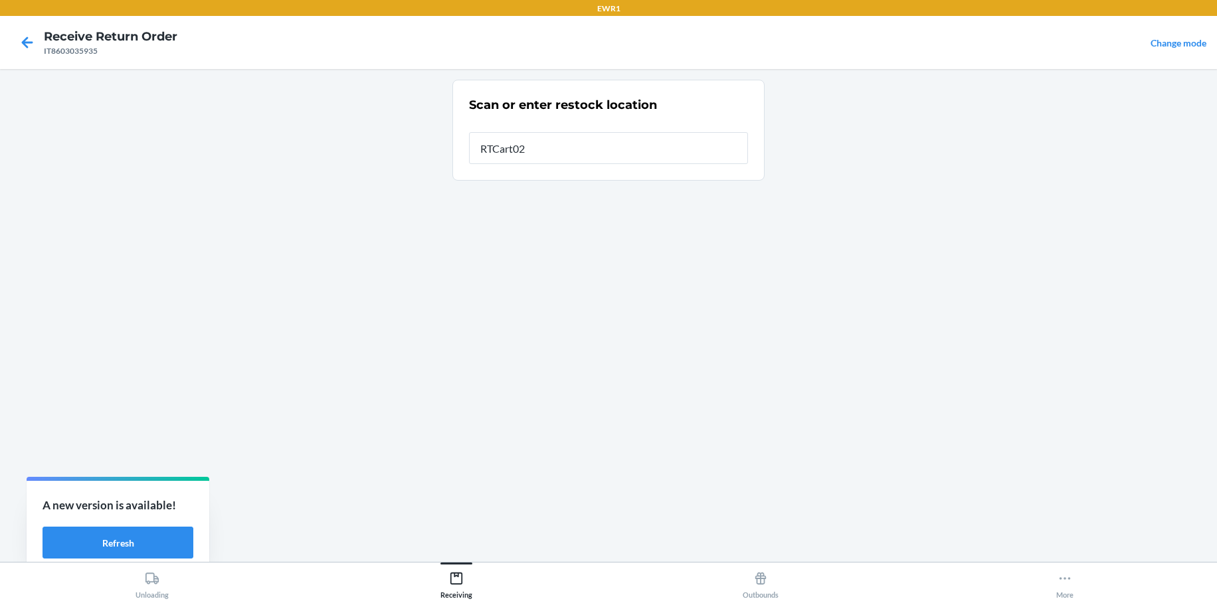
type input "RTCart025"
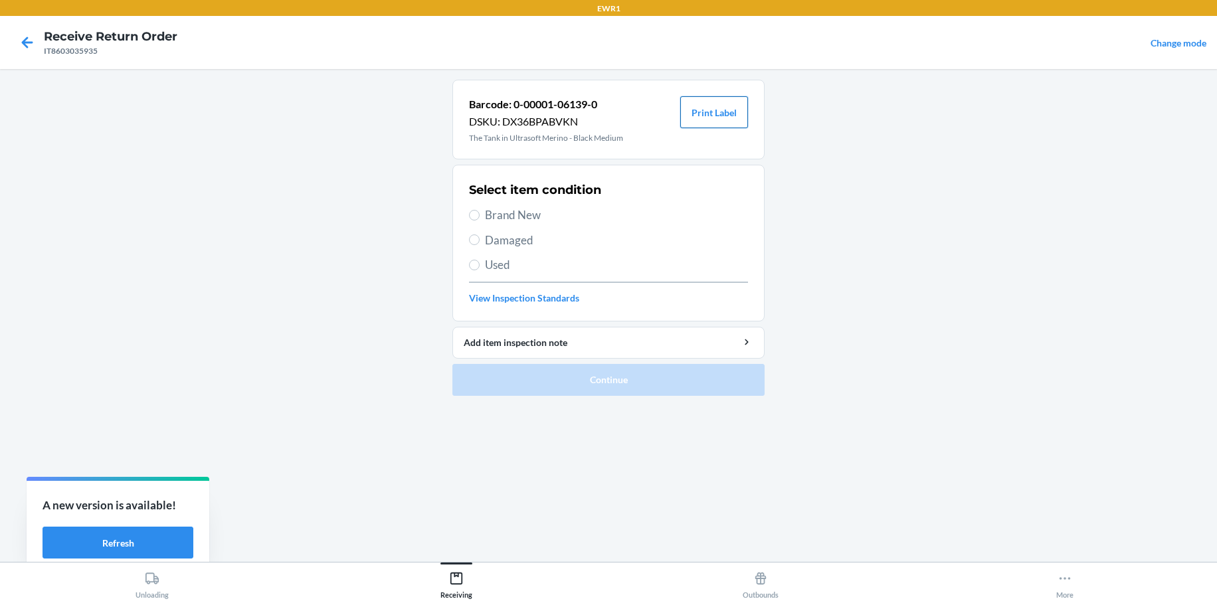
drag, startPoint x: 720, startPoint y: 114, endPoint x: 711, endPoint y: 122, distance: 11.8
click at [718, 118] on button "Print Label" at bounding box center [714, 112] width 68 height 32
click at [475, 209] on label "Brand New" at bounding box center [608, 215] width 279 height 17
click at [475, 210] on input "Brand New" at bounding box center [474, 215] width 11 height 11
radio input "true"
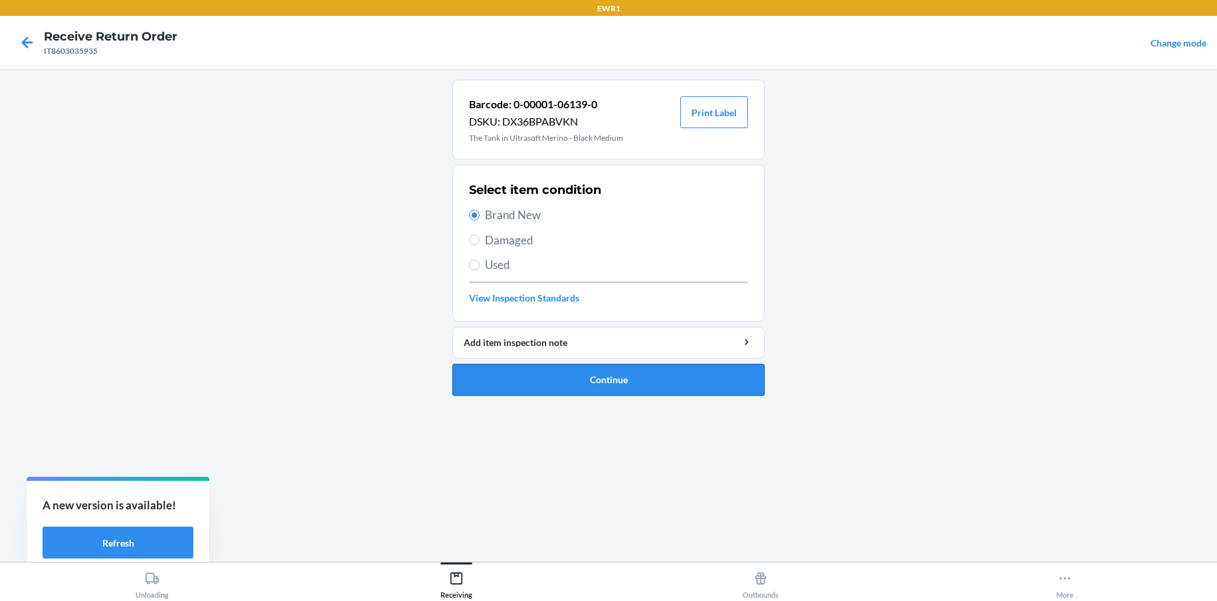
click at [642, 381] on button "Continue" at bounding box center [608, 380] width 312 height 32
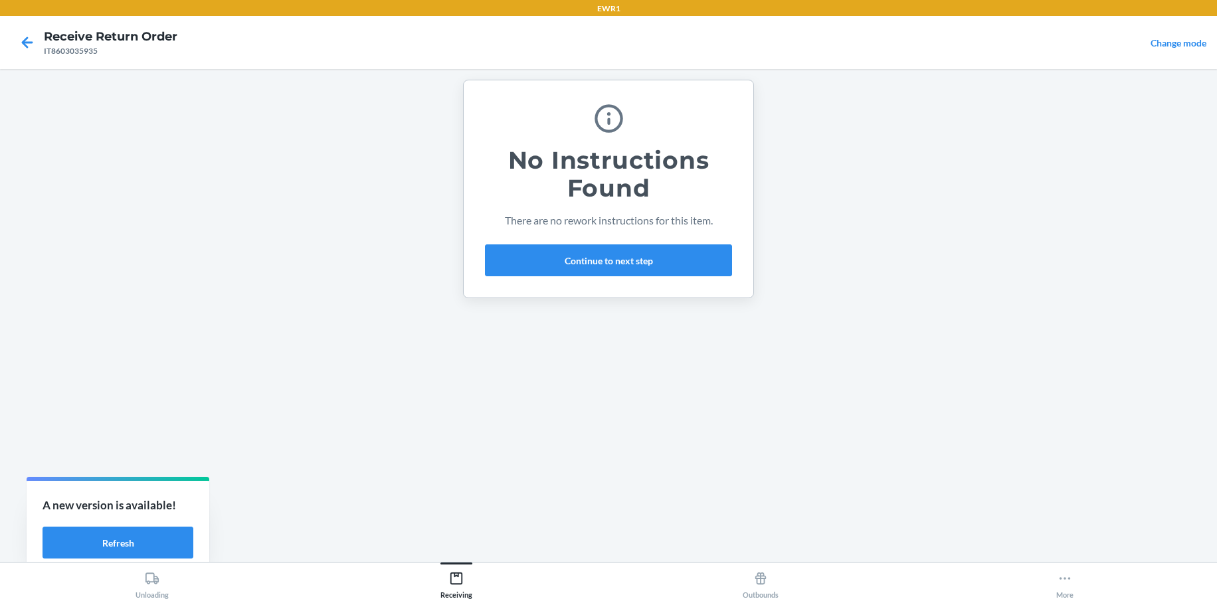
drag, startPoint x: 662, startPoint y: 243, endPoint x: 674, endPoint y: 304, distance: 61.6
click at [661, 250] on div "No Instructions Found There are no rework instructions for this item. Continue …" at bounding box center [608, 188] width 247 height 185
click at [662, 272] on button "Continue to next step" at bounding box center [608, 260] width 247 height 32
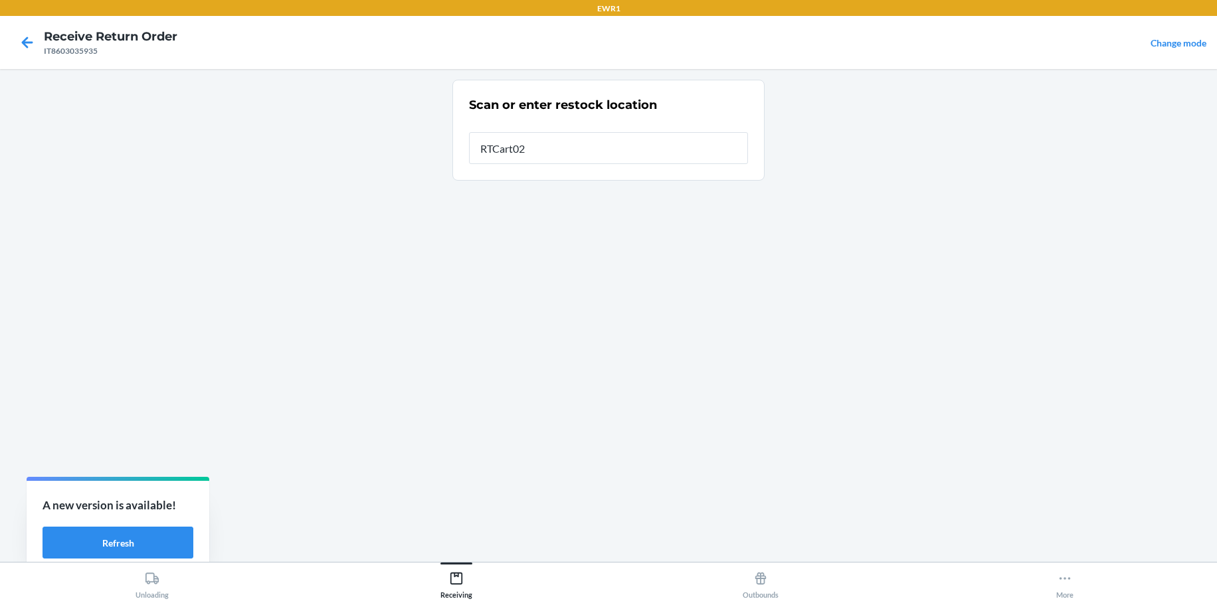
type input "RTCart025"
